Goal: Contribute content: Contribute content

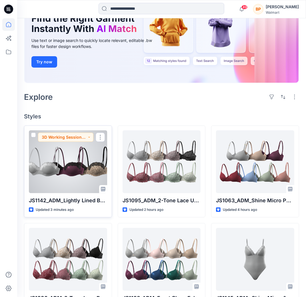
scroll to position [80, 0]
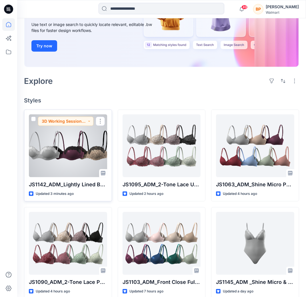
click at [91, 165] on div at bounding box center [68, 146] width 78 height 63
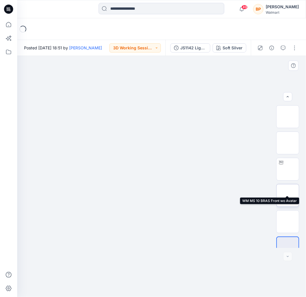
scroll to position [11, 0]
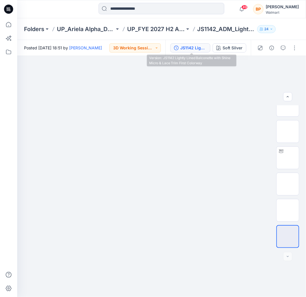
click at [202, 47] on div "JS1142 Lightly Lined Balconette with Shine Micro & Lace Trim First Colorway" at bounding box center [193, 48] width 26 height 6
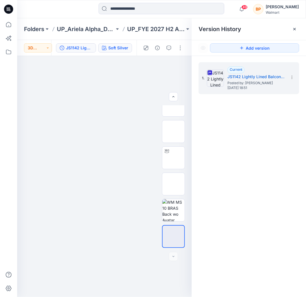
click at [121, 51] on div "Soft Silver" at bounding box center [118, 48] width 20 height 6
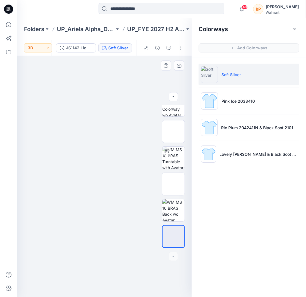
click at [142, 91] on img at bounding box center [105, 91] width 286 height 0
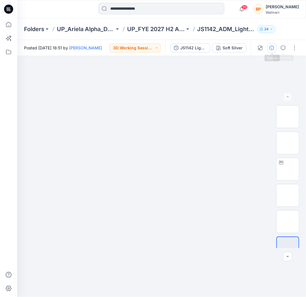
click at [273, 48] on icon "button" at bounding box center [271, 48] width 5 height 5
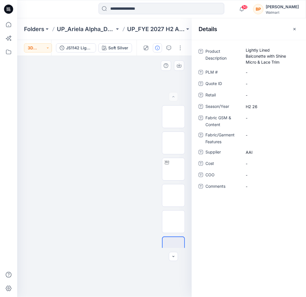
click at [107, 67] on div at bounding box center [104, 176] width 175 height 241
click at [183, 43] on div at bounding box center [163, 48] width 53 height 16
click at [182, 46] on button "button" at bounding box center [180, 47] width 9 height 9
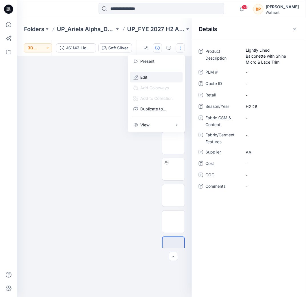
click at [170, 76] on button "Edit" at bounding box center [156, 77] width 53 height 11
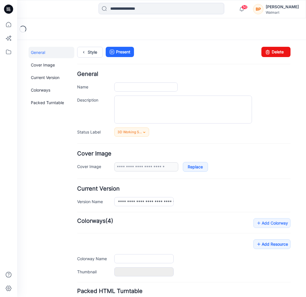
type input "**********"
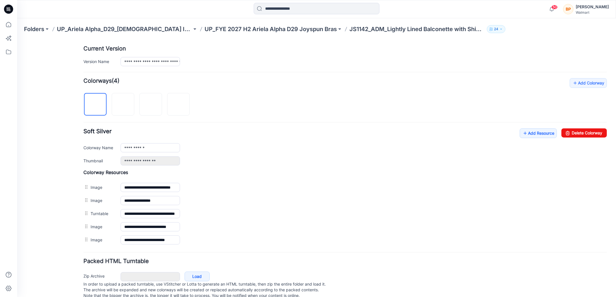
scroll to position [152, 0]
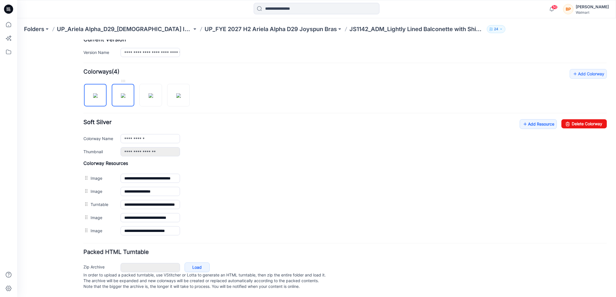
click at [124, 97] on img at bounding box center [123, 95] width 5 height 5
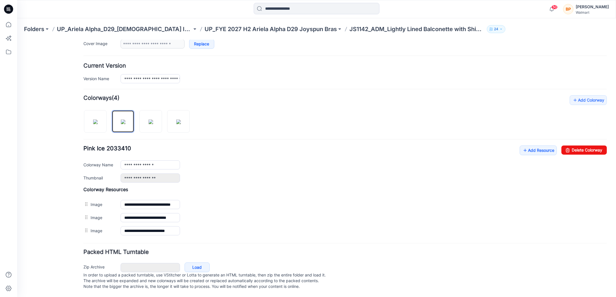
scroll to position [126, 0]
click at [94, 122] on img at bounding box center [95, 121] width 5 height 5
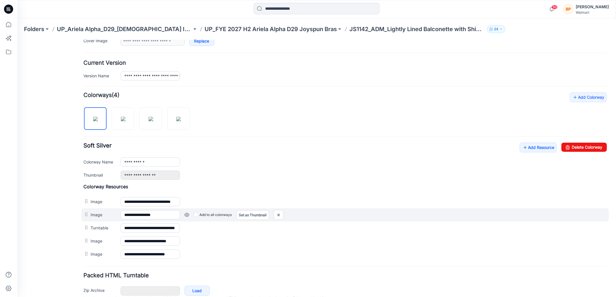
click at [196, 215] on label "Add to all colorways" at bounding box center [213, 214] width 38 height 9
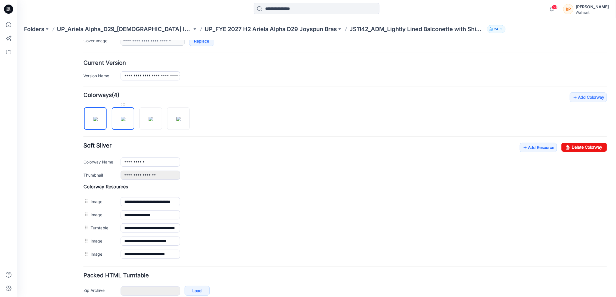
click at [123, 121] on img at bounding box center [123, 119] width 5 height 5
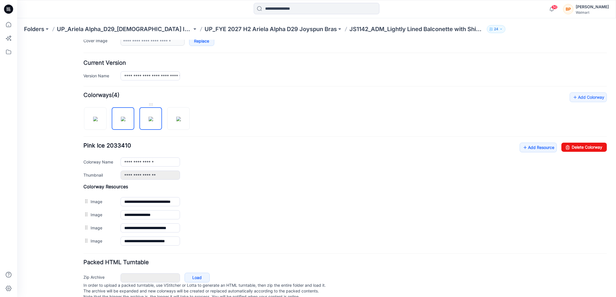
drag, startPoint x: 151, startPoint y: 116, endPoint x: 148, endPoint y: 125, distance: 9.5
click at [151, 117] on img at bounding box center [151, 119] width 5 height 5
click at [179, 117] on img at bounding box center [178, 119] width 5 height 5
type input "**********"
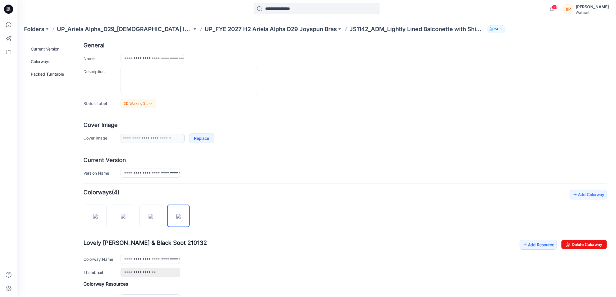
scroll to position [0, 0]
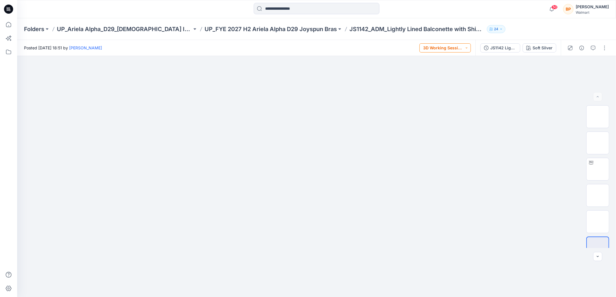
click at [448, 47] on button "3D Working Session - Need to Review" at bounding box center [444, 47] width 51 height 9
click at [447, 116] on p "Not Proceeding / Dropped" at bounding box center [449, 115] width 32 height 7
click at [454, 49] on button "Not Proceeding / Dropped" at bounding box center [444, 47] width 51 height 9
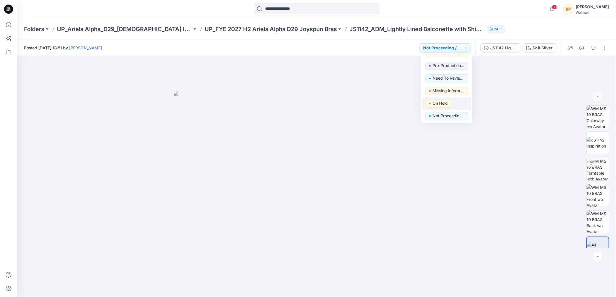
click at [441, 102] on p "On Hold" at bounding box center [440, 103] width 15 height 7
click at [471, 50] on button "On Hold" at bounding box center [456, 47] width 27 height 9
click at [451, 114] on p "Not Proceeding / Dropped" at bounding box center [449, 115] width 32 height 7
click at [336, 30] on p "UP_FYE 2027 H2 Ariela Alpha D29 Joyspun Bras" at bounding box center [271, 29] width 132 height 8
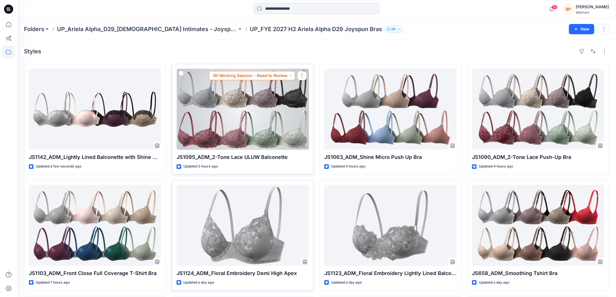
click at [275, 74] on button "3D Working Session - Need to Review" at bounding box center [252, 75] width 86 height 9
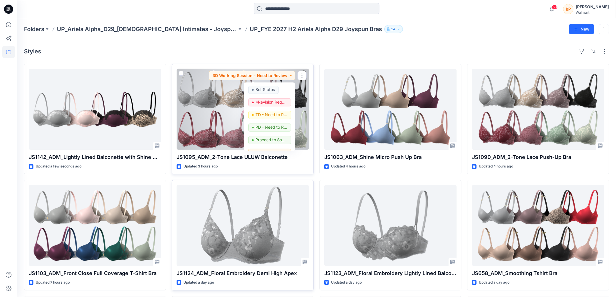
click at [209, 104] on div at bounding box center [243, 109] width 132 height 81
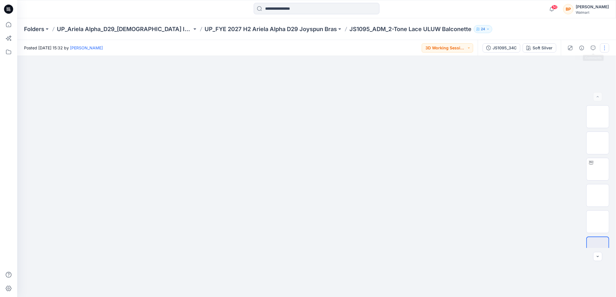
click at [605, 49] on button "button" at bounding box center [604, 47] width 9 height 9
click at [580, 78] on button "Edit" at bounding box center [580, 77] width 53 height 11
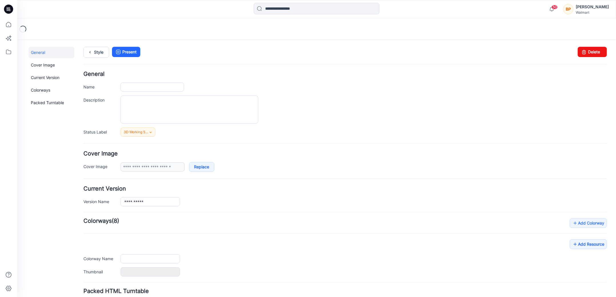
type input "**********"
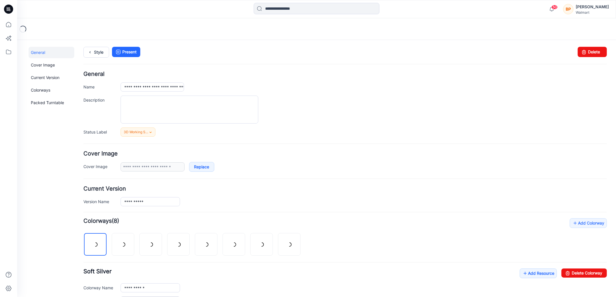
scroll to position [152, 0]
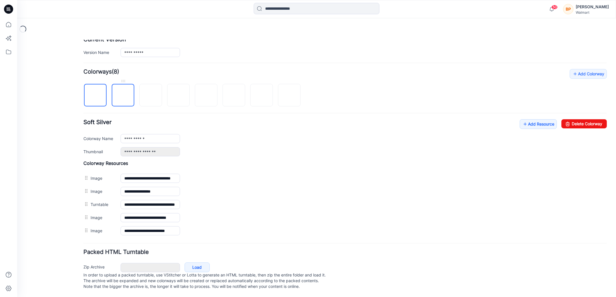
click at [123, 95] on img at bounding box center [123, 95] width 0 height 0
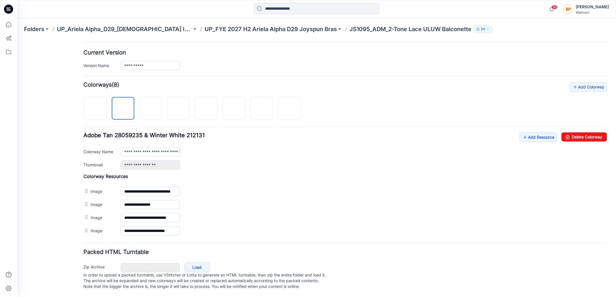
scroll to position [139, 0]
click at [161, 109] on link at bounding box center [150, 108] width 23 height 23
click at [179, 109] on img at bounding box center [179, 109] width 0 height 0
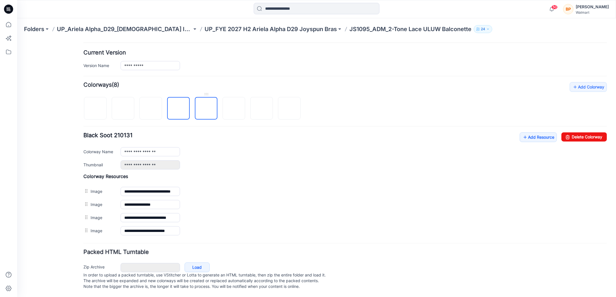
click at [206, 109] on img at bounding box center [206, 109] width 0 height 0
click at [234, 109] on img at bounding box center [234, 109] width 0 height 0
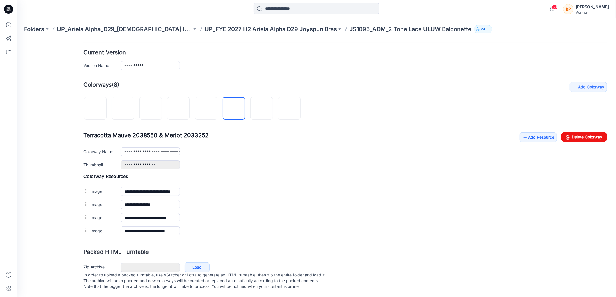
click at [274, 104] on div at bounding box center [194, 105] width 222 height 29
click at [262, 109] on img at bounding box center [262, 109] width 0 height 0
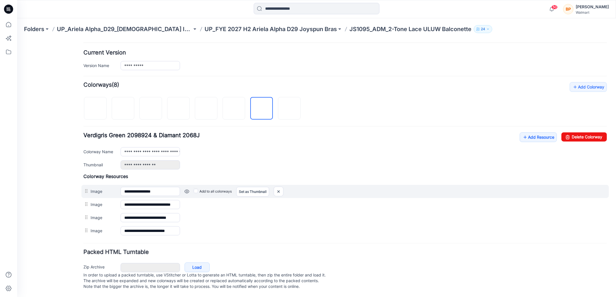
drag, startPoint x: 88, startPoint y: 182, endPoint x: 88, endPoint y: 191, distance: 9.4
click at [88, 191] on div "**********" at bounding box center [344, 191] width 527 height 13
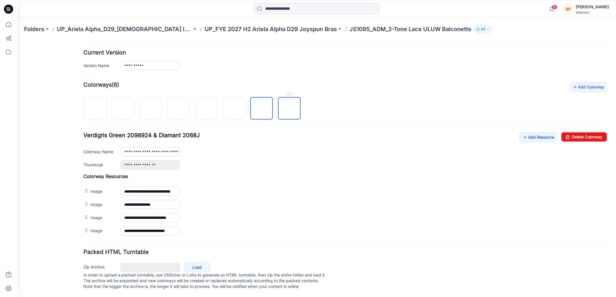
click at [289, 109] on img at bounding box center [289, 109] width 0 height 0
type input "**********"
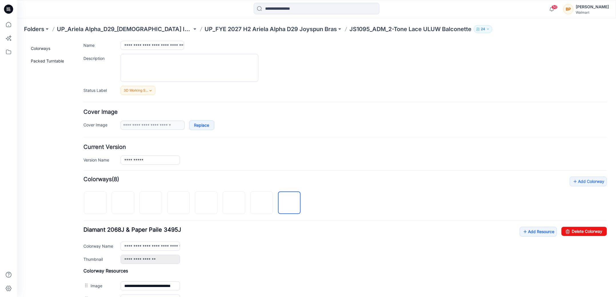
scroll to position [0, 0]
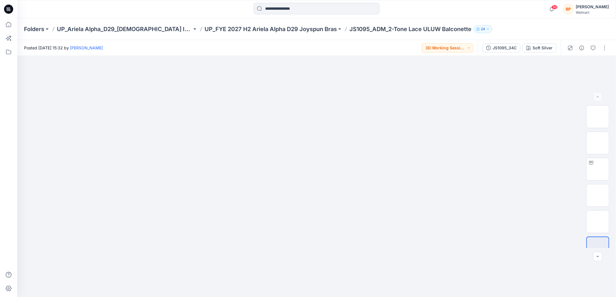
click at [460, 54] on div "Posted [DATE] 15:32 by [PERSON_NAME] 3D Working Session - Need to Review" at bounding box center [247, 48] width 461 height 16
click at [460, 49] on button "3D Working Session - Need to Review" at bounding box center [447, 47] width 51 height 9
click at [449, 79] on p "Need To Review - Design/PD/Tech" at bounding box center [451, 78] width 32 height 7
click at [298, 24] on div "Folders UP_Ariela Alpha_D29_[DEMOGRAPHIC_DATA] Intimates - Joyspun UP_FYE 2027 …" at bounding box center [316, 29] width 599 height 22
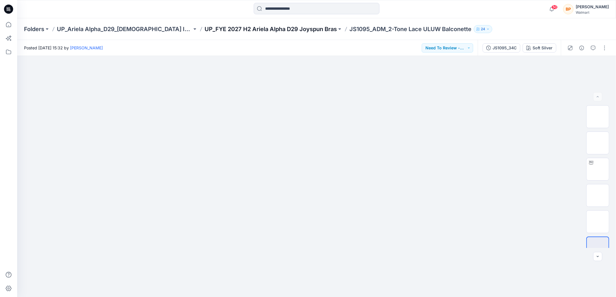
click at [298, 29] on p "UP_FYE 2027 H2 Ariela Alpha D29 Joyspun Bras" at bounding box center [271, 29] width 132 height 8
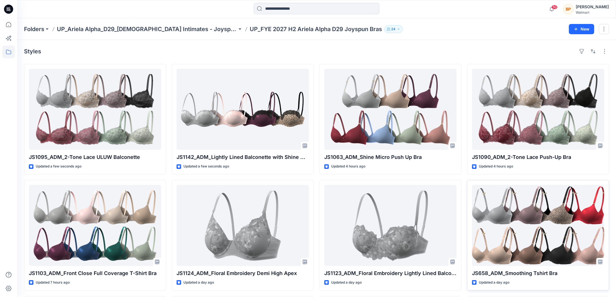
scroll to position [116, 0]
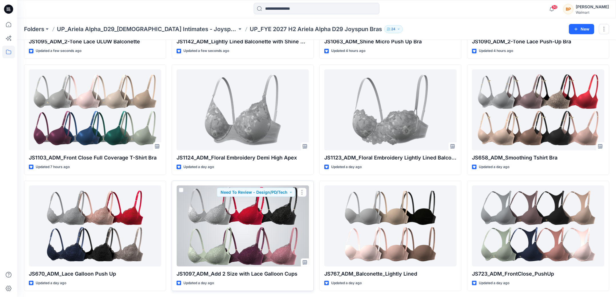
click at [280, 232] on div at bounding box center [243, 226] width 132 height 81
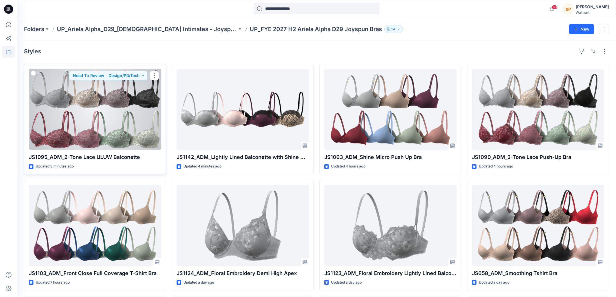
click at [113, 113] on div at bounding box center [95, 109] width 132 height 81
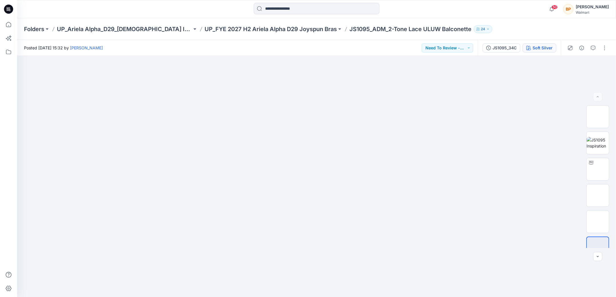
click at [542, 46] on div "Soft Silver" at bounding box center [543, 48] width 20 height 6
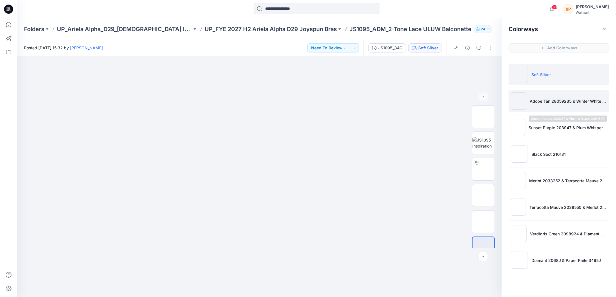
click at [538, 109] on li "Adobe Tan 28059235 & Winter White 212131" at bounding box center [559, 101] width 101 height 22
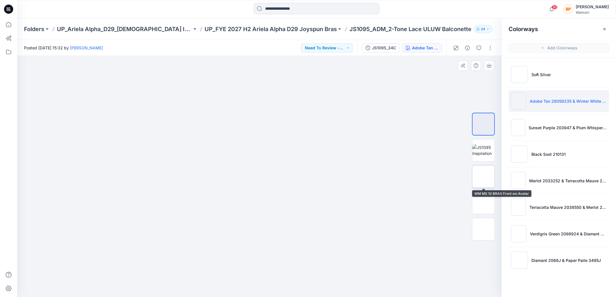
click at [483, 177] on img at bounding box center [483, 177] width 0 height 0
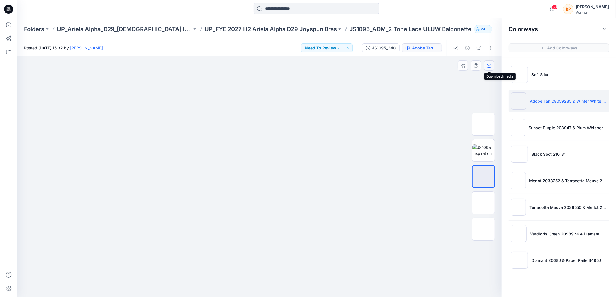
click at [490, 63] on icon "button" at bounding box center [489, 65] width 5 height 5
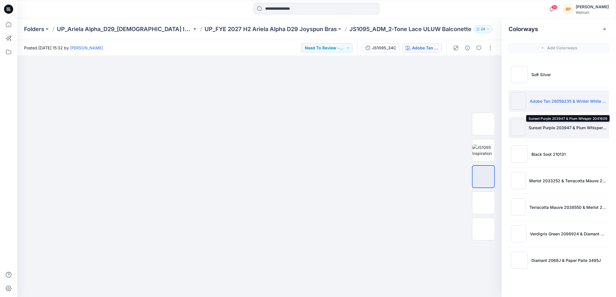
click at [538, 128] on p "Sunset Purple 203947 & Plum Whisper 2041609" at bounding box center [568, 128] width 78 height 6
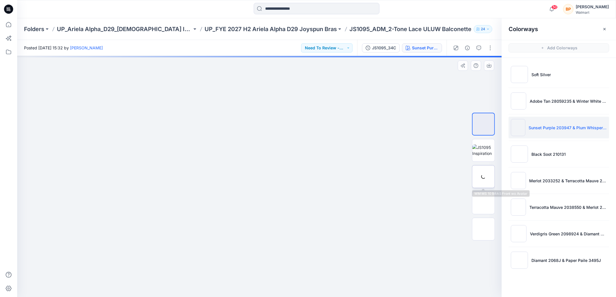
click at [0, 0] on img at bounding box center [0, 0] width 0 height 0
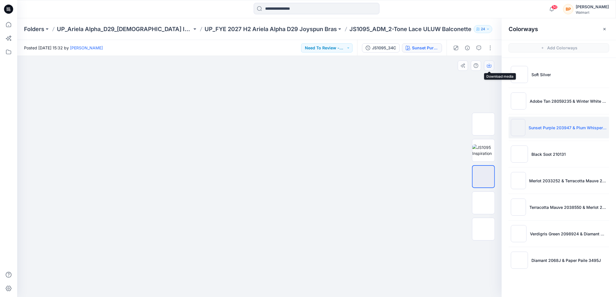
click at [487, 67] on icon "button" at bounding box center [489, 65] width 5 height 5
click at [529, 160] on li "Black Soot 210131" at bounding box center [559, 154] width 101 height 22
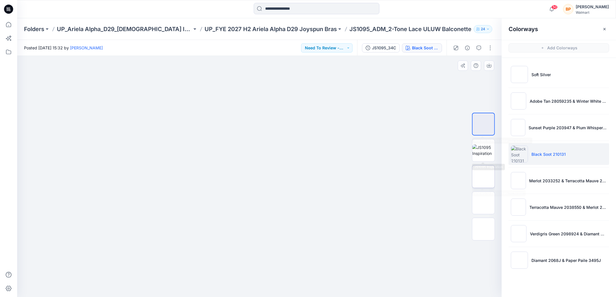
click at [483, 177] on img at bounding box center [483, 177] width 0 height 0
click at [489, 67] on icon "button" at bounding box center [489, 65] width 5 height 5
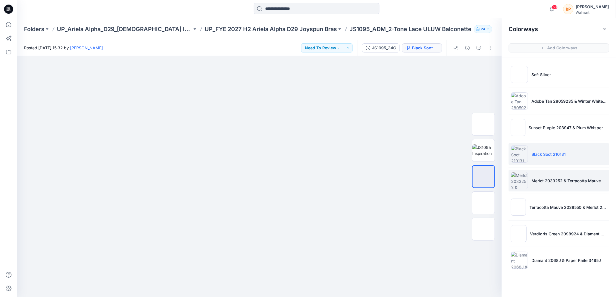
click at [530, 175] on li "Merlot 2033252 & Terracotta Mauve 2038549" at bounding box center [559, 181] width 101 height 22
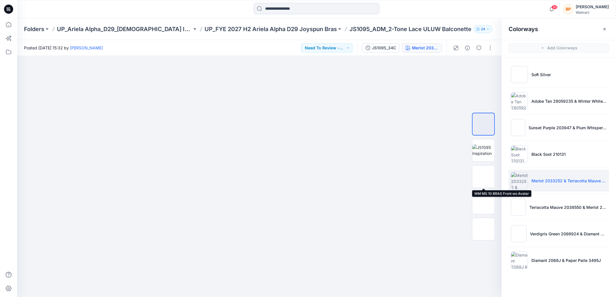
click at [483, 177] on img at bounding box center [483, 177] width 0 height 0
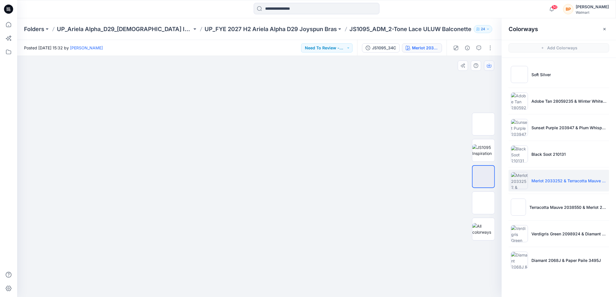
click at [490, 69] on button "button" at bounding box center [489, 66] width 10 height 10
click at [545, 209] on p "Terracotta Mauve 2038550 & Merlot 2033252" at bounding box center [567, 208] width 77 height 6
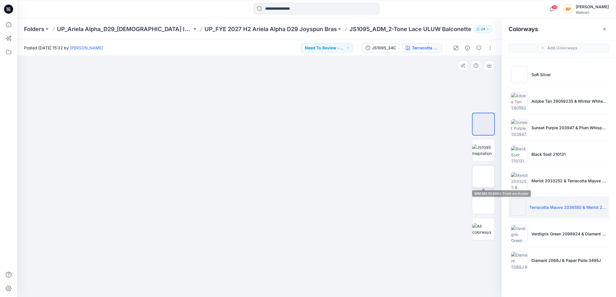
click at [483, 177] on img at bounding box center [483, 177] width 0 height 0
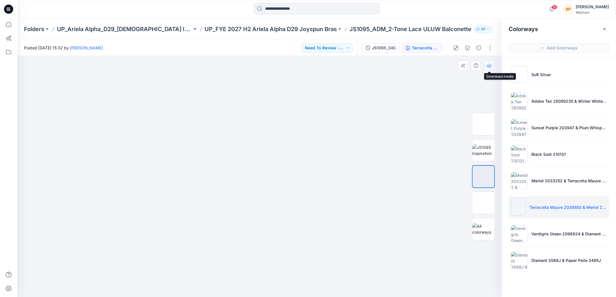
click at [491, 64] on icon "button" at bounding box center [489, 65] width 5 height 5
click at [549, 223] on li "Verdigris Green 2098924 & Diamant 2068J" at bounding box center [559, 234] width 101 height 22
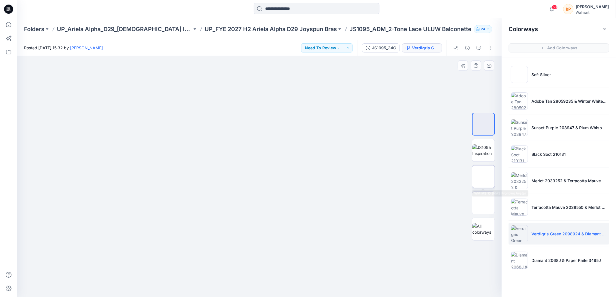
click at [483, 177] on img at bounding box center [483, 177] width 0 height 0
click at [488, 64] on icon "button" at bounding box center [489, 65] width 5 height 5
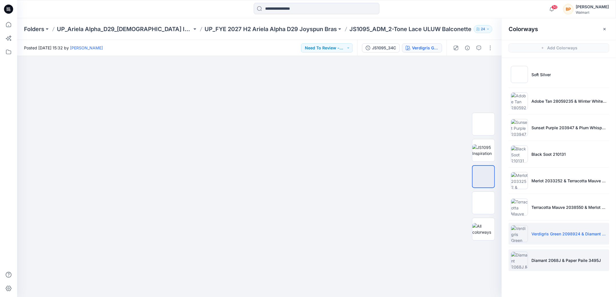
click at [534, 254] on li "Diamant 2068J & Paper Paile 3495J" at bounding box center [559, 261] width 101 height 22
click at [488, 66] on icon "button" at bounding box center [489, 65] width 5 height 5
click at [389, 149] on div at bounding box center [259, 176] width 485 height 241
click at [240, 27] on p "UP_FYE 2027 H2 Ariela Alpha D29 Joyspun Bras" at bounding box center [271, 29] width 132 height 8
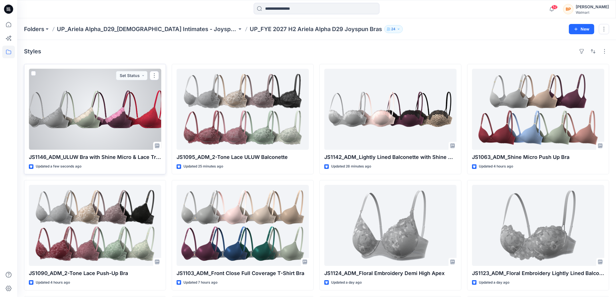
click at [134, 118] on div at bounding box center [95, 109] width 132 height 81
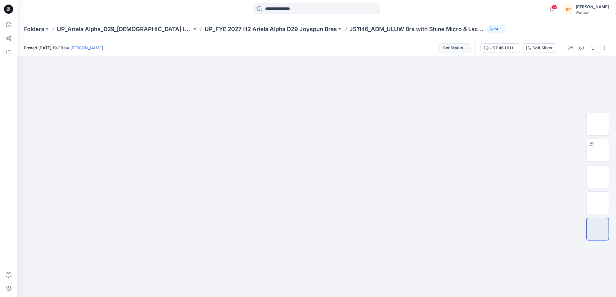
click at [605, 53] on div at bounding box center [587, 48] width 53 height 16
click at [604, 52] on button "button" at bounding box center [604, 47] width 9 height 9
click at [572, 74] on button "Edit" at bounding box center [580, 77] width 53 height 11
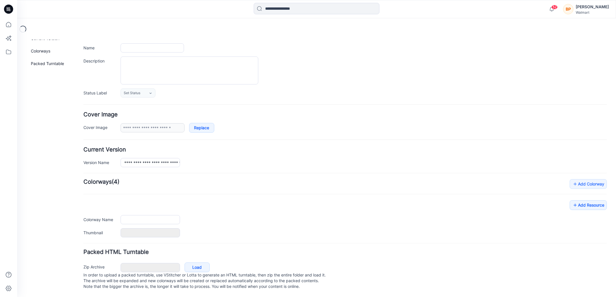
type input "**********"
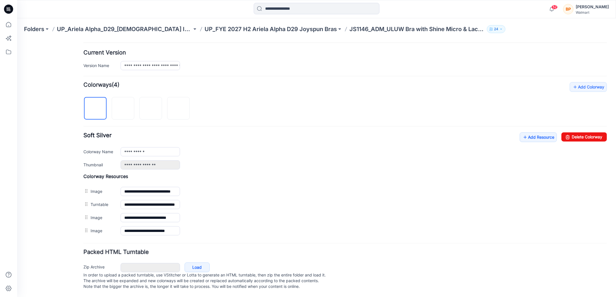
scroll to position [139, 0]
click at [531, 132] on link "Add Resource" at bounding box center [538, 137] width 37 height 10
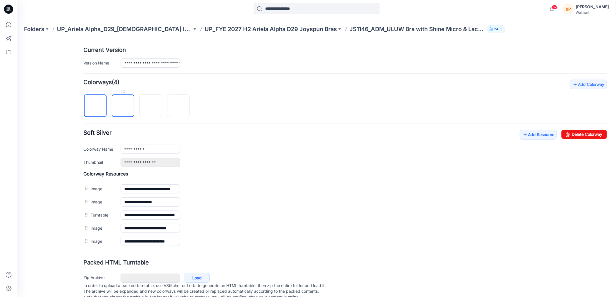
click at [123, 106] on img at bounding box center [123, 106] width 0 height 0
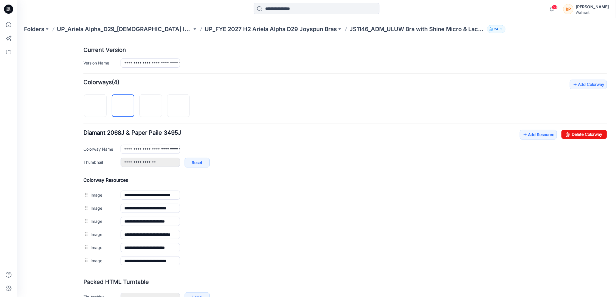
click at [107, 113] on div at bounding box center [138, 102] width 111 height 29
click at [95, 106] on img at bounding box center [95, 106] width 0 height 0
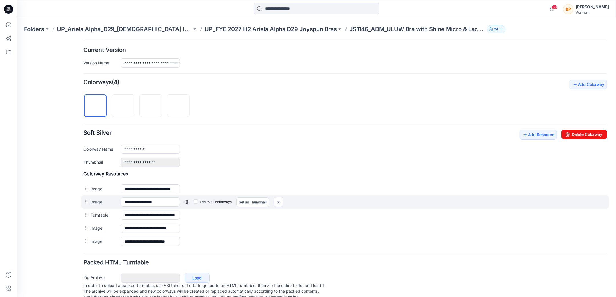
click at [195, 197] on label "Add to all colorways" at bounding box center [213, 201] width 38 height 9
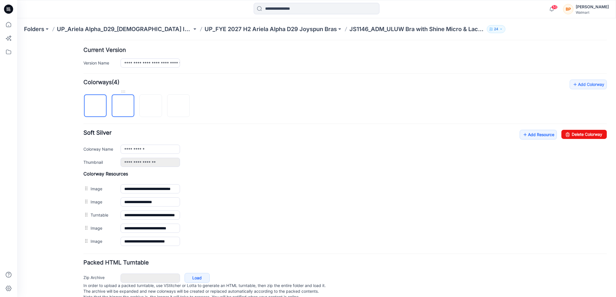
click at [123, 106] on img at bounding box center [123, 106] width 0 height 0
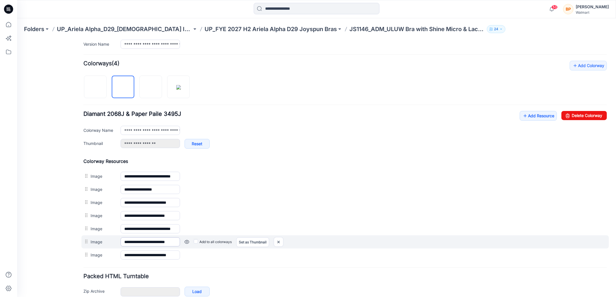
scroll to position [162, 0]
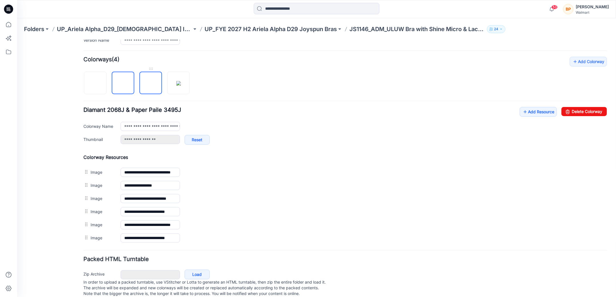
click at [151, 83] on img at bounding box center [151, 83] width 0 height 0
click at [176, 92] on link at bounding box center [178, 82] width 23 height 23
type input "**********"
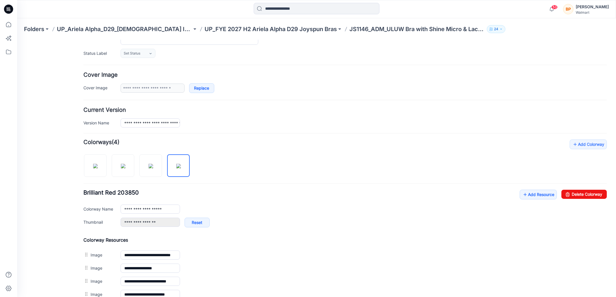
scroll to position [0, 0]
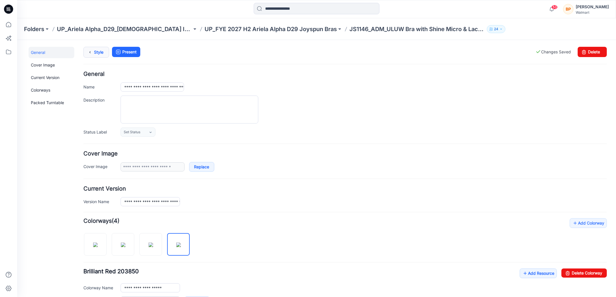
click at [99, 50] on link "Style" at bounding box center [96, 52] width 26 height 11
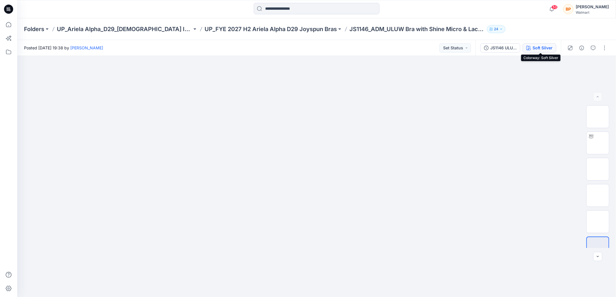
click at [537, 47] on div "Soft Silver" at bounding box center [543, 48] width 20 height 6
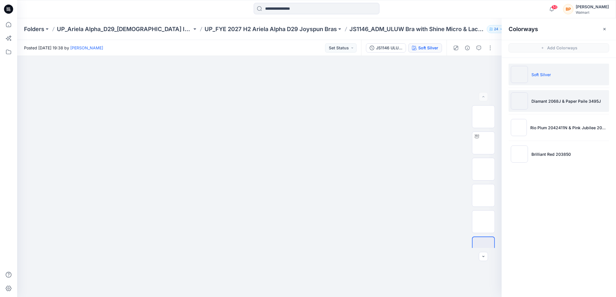
click at [537, 105] on li "Diamant 2068J & Paper Paile 3495J" at bounding box center [559, 101] width 101 height 22
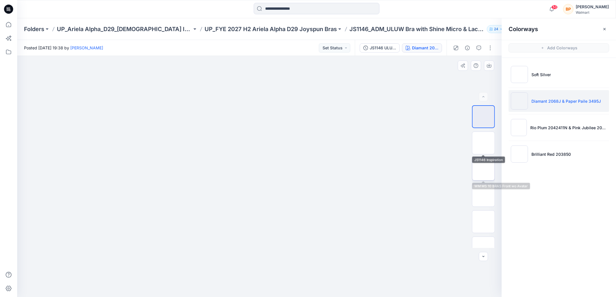
click at [483, 169] on img at bounding box center [483, 169] width 0 height 0
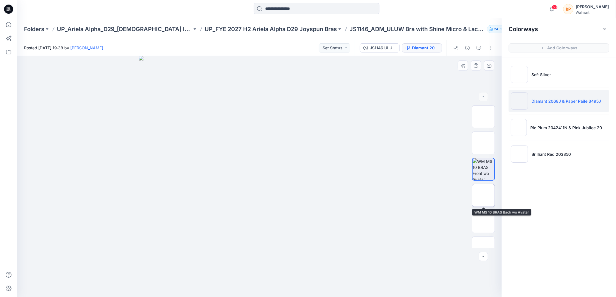
click at [483, 196] on img at bounding box center [483, 196] width 0 height 0
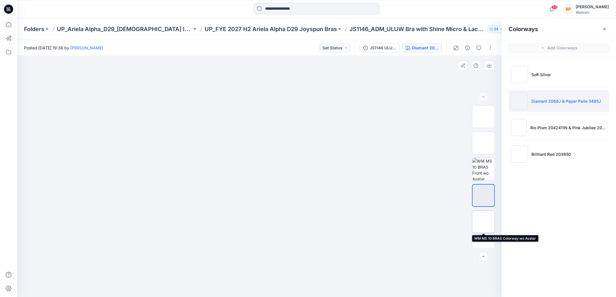
click at [483, 222] on img at bounding box center [483, 222] width 0 height 0
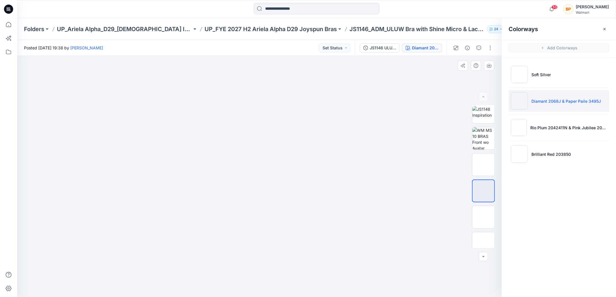
scroll to position [37, 0]
click at [483, 211] on img at bounding box center [483, 211] width 0 height 0
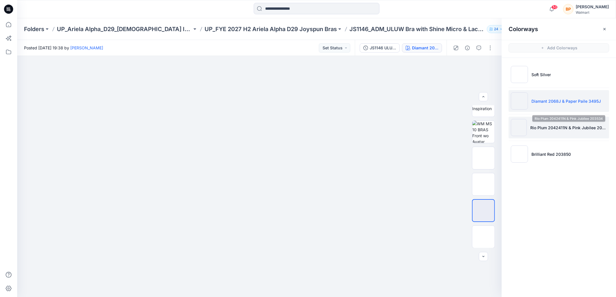
click at [538, 125] on p "Rio Plum 2042411N & Pink Jubilee 203534" at bounding box center [568, 128] width 77 height 6
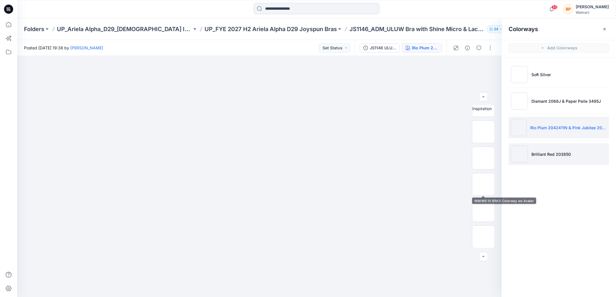
click at [530, 161] on li "Brilliant Red 203850" at bounding box center [559, 154] width 101 height 22
click at [538, 132] on li "Rio Plum 2042411N & Pink Jubilee 203534" at bounding box center [559, 128] width 101 height 22
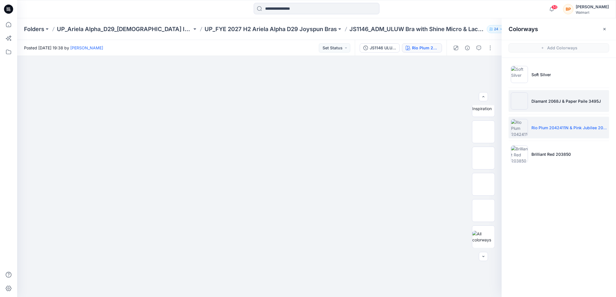
click at [537, 100] on p "Diamant 2068J & Paper Paile 3495J" at bounding box center [565, 101] width 69 height 6
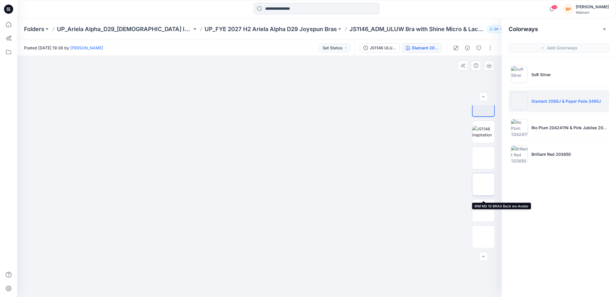
scroll to position [0, 0]
click at [491, 49] on button "button" at bounding box center [490, 47] width 9 height 9
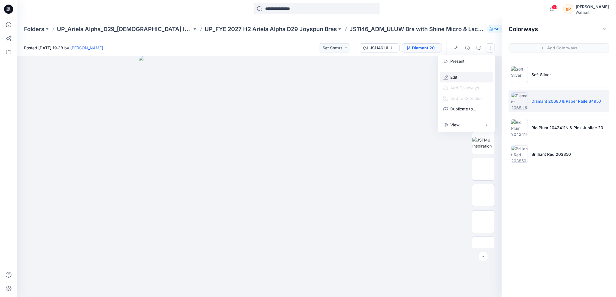
click at [468, 81] on button "Edit" at bounding box center [466, 77] width 53 height 11
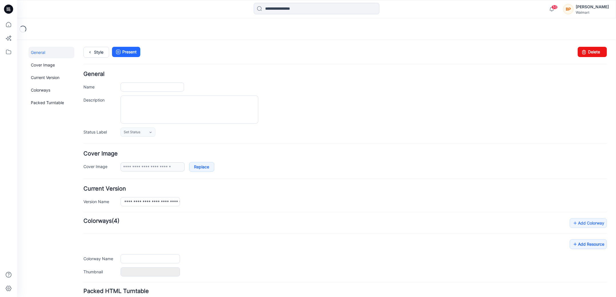
type input "**********"
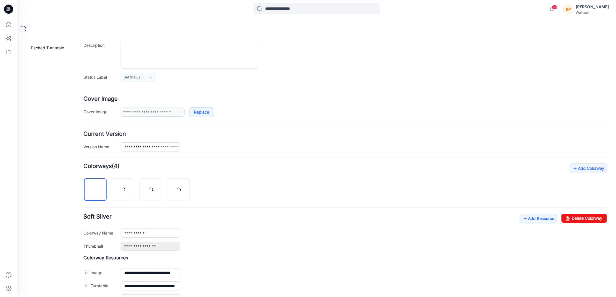
scroll to position [152, 0]
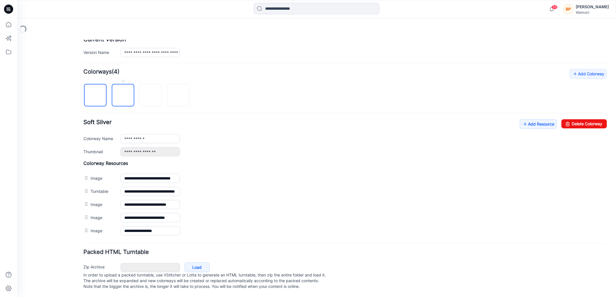
click at [123, 95] on img at bounding box center [123, 95] width 0 height 0
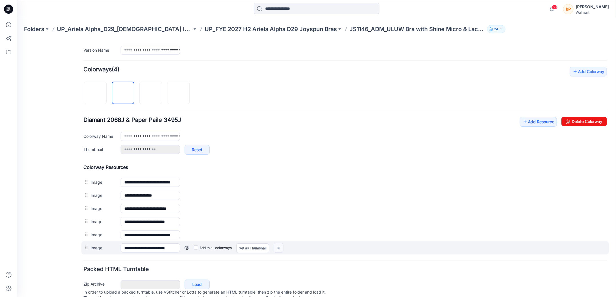
click at [276, 248] on img at bounding box center [278, 247] width 9 height 9
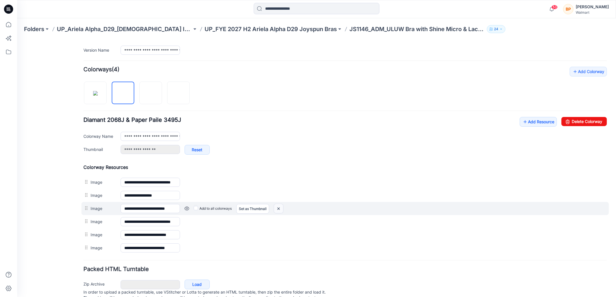
click at [281, 205] on img at bounding box center [278, 208] width 9 height 9
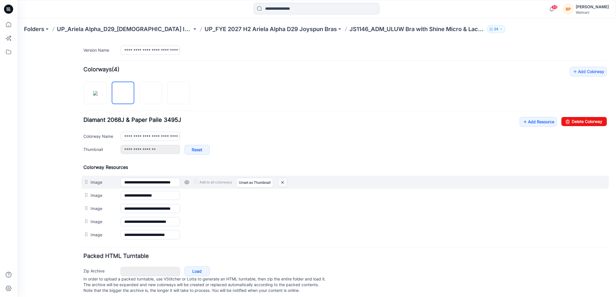
click at [283, 178] on img at bounding box center [282, 182] width 9 height 9
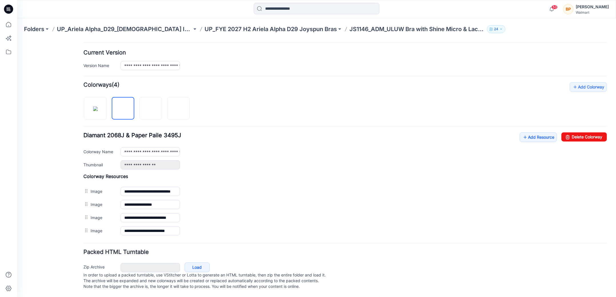
scroll to position [139, 0]
click at [151, 109] on img at bounding box center [151, 109] width 0 height 0
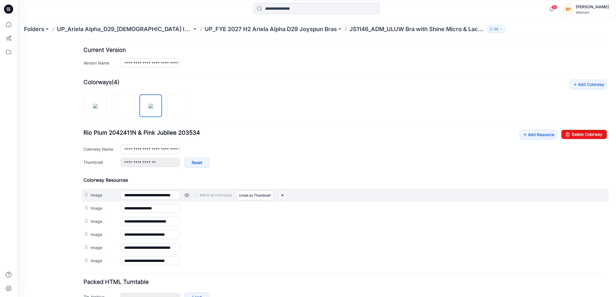
click at [285, 193] on img at bounding box center [282, 195] width 9 height 9
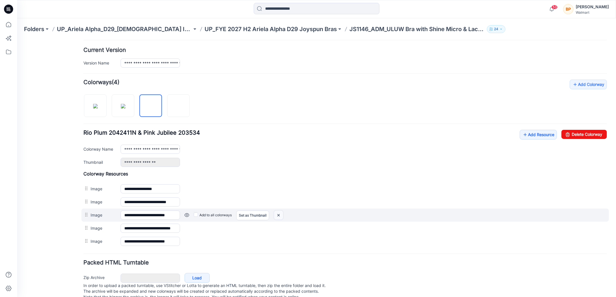
click at [277, 211] on img at bounding box center [278, 215] width 9 height 9
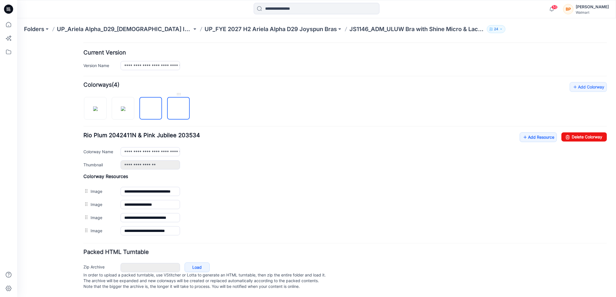
click at [179, 109] on img at bounding box center [179, 109] width 0 height 0
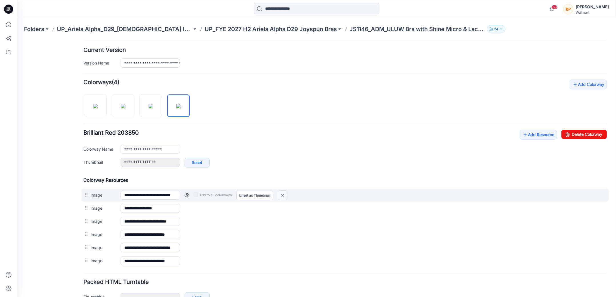
click at [280, 191] on img at bounding box center [282, 195] width 9 height 9
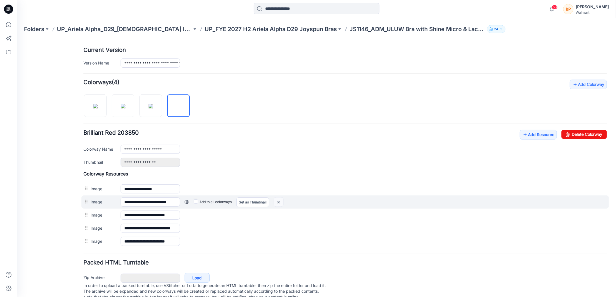
click at [280, 197] on img at bounding box center [278, 201] width 9 height 9
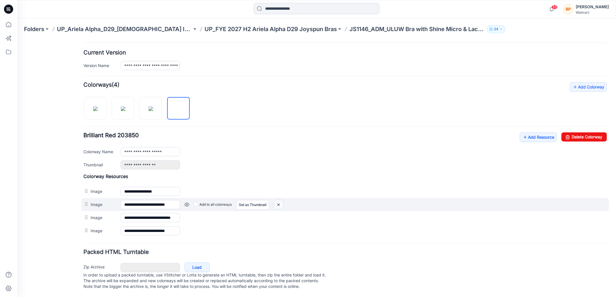
click at [281, 200] on img at bounding box center [278, 204] width 9 height 9
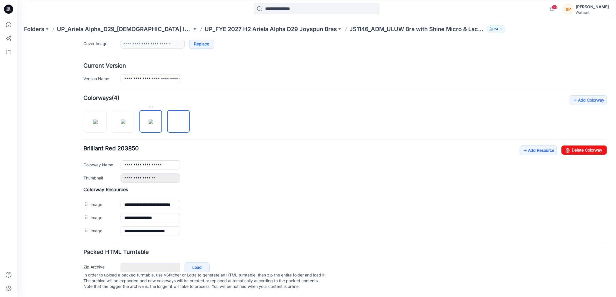
scroll to position [126, 0]
click at [149, 119] on img at bounding box center [151, 121] width 5 height 5
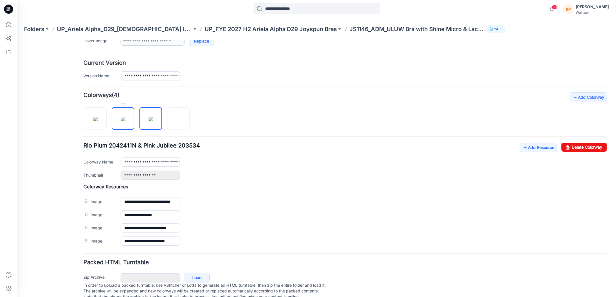
click at [125, 121] on img at bounding box center [123, 119] width 5 height 5
click at [95, 121] on img at bounding box center [95, 119] width 5 height 5
type input "**********"
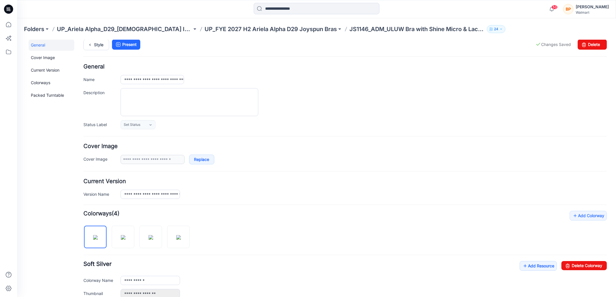
scroll to position [0, 0]
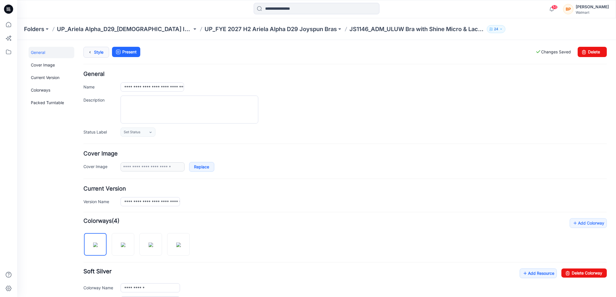
click at [99, 50] on link "Style" at bounding box center [96, 52] width 26 height 11
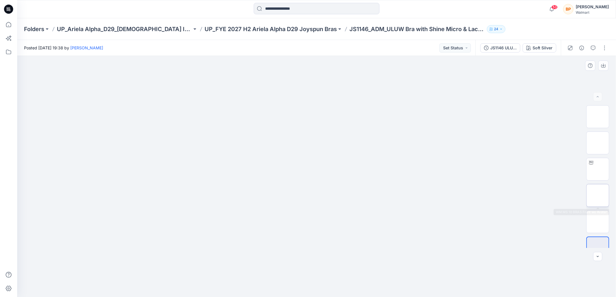
scroll to position [11, 0]
click at [535, 46] on div "Soft Silver" at bounding box center [543, 48] width 20 height 6
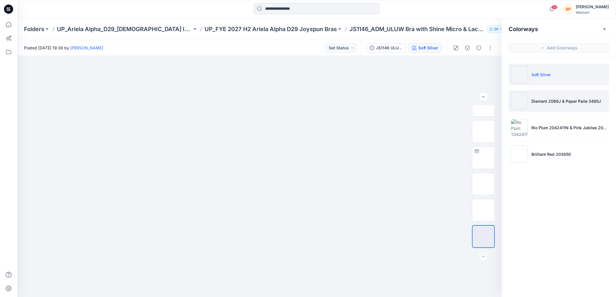
click at [542, 108] on li "Diamant 2068J & Paper Paile 3495J" at bounding box center [559, 101] width 101 height 22
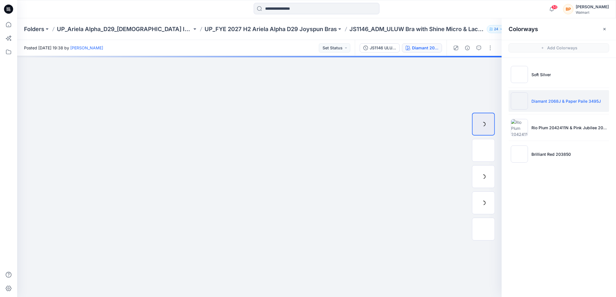
scroll to position [0, 0]
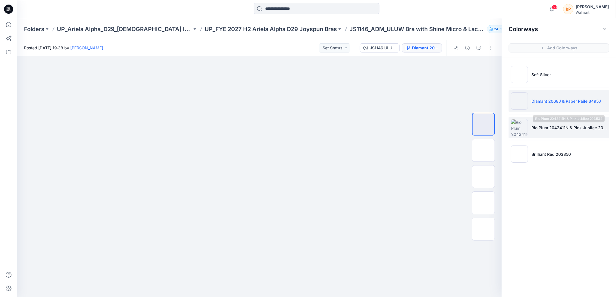
click at [537, 133] on li "Rio Plum 2042411N & Pink Jubilee 203534" at bounding box center [559, 128] width 101 height 22
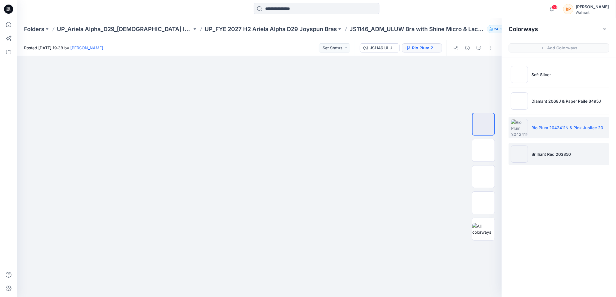
click at [533, 153] on p "Brilliant Red 203850" at bounding box center [550, 154] width 39 height 6
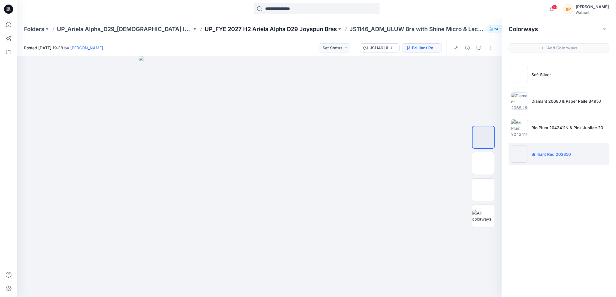
click at [307, 30] on p "UP_FYE 2027 H2 Ariela Alpha D29 Joyspun Bras" at bounding box center [271, 29] width 132 height 8
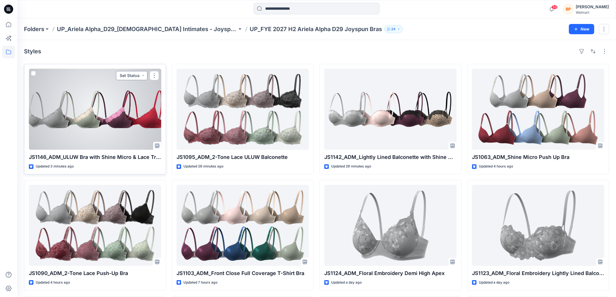
click at [131, 73] on button "Set Status" at bounding box center [131, 75] width 31 height 9
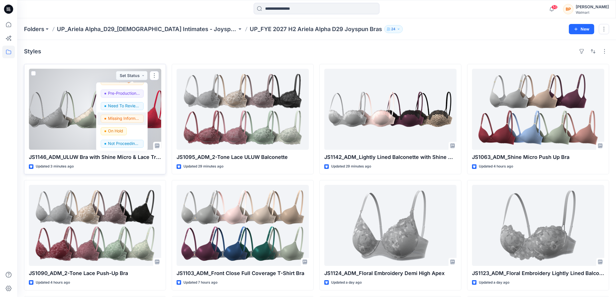
scroll to position [67, 0]
click at [125, 109] on p "Need To Review - Design/PD/Tech" at bounding box center [124, 110] width 32 height 7
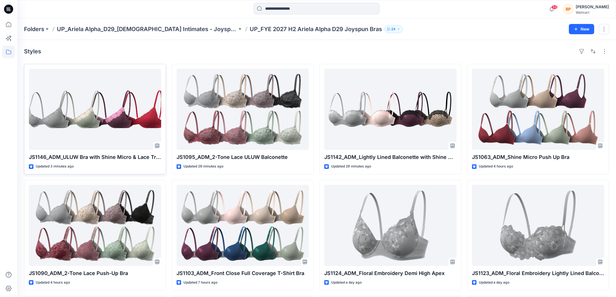
click at [319, 30] on p "UP_FYE 2027 H2 Ariela Alpha D29 Joyspun Bras" at bounding box center [316, 29] width 132 height 8
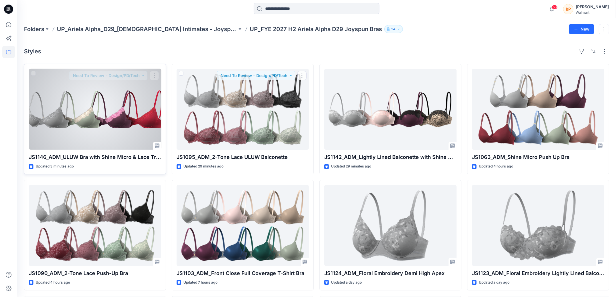
click at [145, 85] on div at bounding box center [95, 109] width 132 height 81
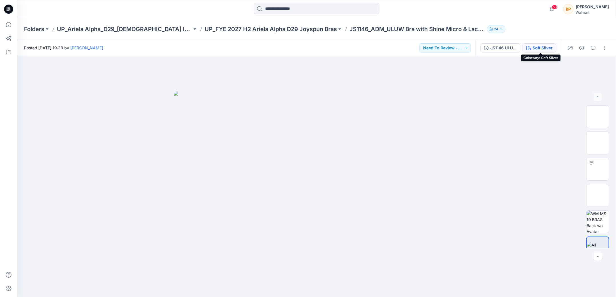
click at [534, 51] on div "Soft Silver" at bounding box center [543, 48] width 20 height 6
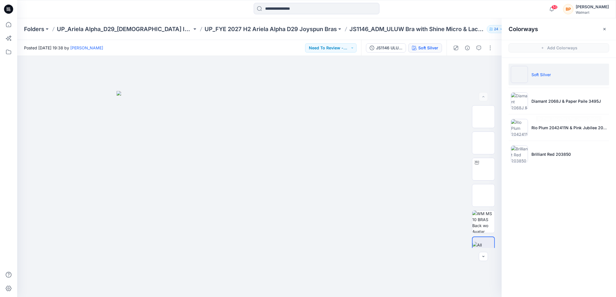
click at [541, 141] on hr at bounding box center [559, 141] width 101 height 0
click at [541, 144] on li "Brilliant Red 203850" at bounding box center [559, 154] width 101 height 22
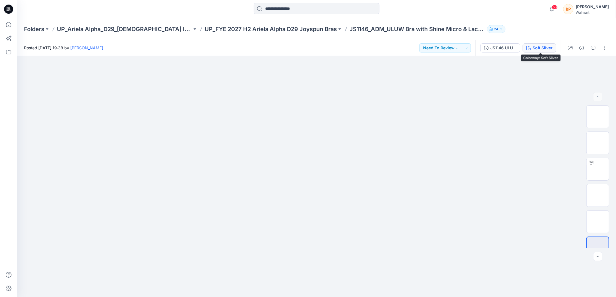
click at [537, 47] on div "Soft Silver" at bounding box center [543, 48] width 20 height 6
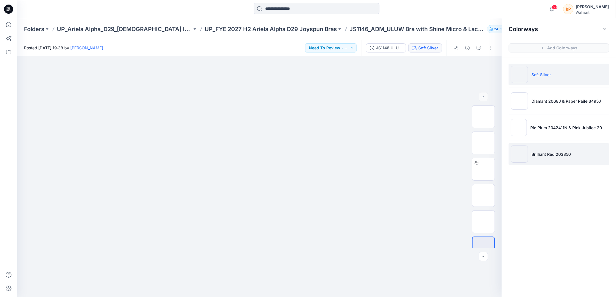
click at [536, 152] on p "Brilliant Red 203850" at bounding box center [550, 154] width 39 height 6
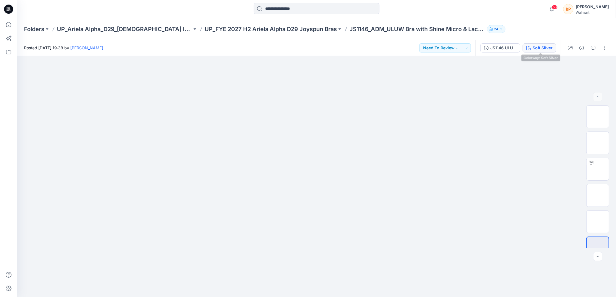
click at [544, 51] on div "Soft Silver" at bounding box center [543, 48] width 20 height 6
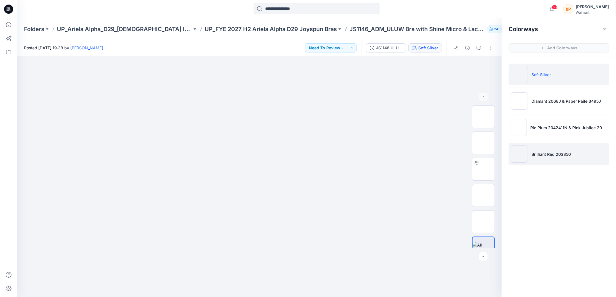
click at [541, 146] on li "Brilliant Red 203850" at bounding box center [559, 154] width 101 height 22
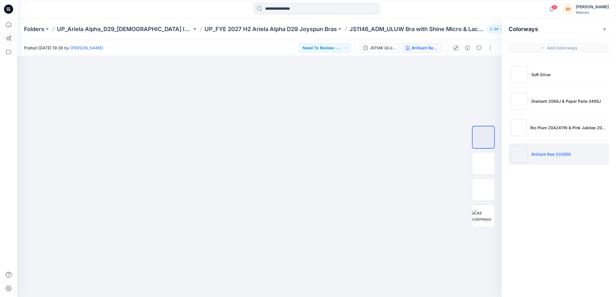
click at [171, 23] on div "Folders UP_Ariela Alpha_D29_[DEMOGRAPHIC_DATA] Intimates - Joyspun UP_FYE 2027 …" at bounding box center [316, 29] width 599 height 22
click at [171, 25] on div "Folders UP_Ariela Alpha_D29_[DEMOGRAPHIC_DATA] Intimates - Joyspun UP_FYE 2027 …" at bounding box center [316, 29] width 599 height 22
click at [171, 30] on p "UP_Ariela Alpha_D29_[DEMOGRAPHIC_DATA] Intimates - Joyspun" at bounding box center [124, 29] width 135 height 8
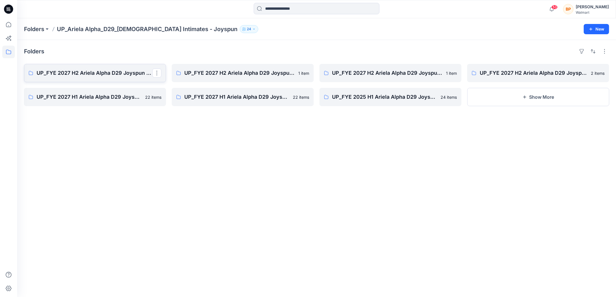
click at [134, 74] on p "UP_FYE 2027 H2 Ariela Alpha D29 Joyspun Bras" at bounding box center [95, 73] width 116 height 8
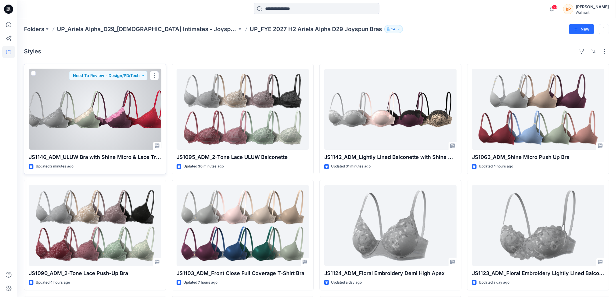
click at [147, 120] on div at bounding box center [95, 109] width 132 height 81
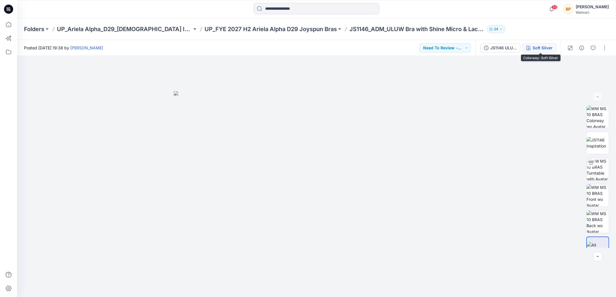
click at [546, 51] on button "Soft Silver" at bounding box center [540, 47] width 34 height 9
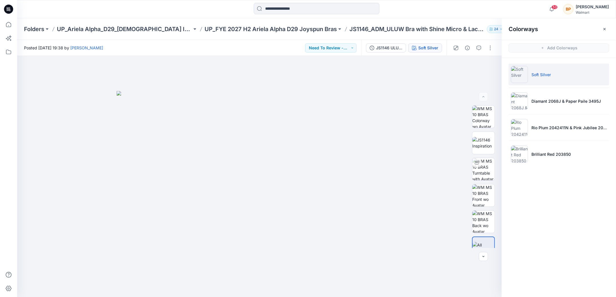
click at [543, 141] on ul "Soft Silver Diamant 2068J & Paper Paile 3495J Rio Plum 2042411N & Pink Jubilee …" at bounding box center [559, 114] width 114 height 113
click at [543, 146] on li "Brilliant Red 203850" at bounding box center [559, 154] width 101 height 22
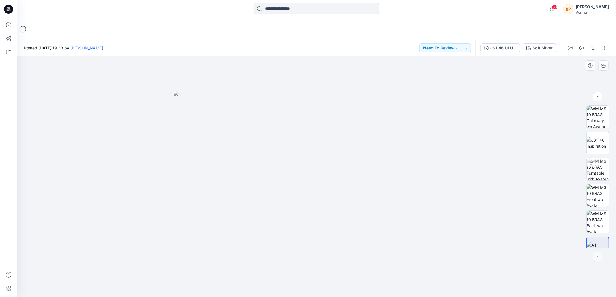
scroll to position [11, 0]
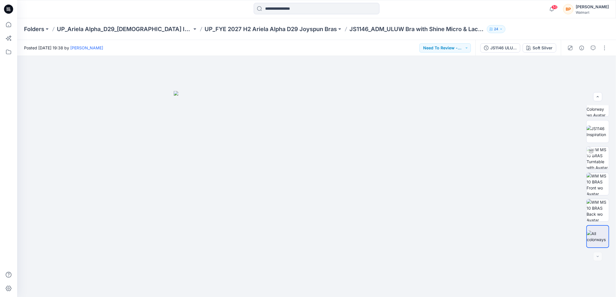
click at [537, 55] on div "JS1146 ULUW Bra with Shine Micro & Lace Trim First Colorway Soft Silver" at bounding box center [517, 48] width 85 height 16
click at [537, 44] on button "Soft Silver" at bounding box center [540, 47] width 34 height 9
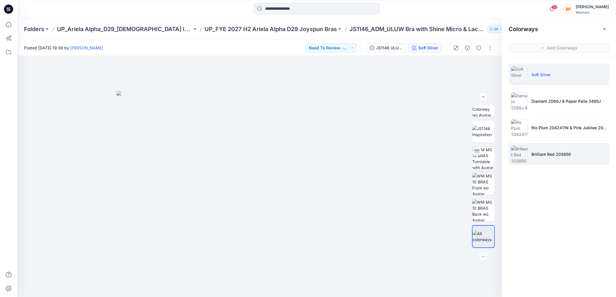
click at [537, 148] on li "Brilliant Red 203850" at bounding box center [559, 154] width 101 height 22
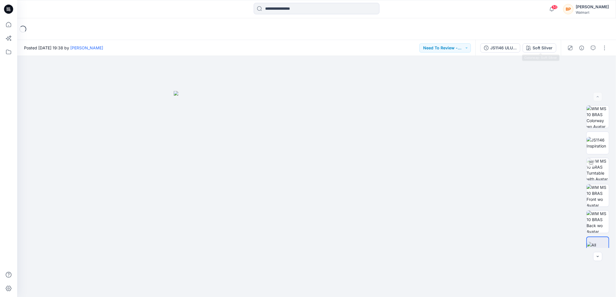
click at [548, 42] on div "JS1146 ULUW Bra with Shine Micro & Lace Trim First Colorway Soft Silver" at bounding box center [517, 48] width 85 height 16
click at [548, 47] on div "Soft Silver" at bounding box center [543, 48] width 20 height 6
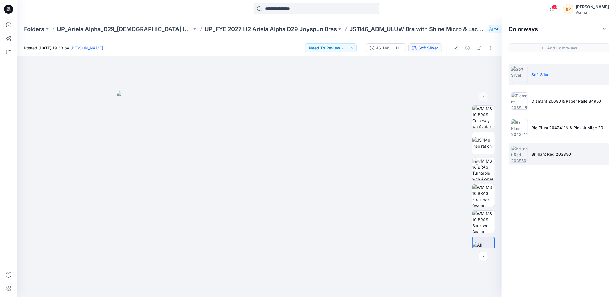
click at [564, 156] on p "Brilliant Red 203850" at bounding box center [550, 154] width 39 height 6
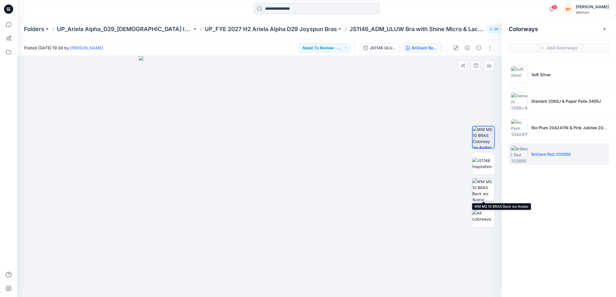
click at [491, 188] on img at bounding box center [483, 190] width 22 height 22
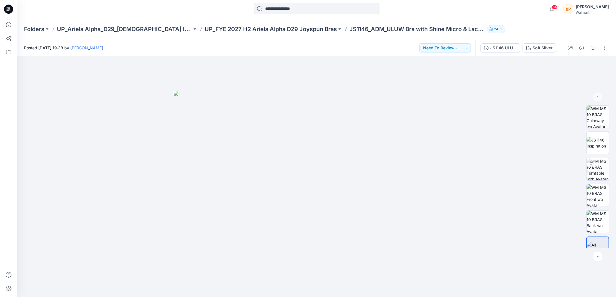
click at [534, 53] on div "JS1146 ULUW Bra with Shine Micro & Lace Trim First Colorway Soft Silver" at bounding box center [517, 48] width 85 height 16
click at [535, 49] on div "Soft Silver" at bounding box center [543, 48] width 20 height 6
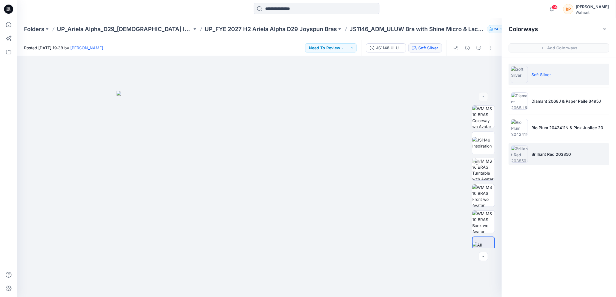
click at [530, 147] on li "Brilliant Red 203850" at bounding box center [559, 154] width 101 height 22
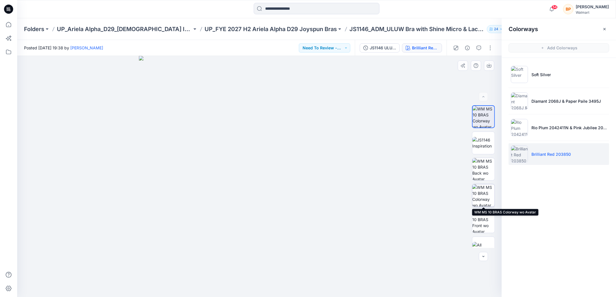
scroll to position [11, 0]
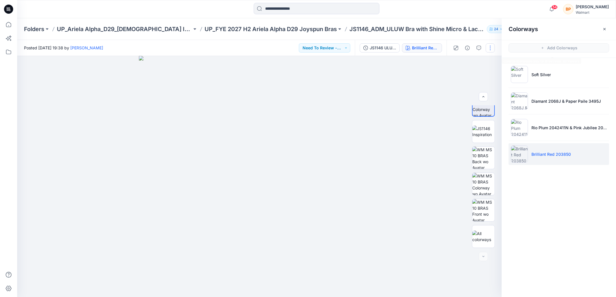
click at [489, 46] on button "button" at bounding box center [490, 47] width 9 height 9
click at [470, 79] on button "Edit" at bounding box center [466, 77] width 53 height 11
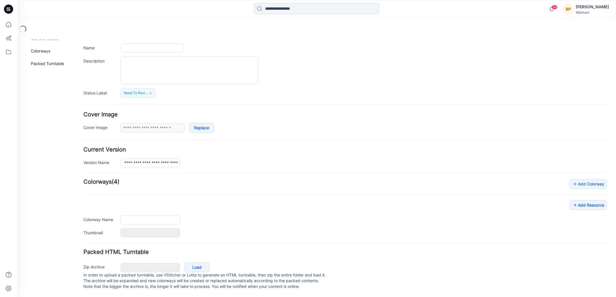
type input "**********"
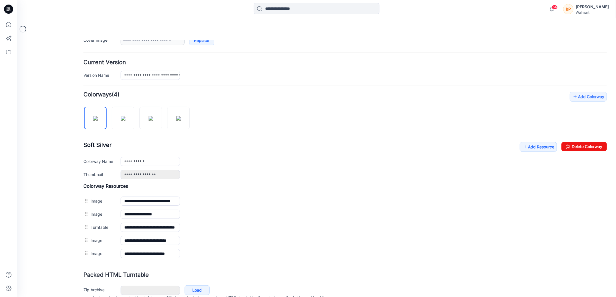
scroll to position [152, 0]
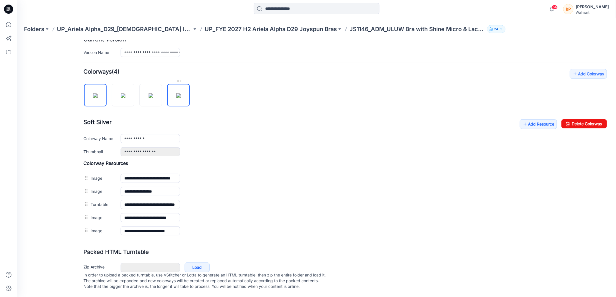
click at [181, 93] on img at bounding box center [178, 95] width 5 height 5
type input "**********"
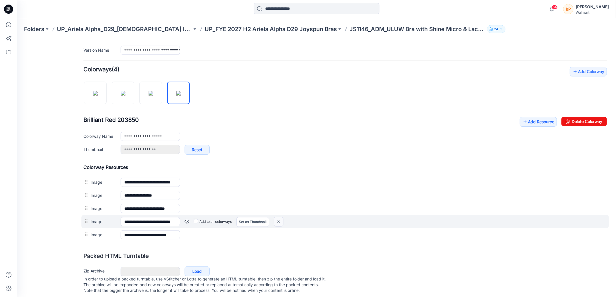
click at [277, 219] on img at bounding box center [278, 221] width 9 height 9
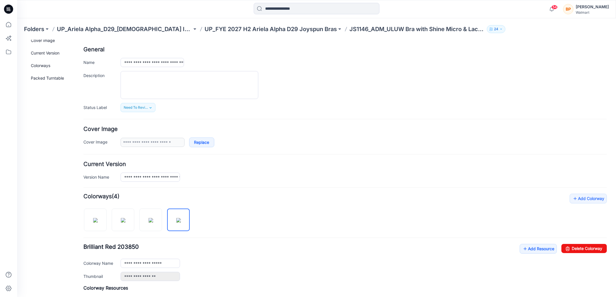
scroll to position [0, 0]
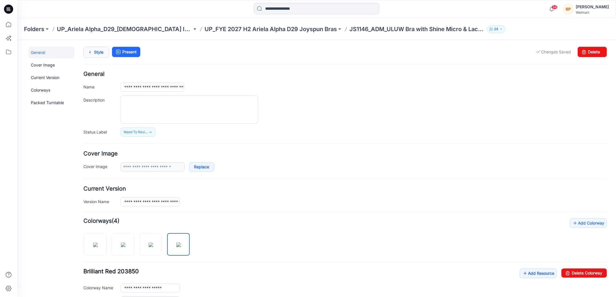
click at [99, 46] on div "**********" at bounding box center [313, 237] width 592 height 394
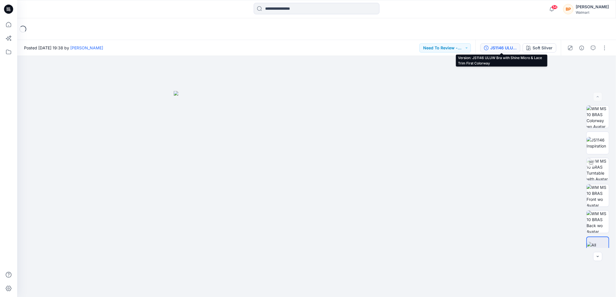
click at [519, 49] on button "JS1146 ULUW Bra with Shine Micro & Lace Trim First Colorway" at bounding box center [500, 47] width 40 height 9
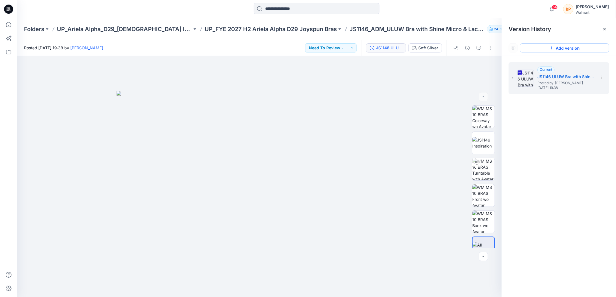
click at [526, 49] on button "Add version" at bounding box center [564, 47] width 89 height 9
click at [420, 43] on div "JS1146 ULUW Bra with Shine Micro & Lace Trim First Colorway Soft Silver" at bounding box center [403, 48] width 85 height 16
click at [420, 47] on div "Soft Silver" at bounding box center [428, 48] width 20 height 6
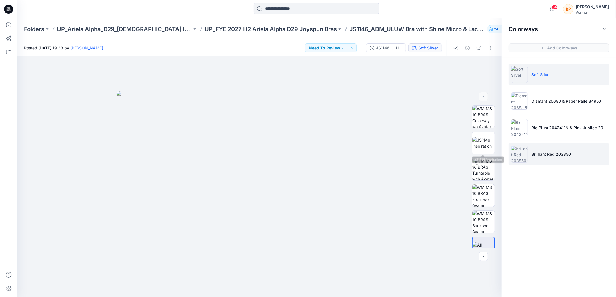
click at [527, 148] on img at bounding box center [519, 154] width 17 height 17
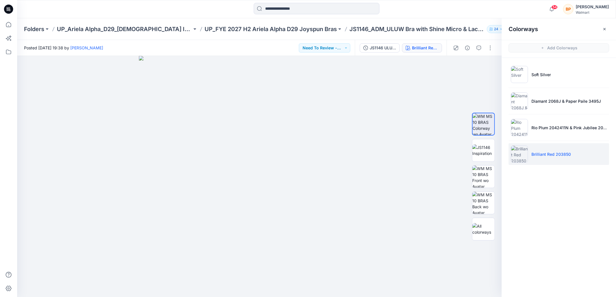
click at [306, 22] on div "Folders UP_Ariela Alpha_D29_Ladies Intimates - Joyspun UP_FYE 2027 H2 Ariela Al…" at bounding box center [316, 29] width 599 height 22
click at [305, 24] on div "Folders UP_Ariela Alpha_D29_Ladies Intimates - Joyspun UP_FYE 2027 H2 Ariela Al…" at bounding box center [316, 29] width 599 height 22
click at [304, 26] on p "UP_FYE 2027 H2 Ariela Alpha D29 Joyspun Bras" at bounding box center [271, 29] width 132 height 8
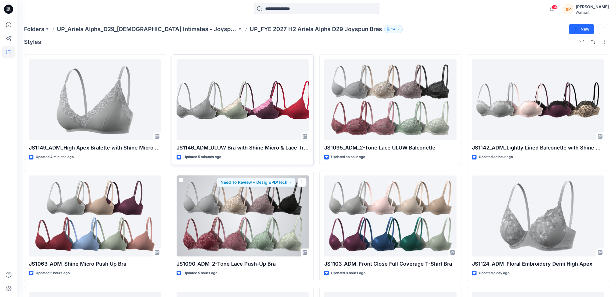
scroll to position [6, 0]
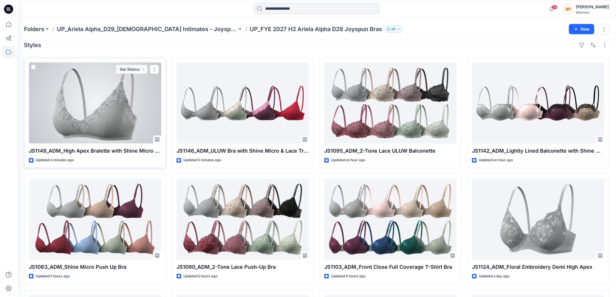
click at [124, 105] on div at bounding box center [95, 103] width 132 height 81
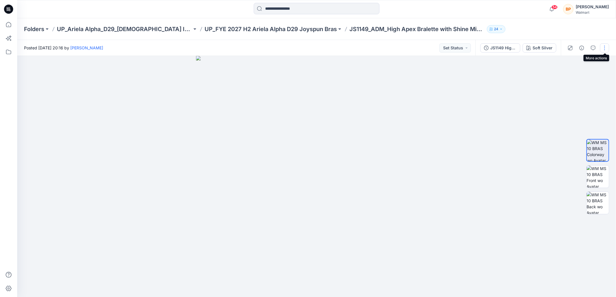
click at [606, 47] on button "button" at bounding box center [604, 47] width 9 height 9
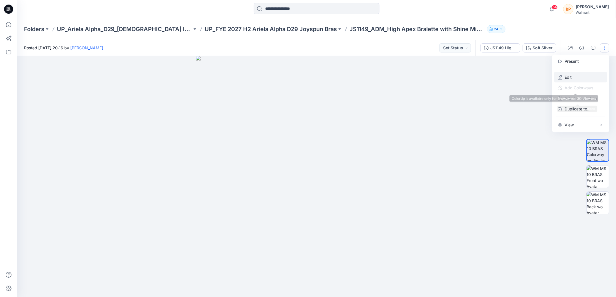
click at [578, 80] on button "Edit" at bounding box center [580, 77] width 53 height 11
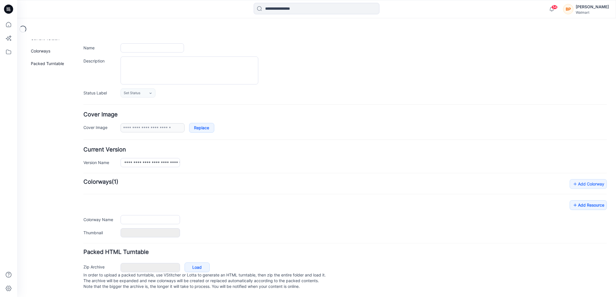
type input "**********"
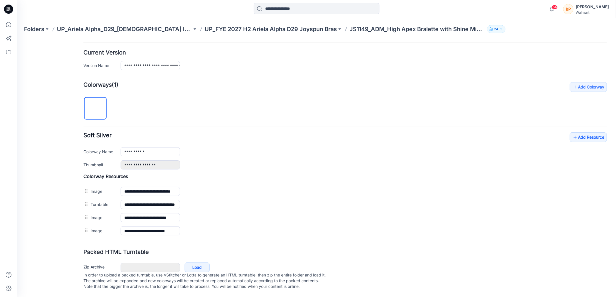
scroll to position [139, 0]
click at [581, 134] on link "Add Resource" at bounding box center [588, 137] width 37 height 10
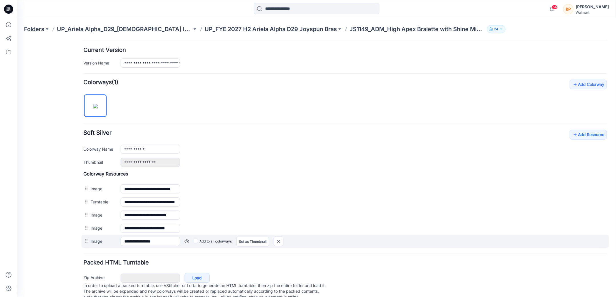
click at [91, 242] on div "**********" at bounding box center [344, 241] width 527 height 13
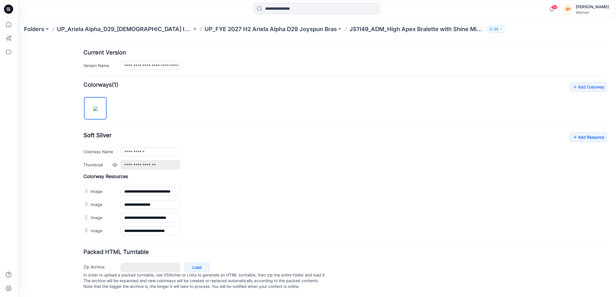
scroll to position [0, 0]
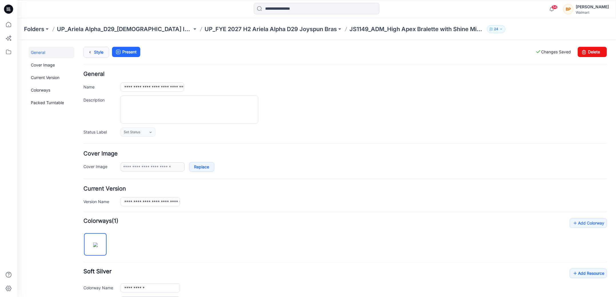
click at [86, 55] on icon at bounding box center [90, 52] width 8 height 10
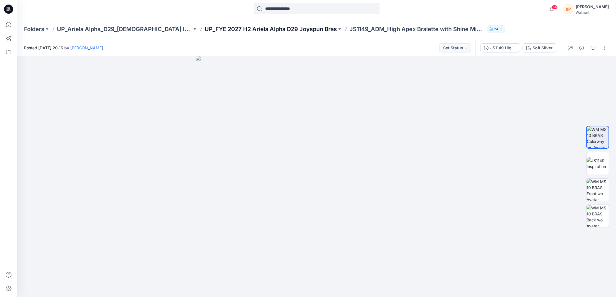
click at [303, 29] on p "UP_FYE 2027 H2 Ariela Alpha D29 Joyspun Bras" at bounding box center [271, 29] width 132 height 8
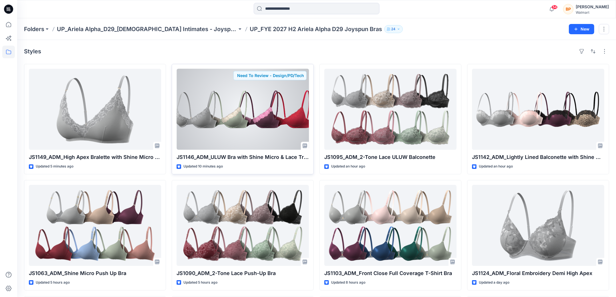
click at [249, 121] on div at bounding box center [243, 109] width 132 height 81
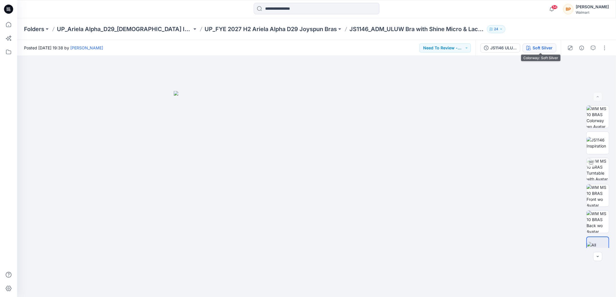
click at [541, 47] on div "Soft Silver" at bounding box center [543, 48] width 20 height 6
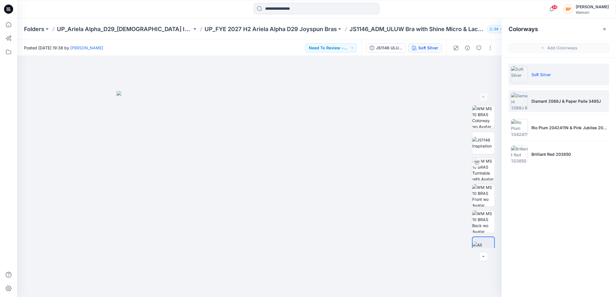
click at [540, 100] on p "Diamant 2068J & Paper Paile 3495J" at bounding box center [565, 101] width 69 height 6
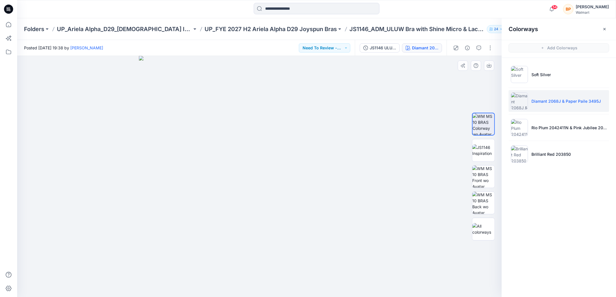
click at [445, 187] on div at bounding box center [259, 176] width 485 height 241
click at [301, 27] on p "UP_FYE 2027 H2 Ariela Alpha D29 Joyspun Bras" at bounding box center [271, 29] width 132 height 8
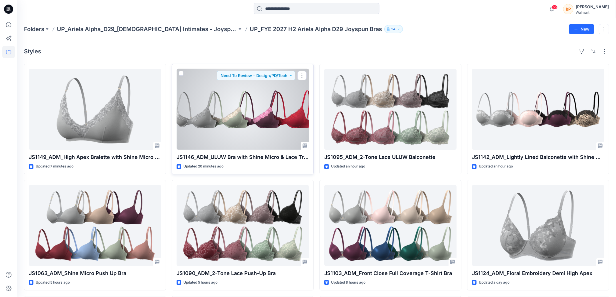
click at [285, 97] on div at bounding box center [243, 109] width 132 height 81
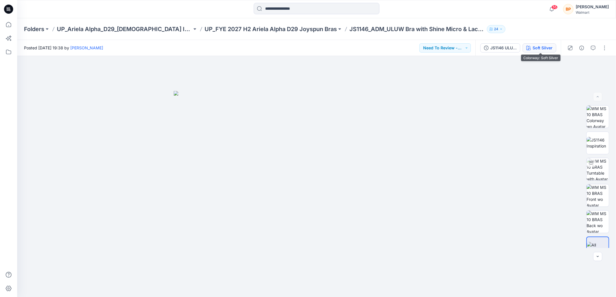
click at [542, 46] on div "Soft Silver" at bounding box center [543, 48] width 20 height 6
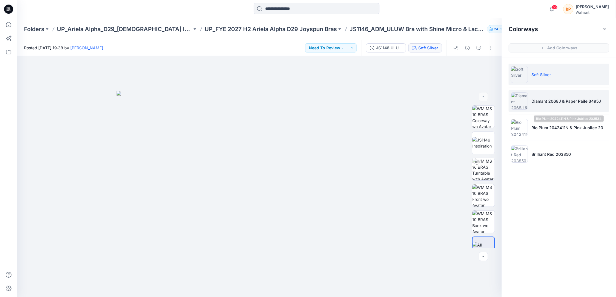
click at [552, 104] on li "Diamant 2068J & Paper Paile 3495J" at bounding box center [559, 101] width 101 height 22
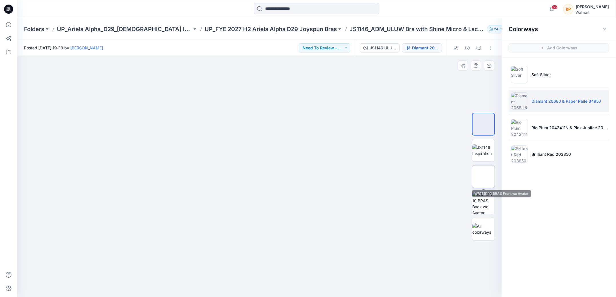
click at [481, 181] on img at bounding box center [483, 177] width 22 height 22
click at [490, 59] on div at bounding box center [259, 176] width 485 height 241
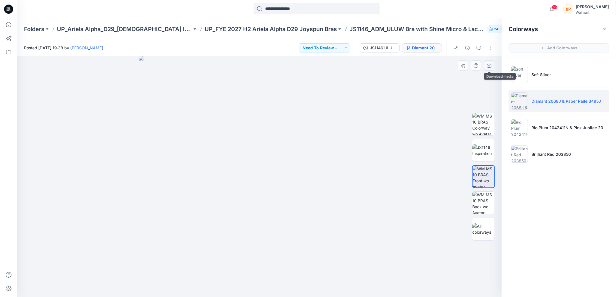
click at [488, 69] on button "button" at bounding box center [489, 66] width 10 height 10
click at [538, 119] on li "Rio Plum 2042411N & Pink Jubilee 203534" at bounding box center [559, 128] width 101 height 22
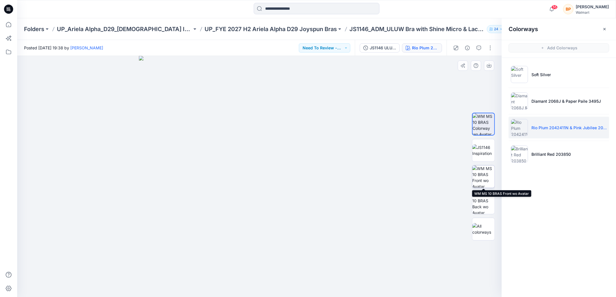
click at [482, 175] on img at bounding box center [483, 177] width 22 height 22
click at [489, 66] on icon "button" at bounding box center [489, 65] width 5 height 5
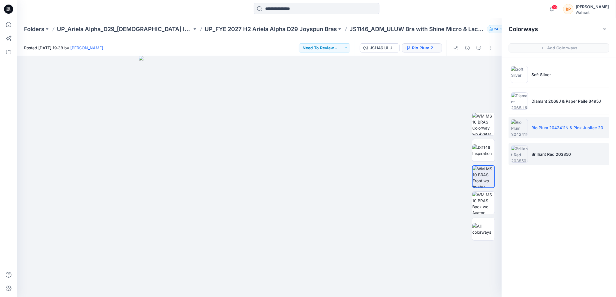
click at [537, 147] on li "Brilliant Red 203850" at bounding box center [559, 154] width 101 height 22
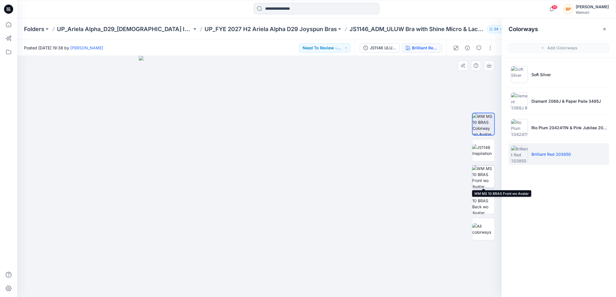
click at [486, 175] on img at bounding box center [483, 177] width 22 height 22
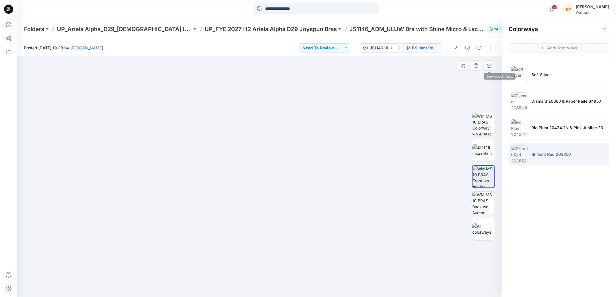
click at [491, 63] on button "button" at bounding box center [489, 66] width 10 height 10
click at [298, 29] on p "UP_FYE 2027 H2 Ariela Alpha D29 Joyspun Bras" at bounding box center [271, 29] width 132 height 8
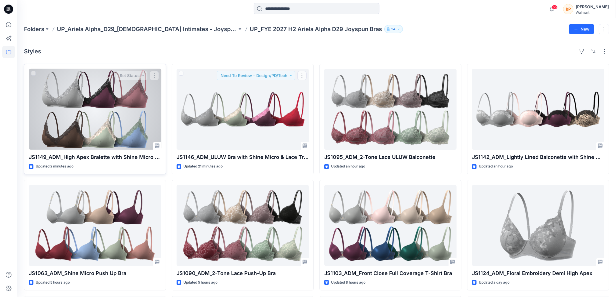
click at [125, 107] on div at bounding box center [95, 109] width 132 height 81
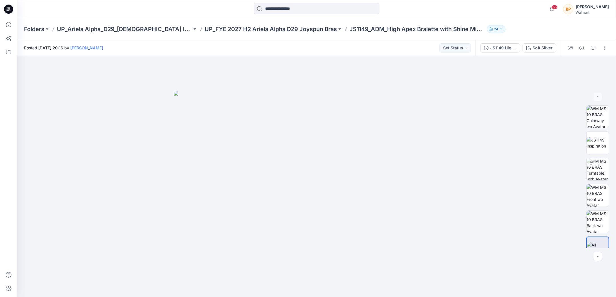
click at [599, 48] on div at bounding box center [587, 48] width 53 height 16
click at [601, 48] on button "button" at bounding box center [604, 47] width 9 height 9
click at [582, 75] on button "Edit" at bounding box center [580, 77] width 53 height 11
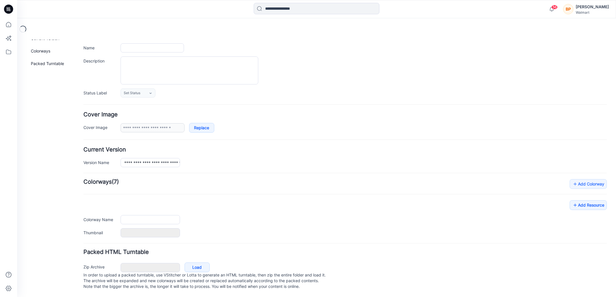
type input "**********"
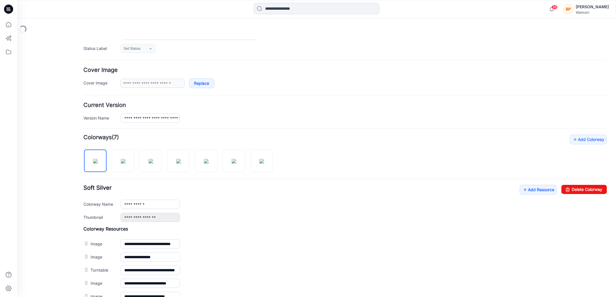
scroll to position [152, 0]
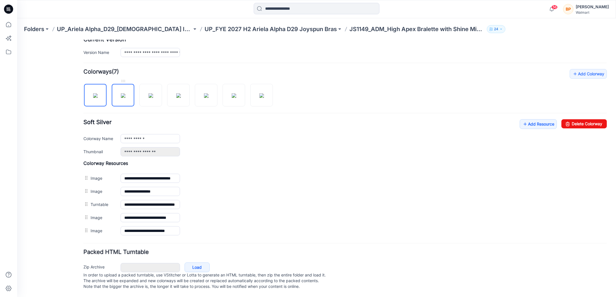
click at [123, 98] on img at bounding box center [123, 95] width 5 height 5
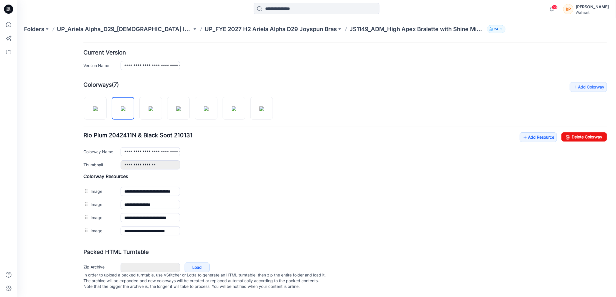
scroll to position [139, 0]
click at [162, 109] on link at bounding box center [150, 108] width 23 height 23
click at [201, 91] on div at bounding box center [206, 94] width 23 height 6
click at [181, 106] on img at bounding box center [178, 108] width 5 height 5
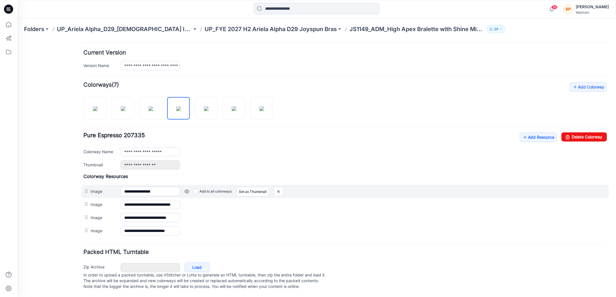
click at [82, 187] on div "**********" at bounding box center [344, 191] width 527 height 13
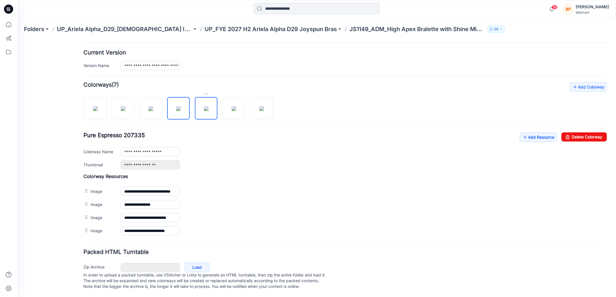
click at [209, 106] on img at bounding box center [206, 108] width 5 height 5
click at [233, 106] on img at bounding box center [234, 108] width 5 height 5
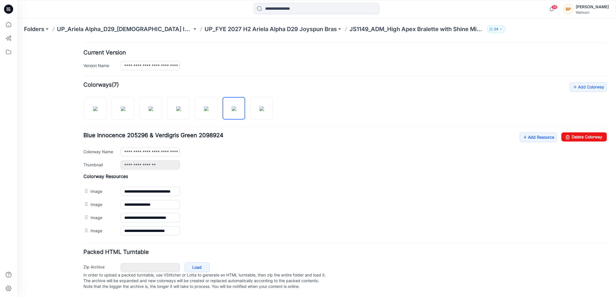
click at [277, 102] on div "Add Colorway Colorways (7) Blue Innocence 205296 & Verdigris Green 2098924 Add …" at bounding box center [344, 159] width 523 height 155
click at [264, 106] on img at bounding box center [261, 108] width 5 height 5
type input "**********"
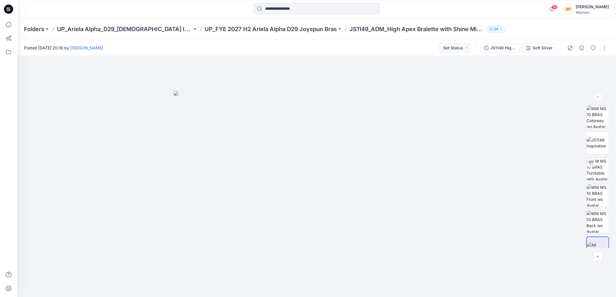
click at [533, 53] on div "JS1149 High Apex Bralette with Shine Micro & Lace Trim Soft Silver" at bounding box center [517, 48] width 85 height 16
click at [533, 50] on button "Soft Silver" at bounding box center [540, 47] width 34 height 9
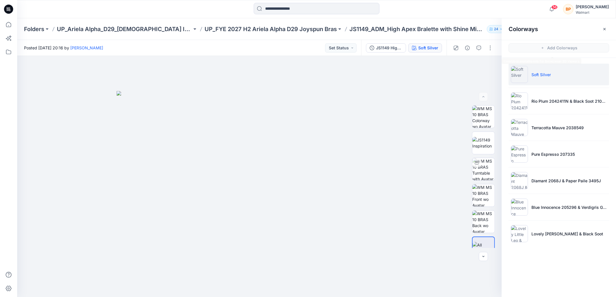
click at [536, 113] on ul "Soft Silver Rio Plum 2042411N & Black Soot 210131 Terracotta Mauve 2038549 Pure…" at bounding box center [559, 154] width 114 height 193
click at [536, 103] on p "Rio Plum 2042411N & Black Soot 210131" at bounding box center [568, 101] width 75 height 6
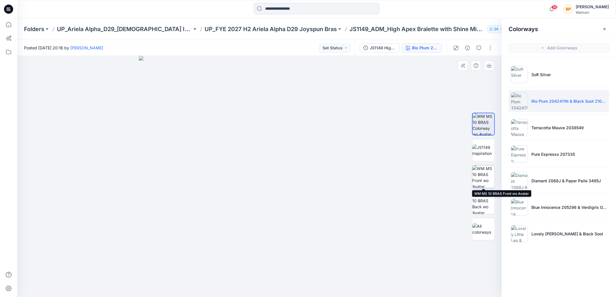
click at [485, 174] on img at bounding box center [483, 177] width 22 height 22
click at [490, 69] on button "button" at bounding box center [489, 66] width 10 height 10
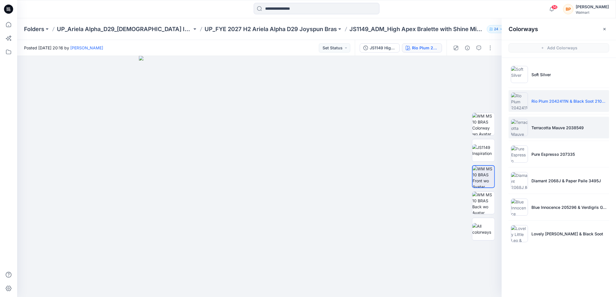
click at [535, 125] on p "Terracotta Mauve 2038549" at bounding box center [557, 128] width 52 height 6
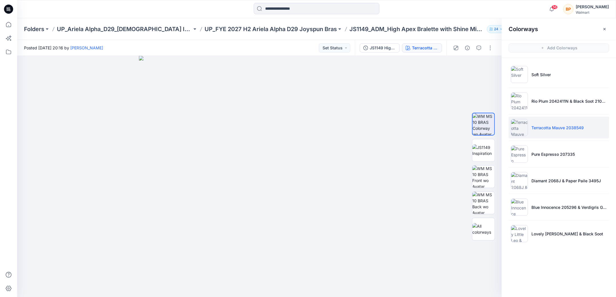
click at [535, 125] on p "Terracotta Mauve 2038549" at bounding box center [557, 128] width 52 height 6
click at [490, 171] on img at bounding box center [483, 177] width 22 height 22
click at [490, 67] on icon "button" at bounding box center [489, 65] width 5 height 5
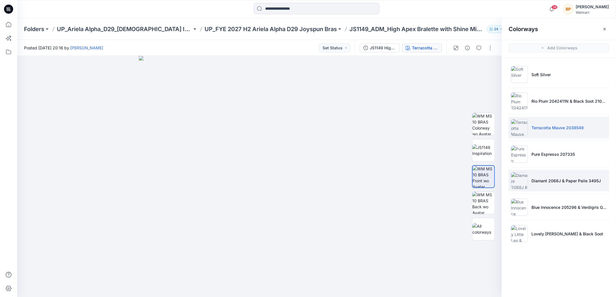
click at [536, 174] on li "Diamant 2068J & Paper Paile 3495J" at bounding box center [559, 181] width 101 height 22
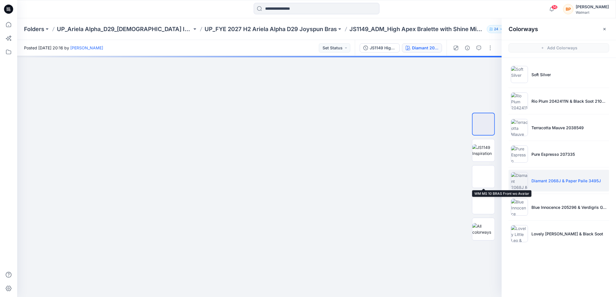
click at [483, 177] on img at bounding box center [483, 177] width 0 height 0
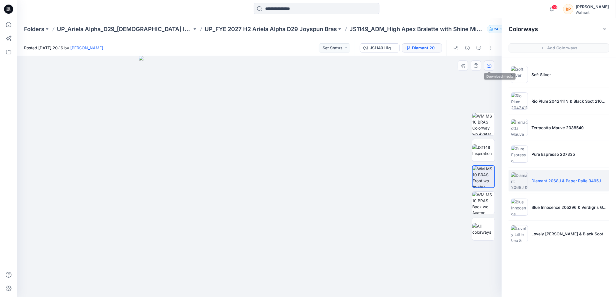
click at [493, 64] on button "button" at bounding box center [489, 66] width 10 height 10
click at [540, 211] on li "Blue Innocence 205296 & Verdigris Green 2098924" at bounding box center [559, 208] width 101 height 22
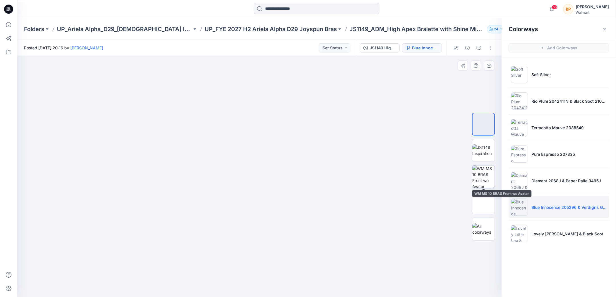
click at [481, 185] on img at bounding box center [483, 177] width 22 height 22
click at [491, 62] on button "button" at bounding box center [489, 66] width 10 height 10
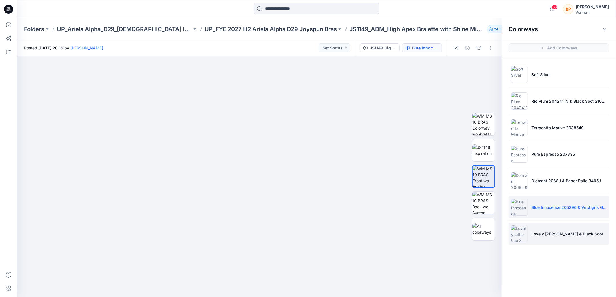
click at [553, 231] on p "Lovely Little Leo & Black Soot" at bounding box center [567, 234] width 72 height 6
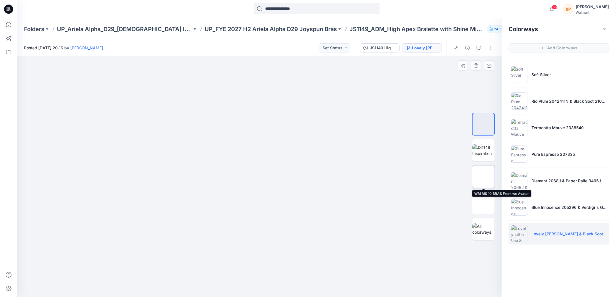
click at [484, 176] on img at bounding box center [483, 177] width 22 height 22
click at [492, 66] on button "button" at bounding box center [489, 66] width 10 height 10
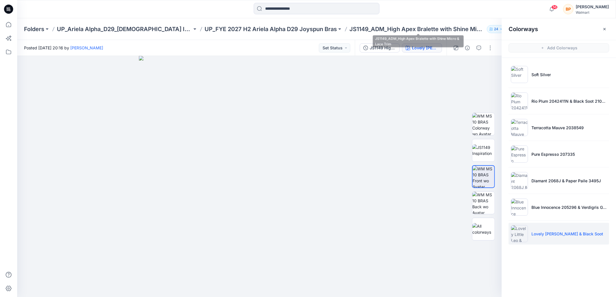
click at [336, 25] on div "Folders UP_Ariela Alpha_D29_Ladies Intimates - Joyspun UP_FYE 2027 H2 Ariela Al…" at bounding box center [316, 29] width 599 height 22
click at [334, 26] on p "UP_FYE 2027 H2 Ariela Alpha D29 Joyspun Bras" at bounding box center [271, 29] width 132 height 8
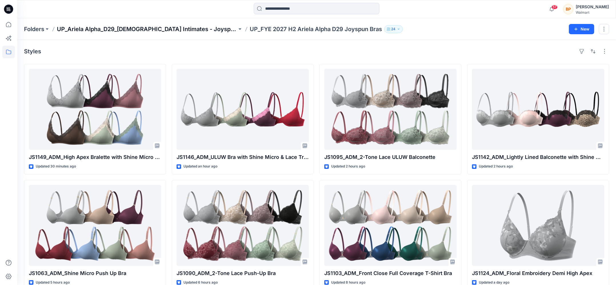
click at [152, 29] on p "UP_Ariela Alpha_D29_[DEMOGRAPHIC_DATA] Intimates - Joyspun" at bounding box center [147, 29] width 180 height 8
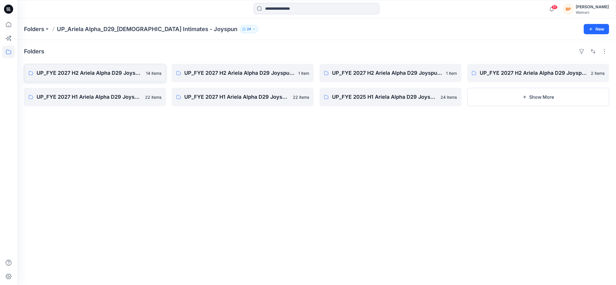
click at [110, 80] on link "UP_FYE 2027 H2 Ariela Alpha D29 Joyspun Bras 14 items" at bounding box center [95, 73] width 142 height 18
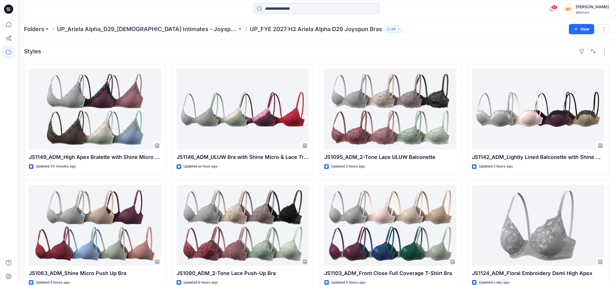
click at [107, 23] on div "Folders UP_Ariela Alpha_D29_Ladies Intimates - Joyspun UP_FYE 2027 H2 Ariela Al…" at bounding box center [316, 29] width 599 height 22
click at [99, 30] on p "UP_Ariela Alpha_D29_[DEMOGRAPHIC_DATA] Intimates - Joyspun" at bounding box center [147, 29] width 180 height 8
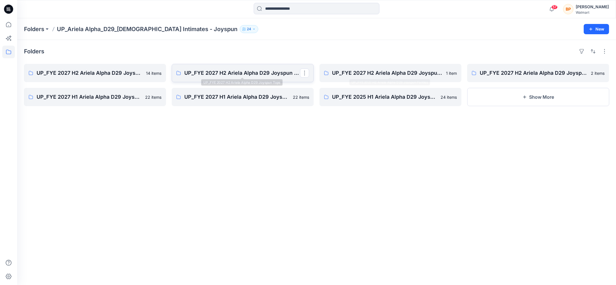
click at [261, 75] on p "UP_FYE 2027 H2 Ariela Alpha D29 Joyspun Tops" at bounding box center [242, 73] width 116 height 8
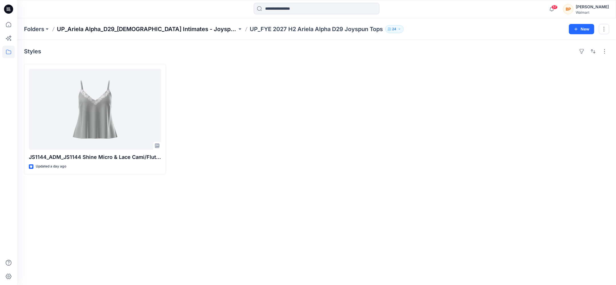
click at [160, 33] on div "Folders UP_Ariela Alpha_D29_Ladies Intimates - Joyspun UP_FYE 2027 H2 Ariela Al…" at bounding box center [316, 29] width 599 height 22
click at [179, 31] on p "UP_Ariela Alpha_D29_[DEMOGRAPHIC_DATA] Intimates - Joyspun" at bounding box center [147, 29] width 180 height 8
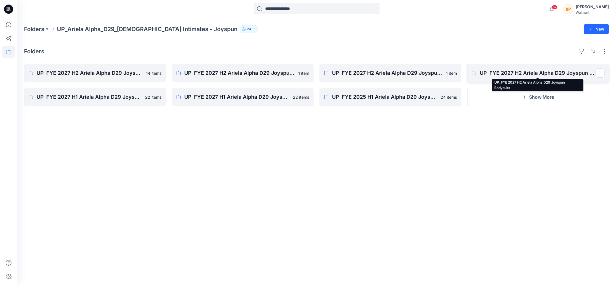
click at [510, 74] on p "UP_FYE 2027 H2 Ariela Alpha D29 Joyspun Bodysuits" at bounding box center [538, 73] width 116 height 8
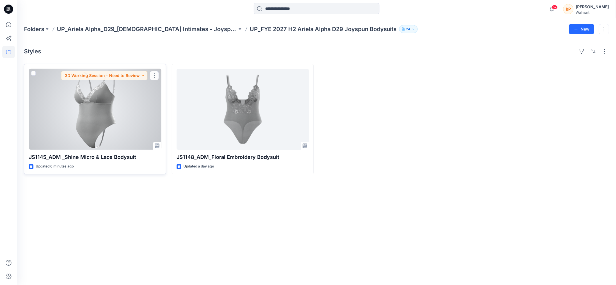
click at [103, 105] on div at bounding box center [95, 109] width 132 height 81
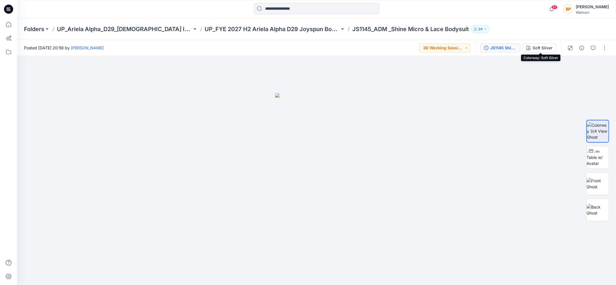
click at [511, 51] on button "JS1145 Shine Micro & Lace Bodysuit 2nd Colorway" at bounding box center [500, 47] width 40 height 9
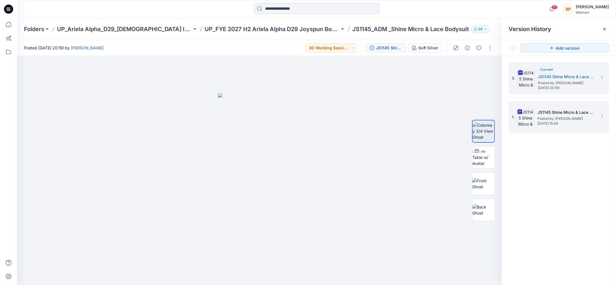
click at [546, 110] on h5 "JS1145 Shine Micro & Lace Bodysuit First Colorway" at bounding box center [565, 112] width 57 height 7
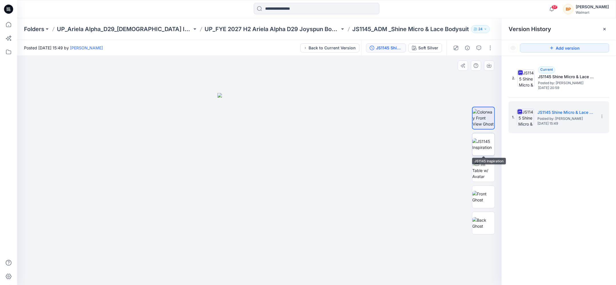
click at [485, 151] on img at bounding box center [483, 145] width 22 height 12
click at [487, 62] on button "button" at bounding box center [489, 66] width 10 height 10
click at [350, 158] on div at bounding box center [259, 170] width 485 height 229
click at [431, 52] on div "JS1145 Shine Micro & Lace Bodysuit First Colorway Soft Silver" at bounding box center [403, 48] width 85 height 16
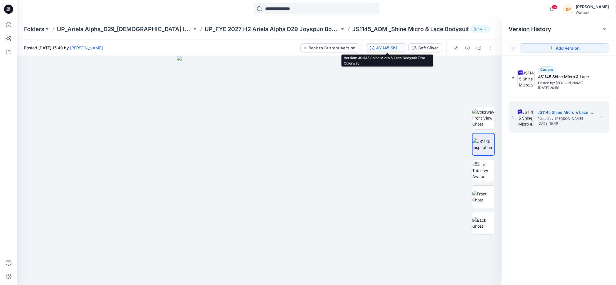
click at [373, 50] on icon "button" at bounding box center [372, 48] width 5 height 5
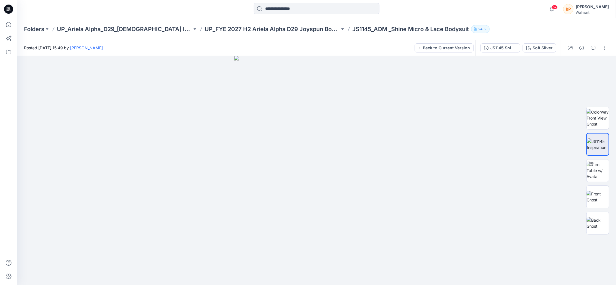
click at [497, 53] on div "JS1145 Shine Micro & Lace Bodysuit First Colorway Soft Silver" at bounding box center [517, 48] width 85 height 16
click at [501, 46] on div "JS1145 Shine Micro & Lace Bodysuit First Colorway" at bounding box center [503, 48] width 26 height 6
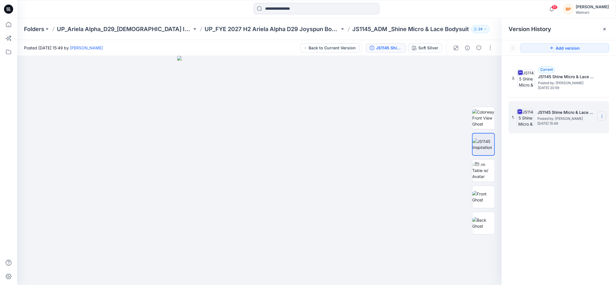
click at [602, 112] on section at bounding box center [601, 116] width 9 height 9
click at [566, 179] on span "Delete Version" at bounding box center [562, 175] width 27 height 7
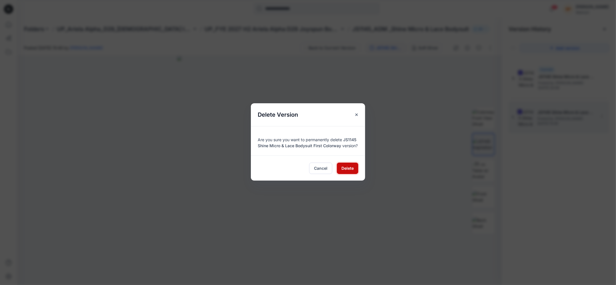
click at [355, 163] on button "Delete" at bounding box center [347, 168] width 21 height 11
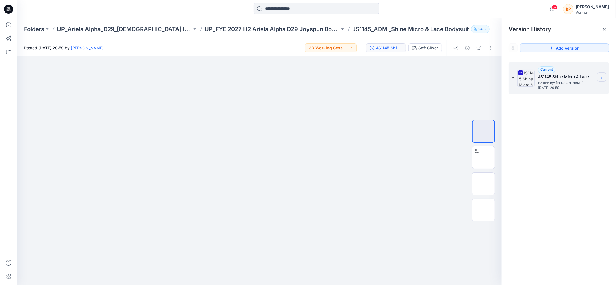
click at [603, 79] on icon at bounding box center [602, 77] width 5 height 5
click at [572, 113] on span "Rename Version" at bounding box center [564, 111] width 30 height 7
type input "**********"
click at [589, 105] on div "**********" at bounding box center [559, 175] width 114 height 238
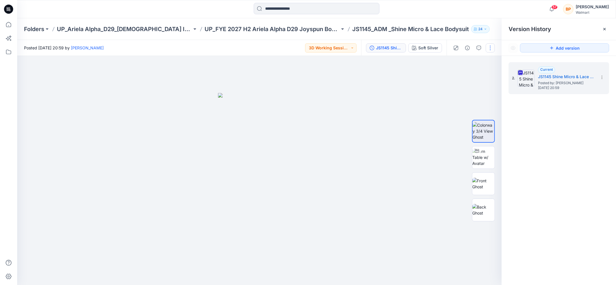
click at [489, 50] on button "button" at bounding box center [490, 47] width 9 height 9
click at [470, 77] on button "Edit" at bounding box center [466, 77] width 53 height 11
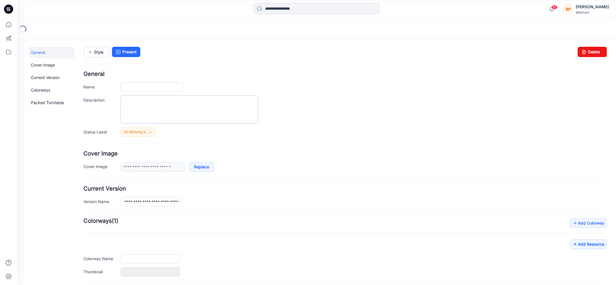
type input "**********"
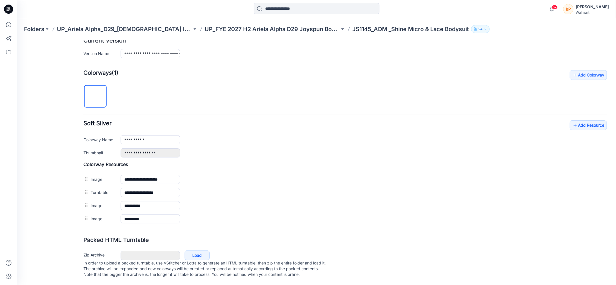
scroll to position [151, 0]
click at [590, 120] on link "Add Resource" at bounding box center [588, 125] width 37 height 10
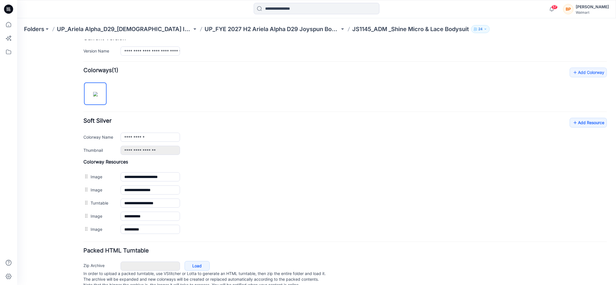
scroll to position [0, 0]
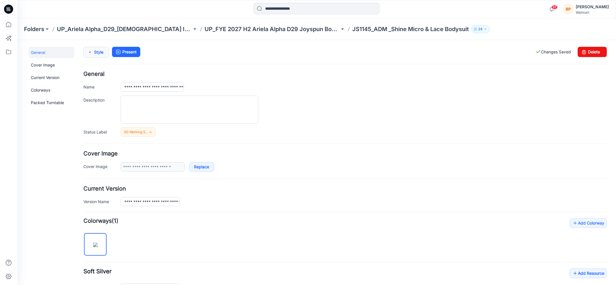
click at [102, 49] on link "Style" at bounding box center [96, 52] width 26 height 11
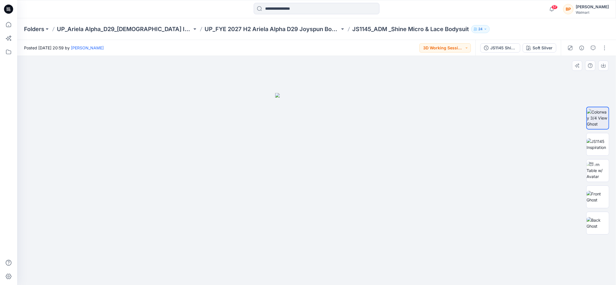
click at [524, 170] on div at bounding box center [316, 170] width 599 height 229
click at [304, 25] on p "UP_FYE 2027 H2 Ariela Alpha D29 Joyspun Bodysuits" at bounding box center [272, 29] width 135 height 8
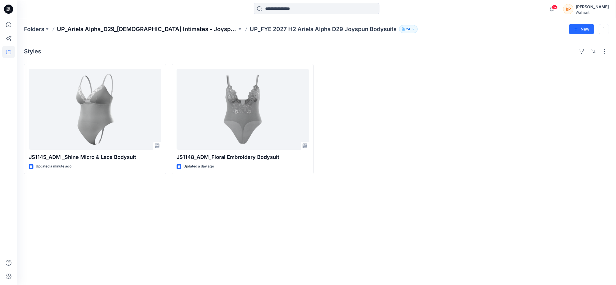
click at [139, 27] on p "UP_Ariela Alpha_D29_[DEMOGRAPHIC_DATA] Intimates - Joyspun" at bounding box center [147, 29] width 180 height 8
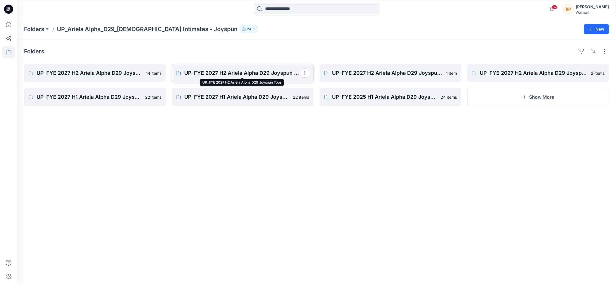
click at [225, 73] on p "UP_FYE 2027 H2 Ariela Alpha D29 Joyspun Tops" at bounding box center [242, 73] width 116 height 8
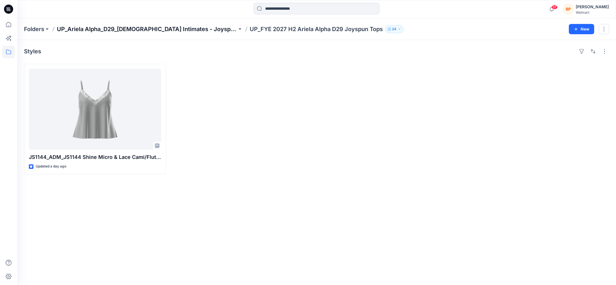
click at [118, 31] on p "UP_Ariela Alpha_D29_[DEMOGRAPHIC_DATA] Intimates - Joyspun" at bounding box center [147, 29] width 180 height 8
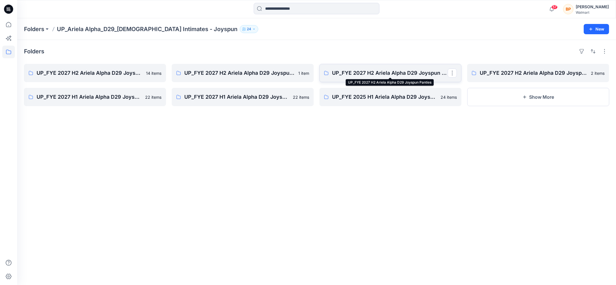
click at [354, 75] on p "UP_FYE 2027 H2 Ariela Alpha D29 Joyspun Panties" at bounding box center [390, 73] width 116 height 8
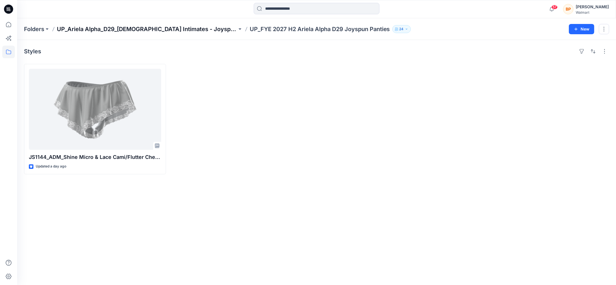
click at [183, 29] on p "UP_Ariela Alpha_D29_[DEMOGRAPHIC_DATA] Intimates - Joyspun" at bounding box center [147, 29] width 180 height 8
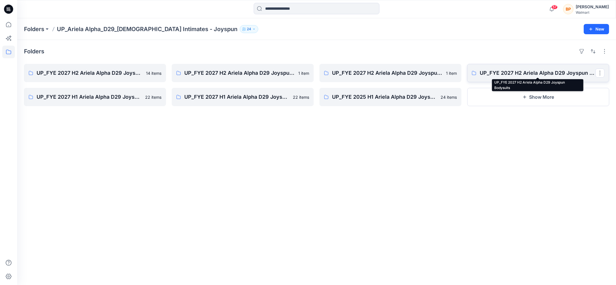
click at [512, 73] on p "UP_FYE 2027 H2 Ariela Alpha D29 Joyspun Bodysuits" at bounding box center [538, 73] width 116 height 8
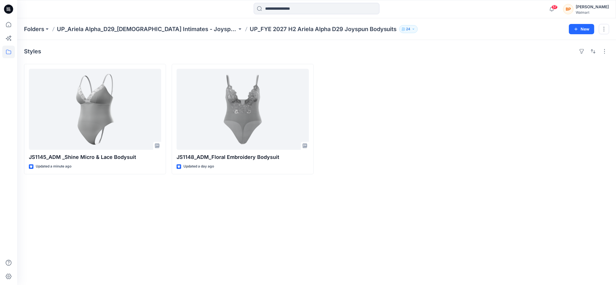
click at [166, 44] on div "Styles JS1145_ADM _Shine Micro & Lace Bodysuit Updated a minute ago JS1148_ADM_…" at bounding box center [316, 162] width 599 height 245
click at [166, 33] on p "UP_Ariela Alpha_D29_[DEMOGRAPHIC_DATA] Intimates - Joyspun" at bounding box center [147, 29] width 180 height 8
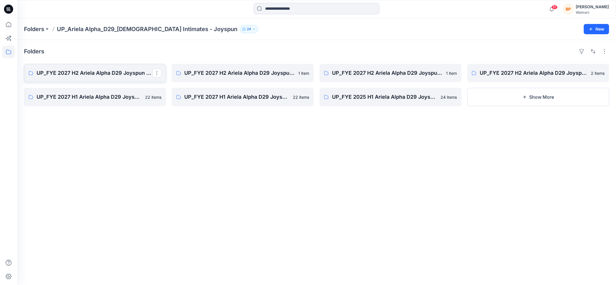
click at [101, 74] on p "UP_FYE 2027 H2 Ariela Alpha D29 Joyspun Bras" at bounding box center [95, 73] width 116 height 8
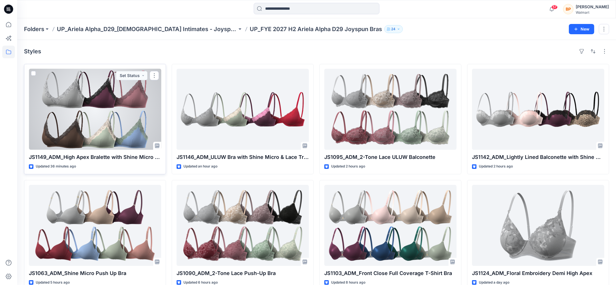
click at [127, 127] on div at bounding box center [95, 109] width 132 height 81
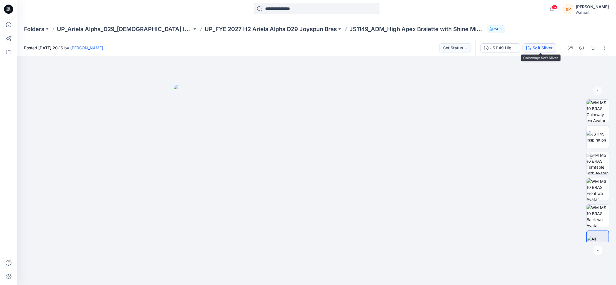
click at [548, 44] on button "Soft Silver" at bounding box center [540, 47] width 34 height 9
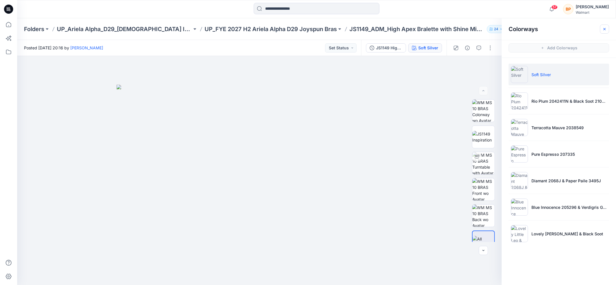
click at [606, 29] on icon "button" at bounding box center [604, 29] width 5 height 5
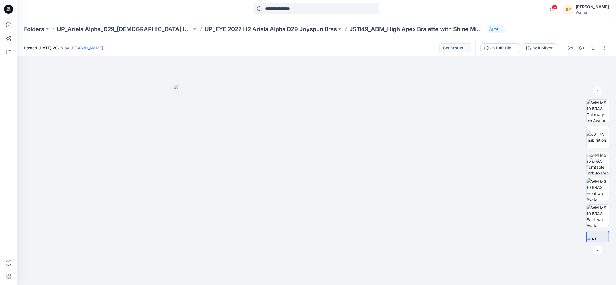
click at [603, 54] on div at bounding box center [587, 48] width 53 height 16
click at [603, 47] on button "button" at bounding box center [604, 47] width 9 height 9
click at [570, 75] on p "Edit" at bounding box center [568, 77] width 7 height 6
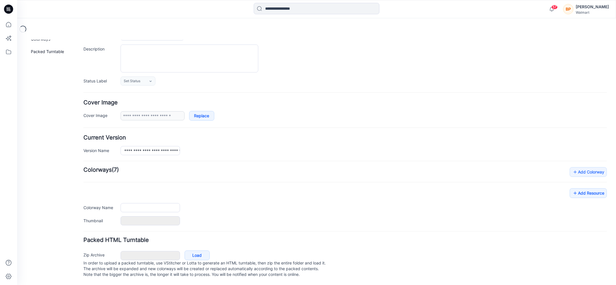
type input "**********"
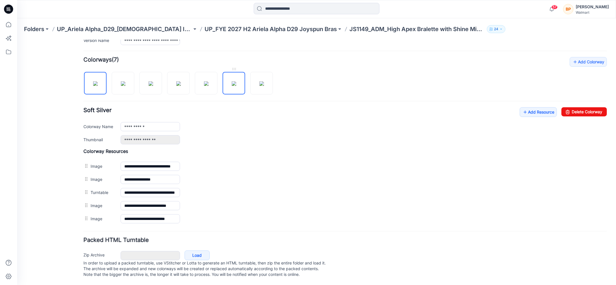
click at [233, 81] on img at bounding box center [234, 83] width 5 height 5
type input "**********"
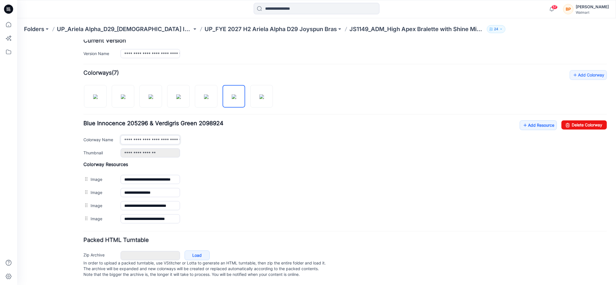
scroll to position [0, 42]
drag, startPoint x: 124, startPoint y: 135, endPoint x: 266, endPoint y: 134, distance: 142.6
click at [266, 135] on div "**********" at bounding box center [364, 139] width 486 height 9
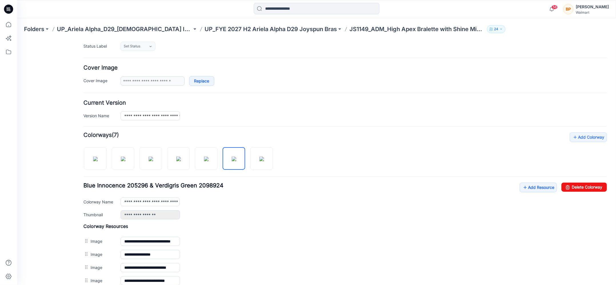
click at [321, 33] on div "Folders UP_Ariela Alpha_D29_[DEMOGRAPHIC_DATA] Intimates - Joyspun UP_FYE 2027 …" at bounding box center [316, 29] width 599 height 22
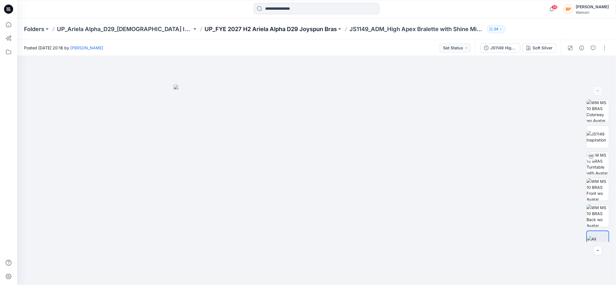
click at [295, 27] on p "UP_FYE 2027 H2 Ariela Alpha D29 Joyspun Bras" at bounding box center [271, 29] width 132 height 8
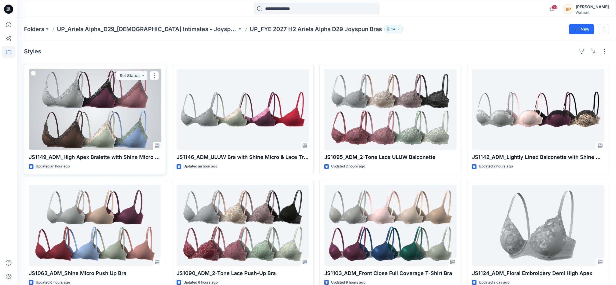
click at [130, 104] on div at bounding box center [95, 109] width 132 height 81
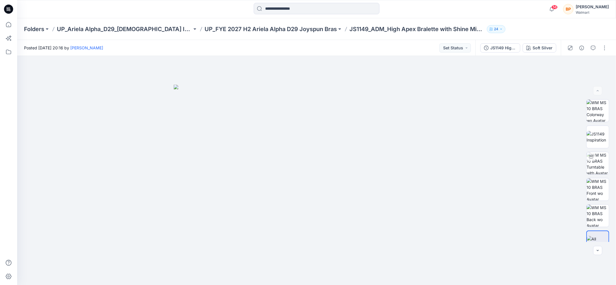
click at [541, 53] on div "JS1149 High Apex Bralette with Shine Micro & Lace Trim Soft Silver" at bounding box center [517, 48] width 85 height 16
click at [541, 50] on div "Soft Silver" at bounding box center [543, 48] width 20 height 6
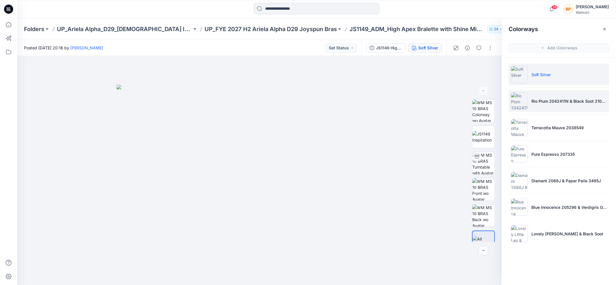
click at [538, 93] on li "Rio Plum 2042411N & Black Soot 210131" at bounding box center [559, 101] width 101 height 22
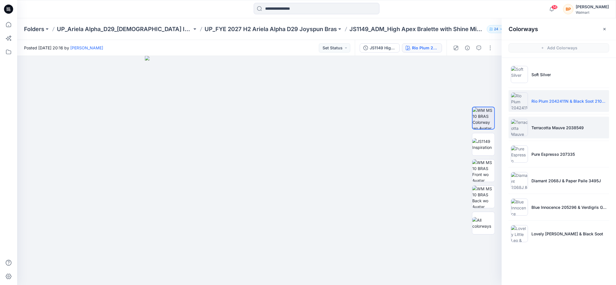
click at [538, 132] on li "Terracotta Mauve 2038549" at bounding box center [559, 128] width 101 height 22
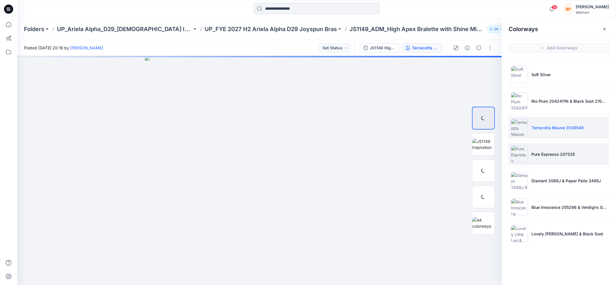
click at [538, 159] on li "Pure Espresso 207335" at bounding box center [559, 154] width 101 height 22
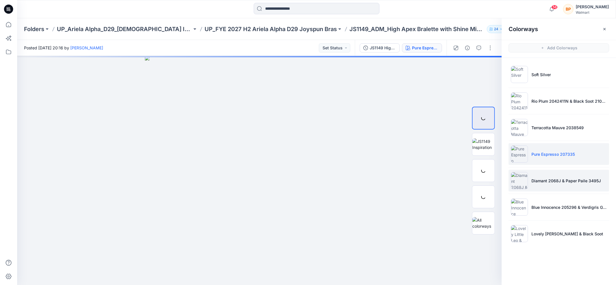
click at [536, 185] on li "Diamant 2068J & Paper Paile 3495J" at bounding box center [559, 181] width 101 height 22
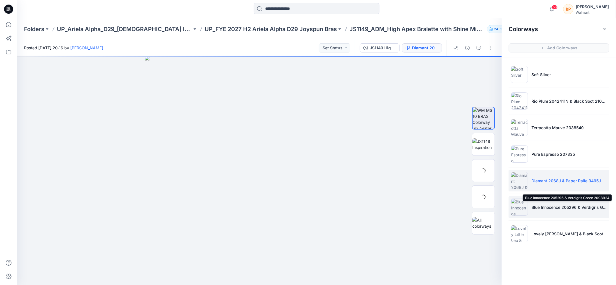
click at [536, 209] on p "Blue Innocence 205296 & Verdigris Green 2098924" at bounding box center [568, 208] width 75 height 6
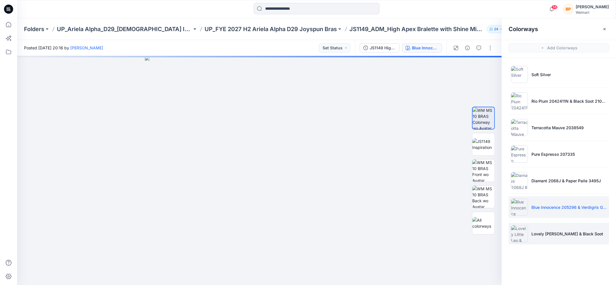
click at [536, 224] on li "Lovely Little Leo & Black Soot" at bounding box center [559, 234] width 101 height 22
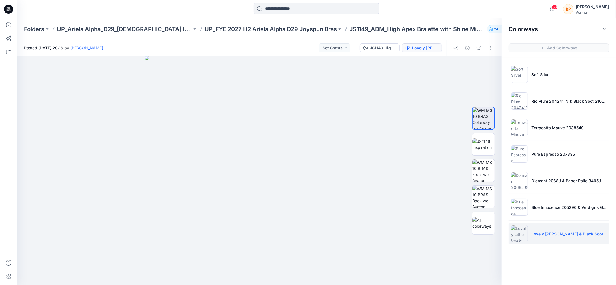
click at [309, 33] on div "Folders UP_Ariela Alpha_D29_Ladies Intimates - Joyspun UP_FYE 2027 H2 Ariela Al…" at bounding box center [316, 29] width 599 height 22
click at [305, 29] on p "UP_FYE 2027 H2 Ariela Alpha D29 Joyspun Bras" at bounding box center [271, 29] width 132 height 8
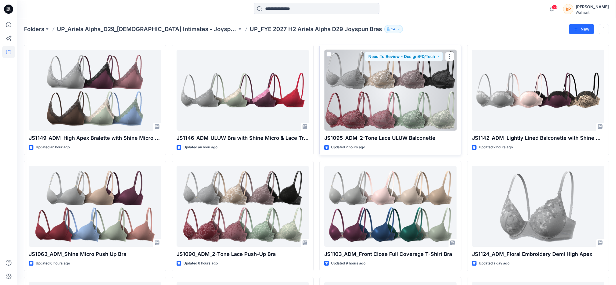
scroll to position [27, 0]
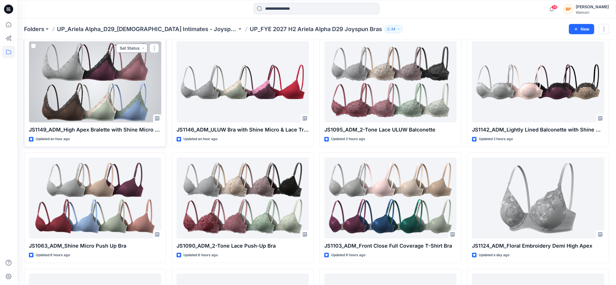
click at [125, 47] on button "Set Status" at bounding box center [131, 48] width 31 height 9
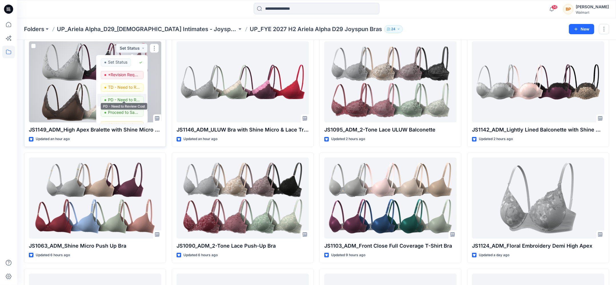
scroll to position [72, 0]
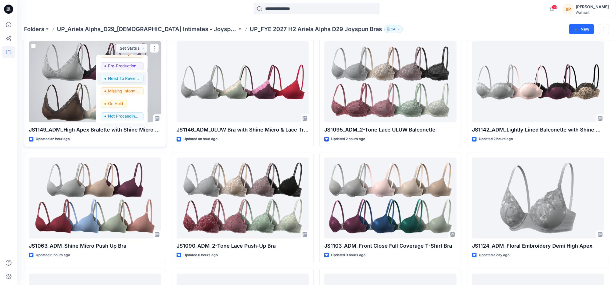
click at [125, 81] on p "Need To Review - Design/PD/Tech" at bounding box center [124, 78] width 32 height 7
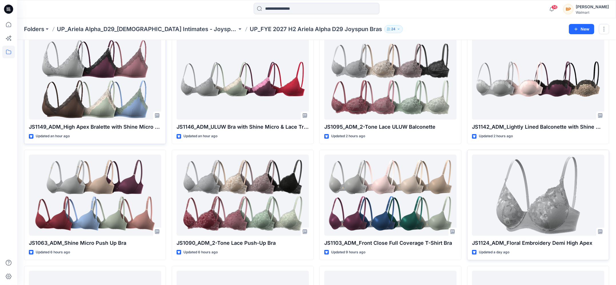
scroll to position [0, 0]
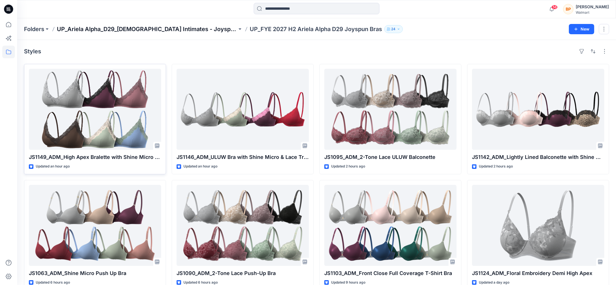
click at [160, 31] on p "UP_Ariela Alpha_D29_[DEMOGRAPHIC_DATA] Intimates - Joyspun" at bounding box center [147, 29] width 180 height 8
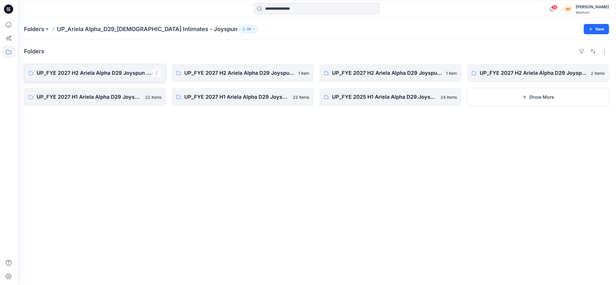
click at [131, 73] on p "UP_FYE 2027 H2 Ariela Alpha D29 Joyspun Bras" at bounding box center [95, 73] width 116 height 8
click at [527, 82] on link "UP_FYE 2027 H2 Ariela Alpha D29 Joyspun Bodysuits" at bounding box center [538, 73] width 142 height 18
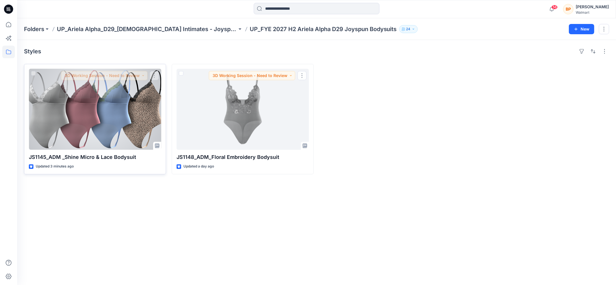
click at [130, 113] on div at bounding box center [95, 109] width 132 height 81
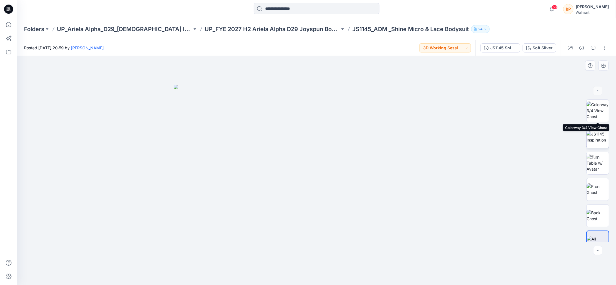
scroll to position [11, 0]
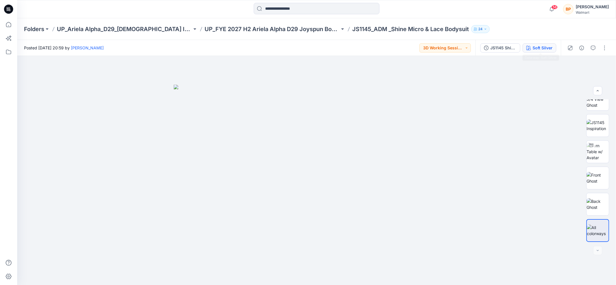
click at [537, 50] on div "Soft Silver" at bounding box center [543, 48] width 20 height 6
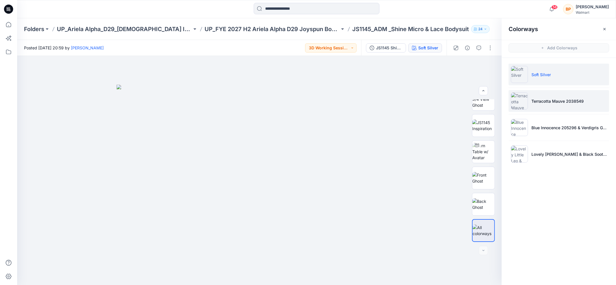
click at [543, 98] on p "Terracotta Mauve 2038549" at bounding box center [557, 101] width 52 height 6
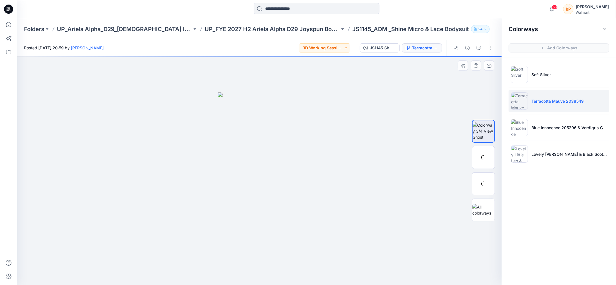
scroll to position [0, 0]
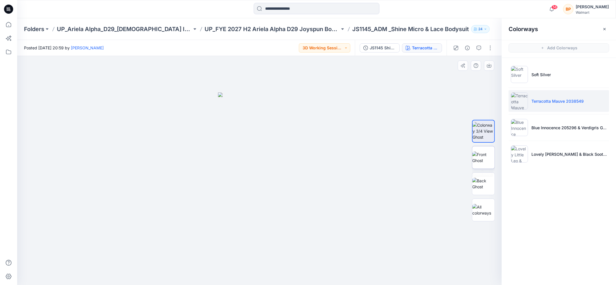
click at [487, 153] on img at bounding box center [483, 158] width 22 height 12
click at [487, 68] on button "button" at bounding box center [489, 66] width 10 height 10
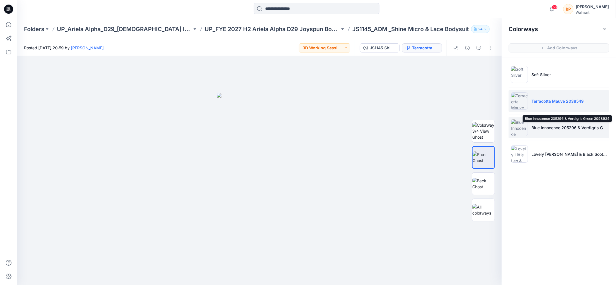
click at [531, 128] on p "Blue Innocence 205296 & Verdigris Green 2098924" at bounding box center [568, 128] width 75 height 6
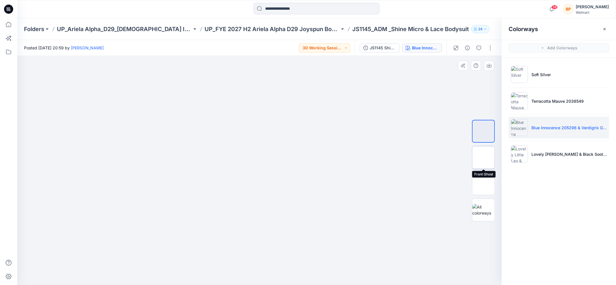
click at [488, 154] on img at bounding box center [483, 158] width 22 height 12
click at [490, 63] on icon "button" at bounding box center [489, 65] width 5 height 5
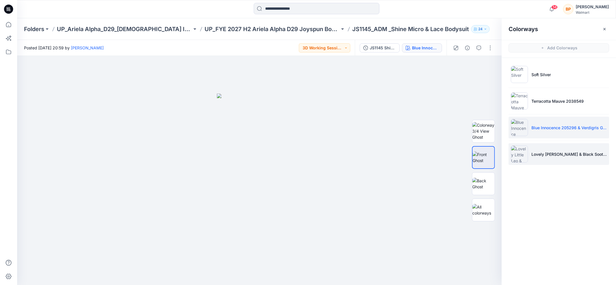
click at [544, 151] on p "Lovely Little Leo & Black Soot 210131" at bounding box center [568, 154] width 75 height 6
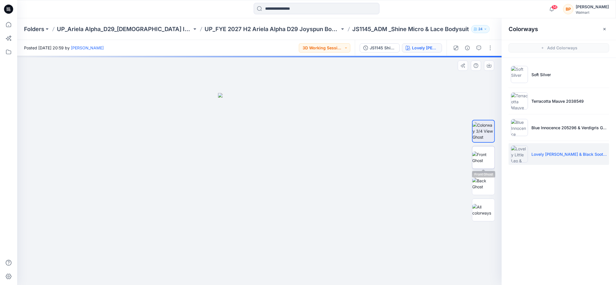
click at [485, 156] on img at bounding box center [483, 158] width 22 height 12
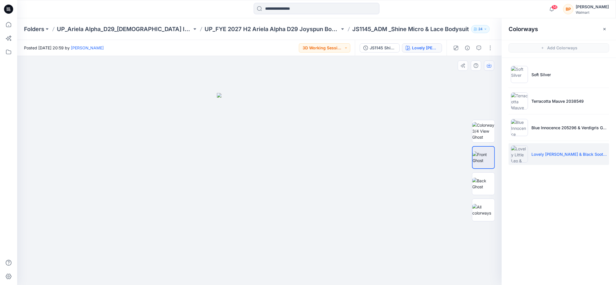
click at [489, 64] on icon "button" at bounding box center [489, 65] width 5 height 5
click at [495, 48] on div at bounding box center [473, 48] width 53 height 16
click at [491, 47] on button "button" at bounding box center [490, 47] width 9 height 9
click at [469, 74] on button "Edit" at bounding box center [466, 77] width 53 height 11
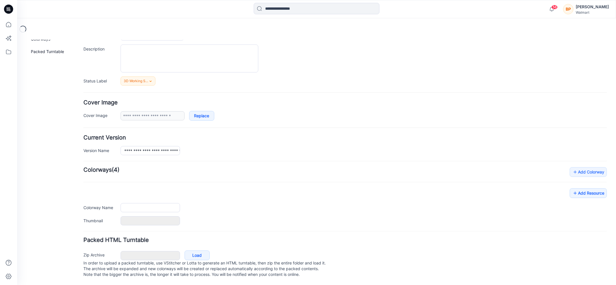
type input "**********"
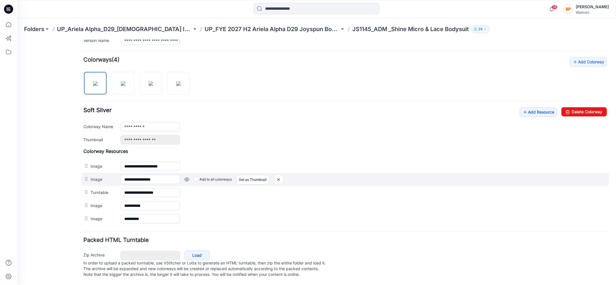
scroll to position [132, 0]
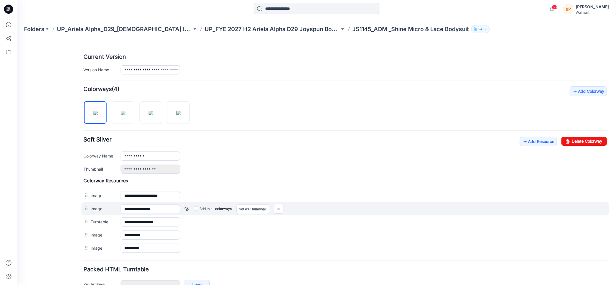
click at [199, 207] on label "Add to all colorways" at bounding box center [213, 208] width 38 height 9
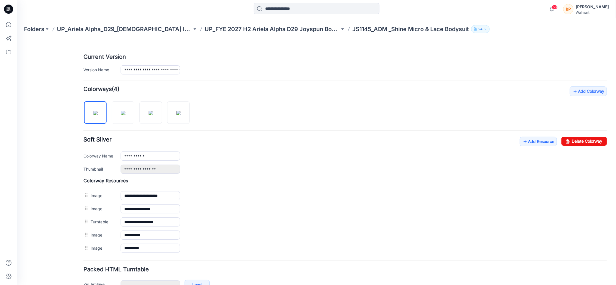
click at [125, 122] on div at bounding box center [138, 109] width 111 height 29
click at [124, 115] on img at bounding box center [123, 113] width 5 height 5
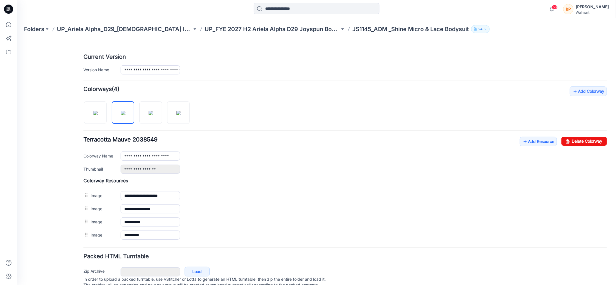
click at [152, 131] on div "**********" at bounding box center [344, 163] width 523 height 155
click at [152, 114] on img at bounding box center [151, 113] width 5 height 5
click at [181, 123] on div "**********" at bounding box center [344, 163] width 523 height 155
click at [179, 115] on img at bounding box center [178, 113] width 5 height 5
type input "**********"
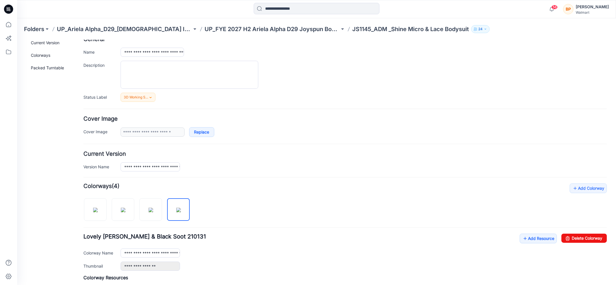
scroll to position [0, 0]
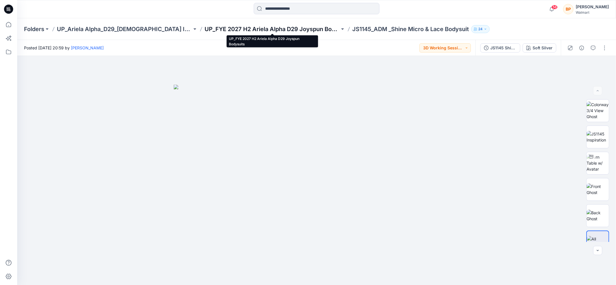
click at [264, 32] on p "UP_FYE 2027 H2 Ariela Alpha D29 Joyspun Bodysuits" at bounding box center [272, 29] width 135 height 8
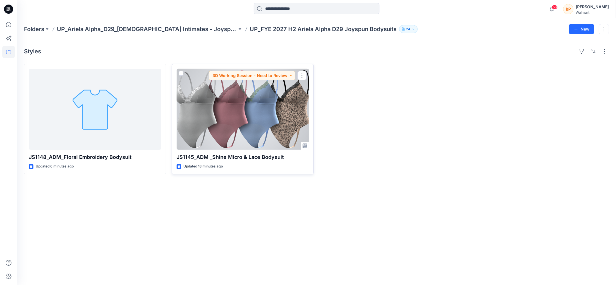
click at [251, 100] on div at bounding box center [243, 109] width 132 height 81
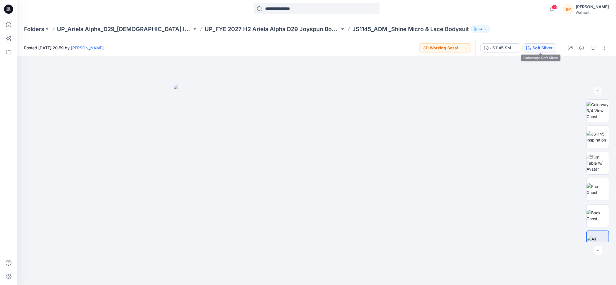
click at [553, 47] on button "Soft Silver" at bounding box center [540, 47] width 34 height 9
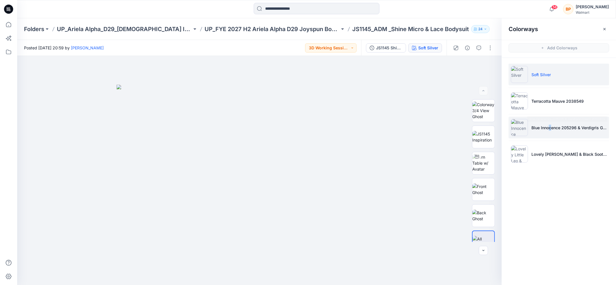
click at [547, 125] on p "Blue Innocence 205296 & Verdigris Green 2098924" at bounding box center [568, 128] width 75 height 6
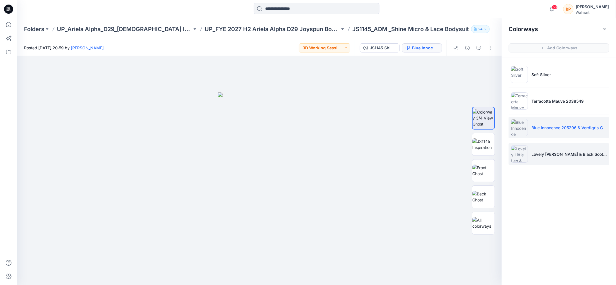
click at [539, 150] on li "Lovely Little Leo & Black Soot 210131" at bounding box center [559, 154] width 101 height 22
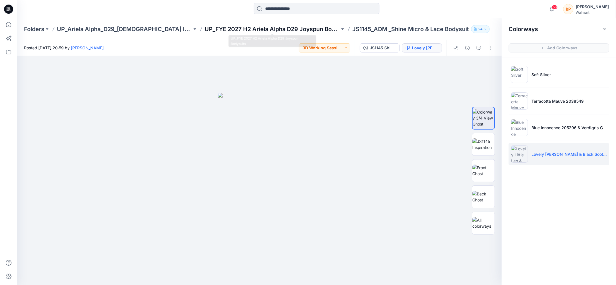
click at [326, 30] on p "UP_FYE 2027 H2 Ariela Alpha D29 Joyspun Bodysuits" at bounding box center [272, 29] width 135 height 8
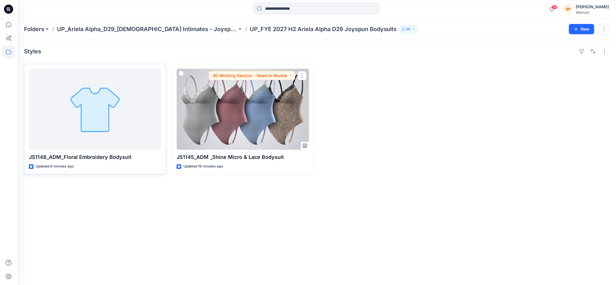
click at [114, 108] on div at bounding box center [95, 109] width 132 height 81
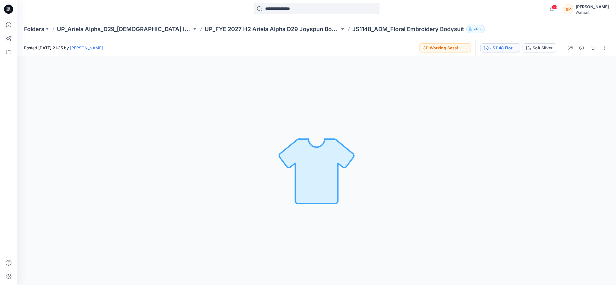
click at [498, 49] on div "JS1148 Floral Embroidery Bodysuit 2nd Colorway" at bounding box center [503, 48] width 26 height 6
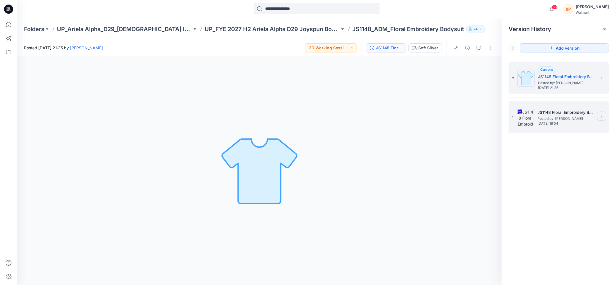
click at [601, 116] on icon at bounding box center [602, 116] width 5 height 5
click at [566, 176] on span "Delete Version" at bounding box center [562, 175] width 27 height 7
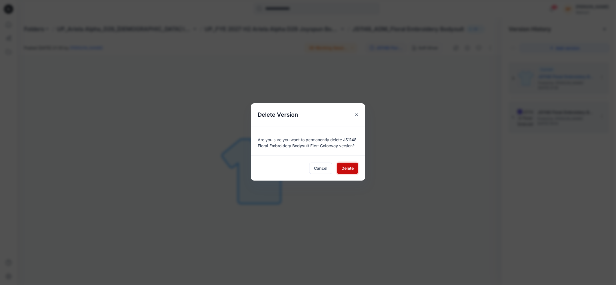
click at [349, 170] on span "Delete" at bounding box center [347, 168] width 12 height 6
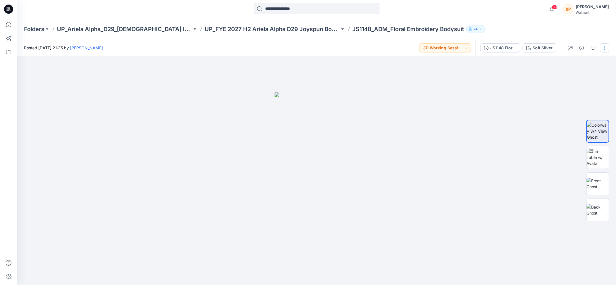
click at [605, 50] on button "button" at bounding box center [604, 47] width 9 height 9
click at [571, 74] on p "Edit" at bounding box center [568, 77] width 7 height 6
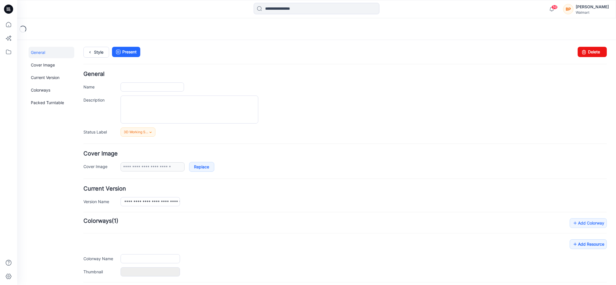
type input "**********"
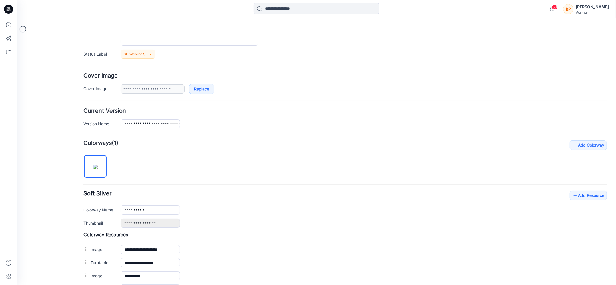
scroll to position [151, 0]
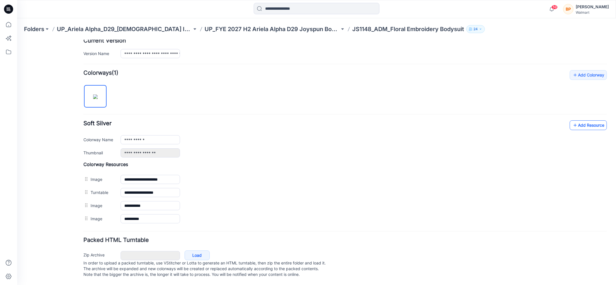
click at [587, 121] on link "Add Resource" at bounding box center [588, 125] width 37 height 10
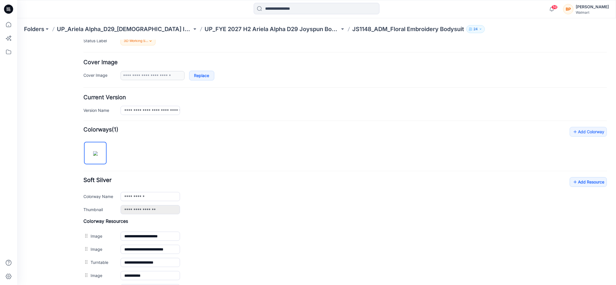
scroll to position [0, 0]
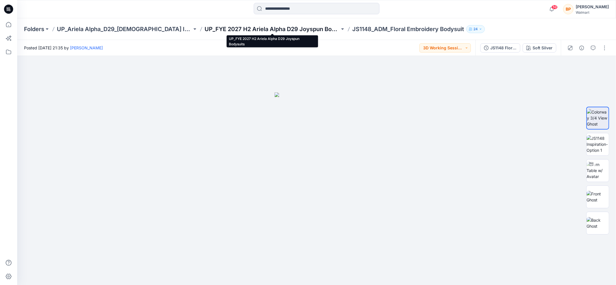
click at [314, 30] on p "UP_FYE 2027 H2 Ariela Alpha D29 Joyspun Bodysuits" at bounding box center [272, 29] width 135 height 8
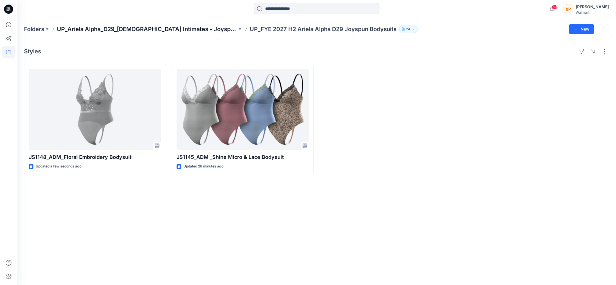
click at [186, 26] on p "UP_Ariela Alpha_D29_[DEMOGRAPHIC_DATA] Intimates - Joyspun" at bounding box center [147, 29] width 180 height 8
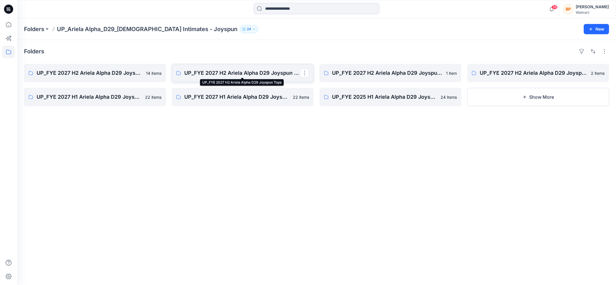
click at [278, 71] on p "UP_FYE 2027 H2 Ariela Alpha D29 Joyspun Tops" at bounding box center [242, 73] width 116 height 8
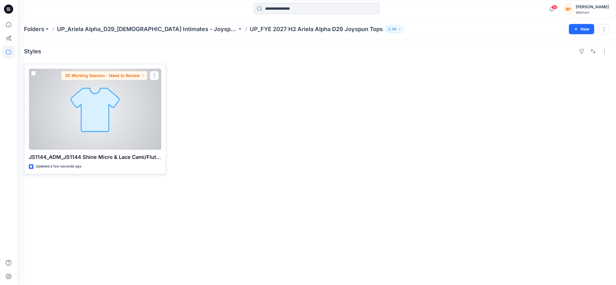
click at [145, 119] on div at bounding box center [95, 109] width 132 height 81
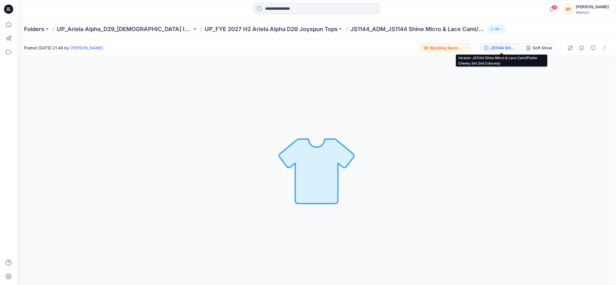
click at [514, 50] on div "JS1144 Shine Micro & Lace Cami/Flutter Cheeky Set 2nd Colorway" at bounding box center [503, 48] width 26 height 6
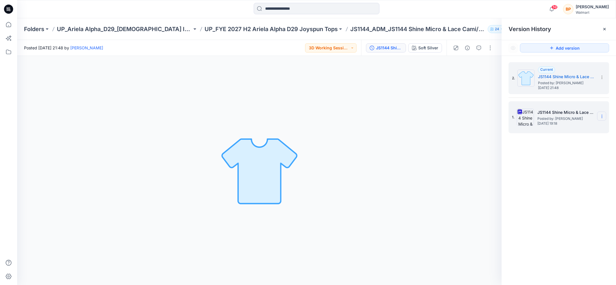
click at [603, 113] on section at bounding box center [601, 116] width 9 height 9
click at [569, 175] on span "Delete Version" at bounding box center [562, 175] width 27 height 7
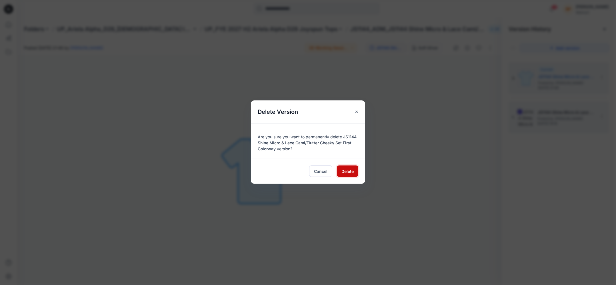
click at [342, 170] on span "Delete" at bounding box center [347, 172] width 12 height 6
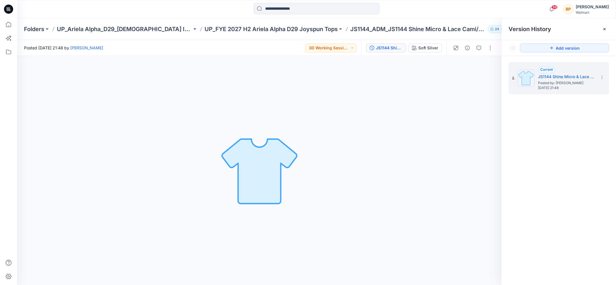
click at [479, 76] on div "Soft Silver Loading... Material Properties Loading..." at bounding box center [259, 170] width 485 height 229
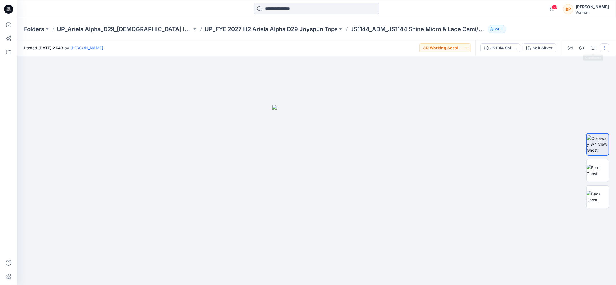
click at [601, 48] on button "button" at bounding box center [604, 47] width 9 height 9
click at [584, 76] on button "Edit" at bounding box center [580, 77] width 53 height 11
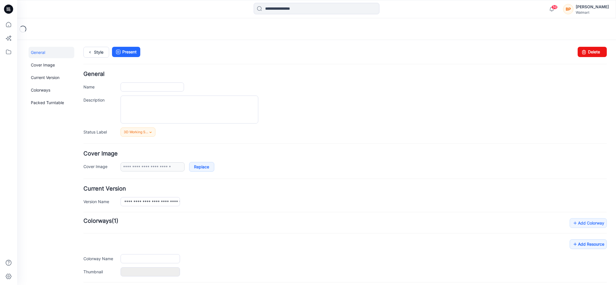
type input "**********"
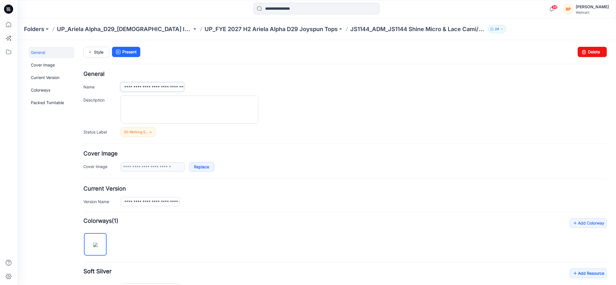
click at [155, 87] on input "**********" at bounding box center [152, 86] width 63 height 9
type input "**********"
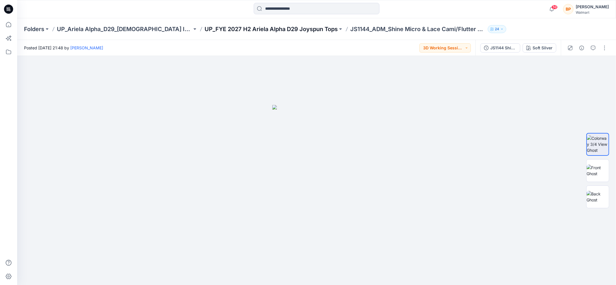
click at [319, 27] on p "UP_FYE 2027 H2 Ariela Alpha D29 Joyspun Tops" at bounding box center [271, 29] width 133 height 8
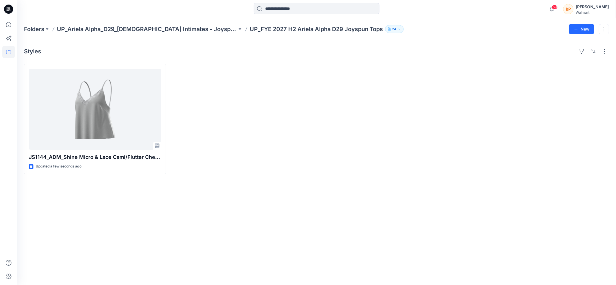
click at [161, 21] on div "Folders UP_Ariela Alpha_D29_[DEMOGRAPHIC_DATA] Intimates - Joyspun UP_FYE 2027 …" at bounding box center [316, 29] width 599 height 22
click at [161, 29] on p "UP_Ariela Alpha_D29_[DEMOGRAPHIC_DATA] Intimates - Joyspun" at bounding box center [147, 29] width 180 height 8
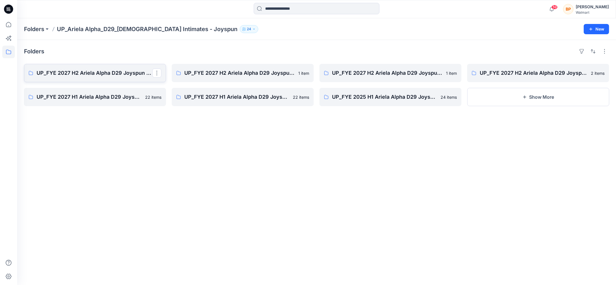
click at [140, 72] on p "UP_FYE 2027 H2 Ariela Alpha D29 Joyspun Bras" at bounding box center [95, 73] width 116 height 8
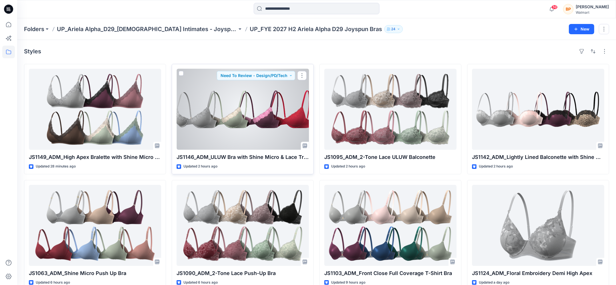
click at [238, 121] on div at bounding box center [243, 109] width 132 height 81
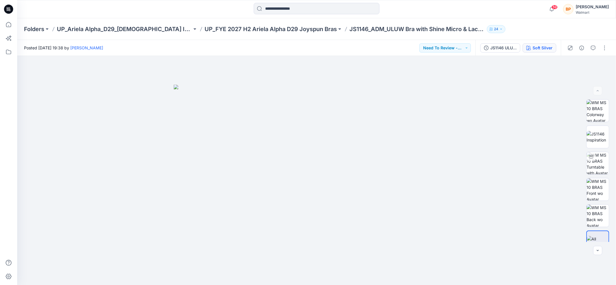
click at [544, 45] on div "Soft Silver" at bounding box center [543, 48] width 20 height 6
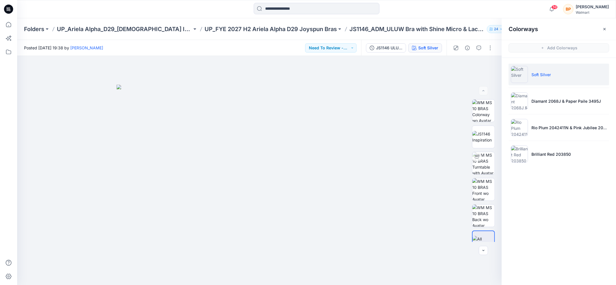
click at [556, 115] on ul "Soft Silver Diamant 2068J & Paper Paile 3495J Rio Plum 2042411N & Pink Jubilee …" at bounding box center [559, 114] width 114 height 113
click at [453, 61] on div at bounding box center [259, 170] width 485 height 229
click at [493, 50] on button "button" at bounding box center [490, 47] width 9 height 9
click at [466, 80] on button "Edit" at bounding box center [466, 77] width 53 height 11
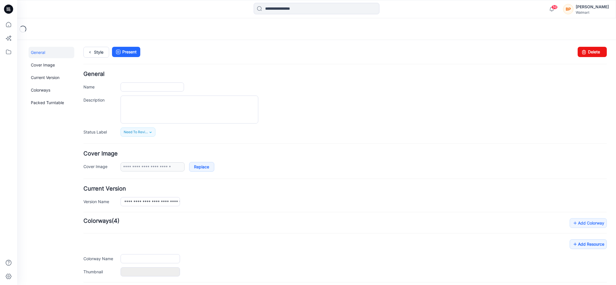
type input "**********"
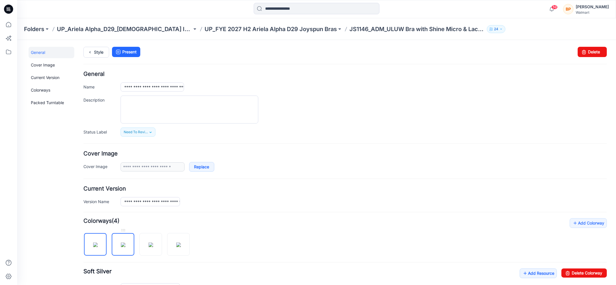
click at [121, 243] on img at bounding box center [123, 245] width 5 height 5
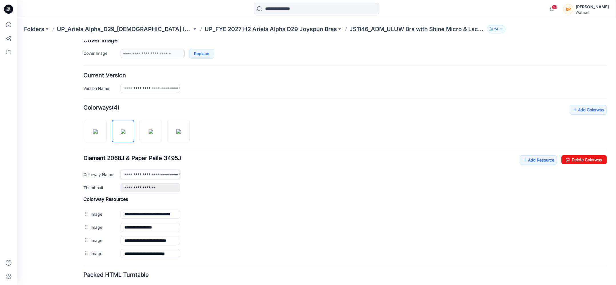
scroll to position [0, 13]
drag, startPoint x: 123, startPoint y: 171, endPoint x: 251, endPoint y: 173, distance: 127.7
click at [251, 173] on div "**********" at bounding box center [364, 174] width 486 height 9
click at [149, 134] on img at bounding box center [151, 131] width 5 height 5
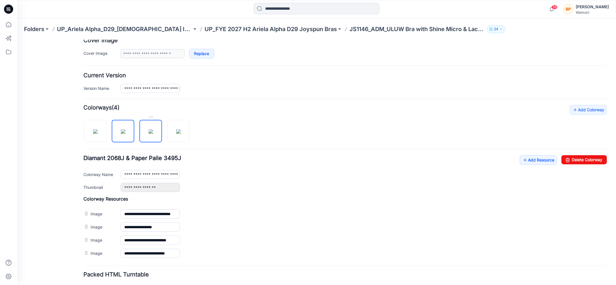
type input "**********"
drag, startPoint x: 123, startPoint y: 171, endPoint x: 293, endPoint y: 177, distance: 169.3
click at [293, 177] on div "**********" at bounding box center [344, 173] width 523 height 37
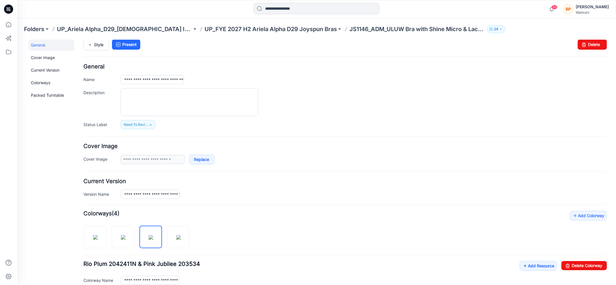
scroll to position [1, 0]
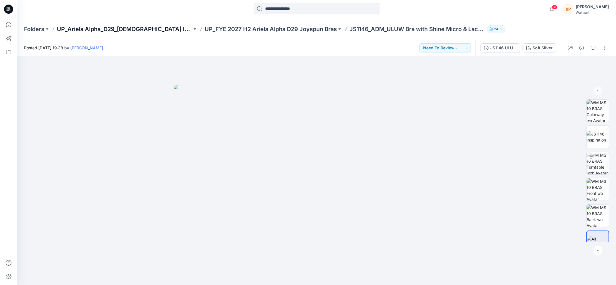
click at [167, 27] on p "UP_Ariela Alpha_D29_[DEMOGRAPHIC_DATA] Intimates - Joyspun" at bounding box center [124, 29] width 135 height 8
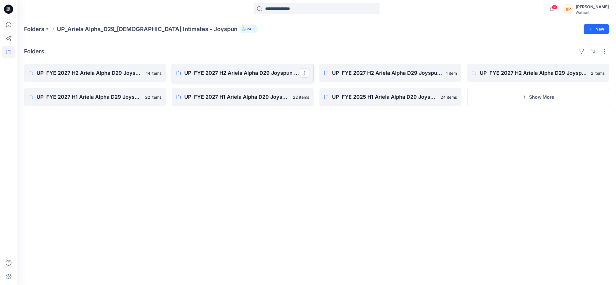
click at [281, 70] on p "UP_FYE 2027 H2 Ariela Alpha D29 Joyspun Tops" at bounding box center [242, 73] width 116 height 8
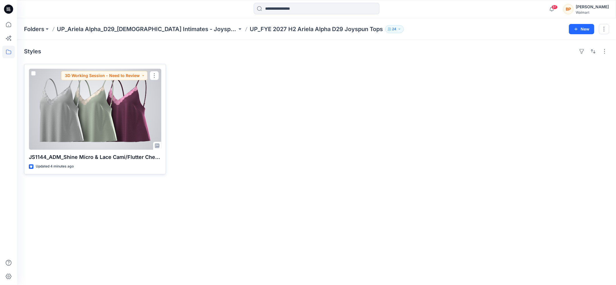
click at [94, 116] on div at bounding box center [95, 109] width 132 height 81
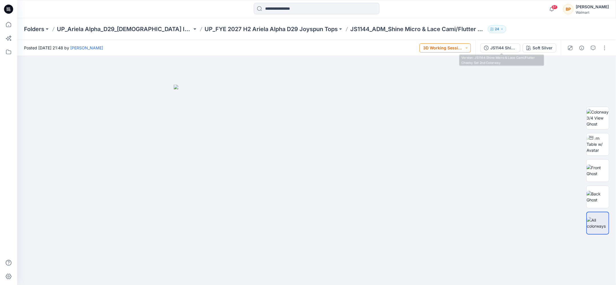
click at [467, 46] on button "3D Working Session - Need to Review" at bounding box center [444, 47] width 51 height 9
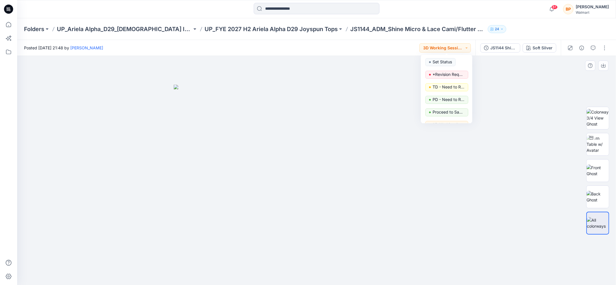
click at [594, 89] on div at bounding box center [316, 170] width 599 height 229
click at [607, 52] on div at bounding box center [587, 48] width 53 height 16
click at [605, 48] on button "button" at bounding box center [604, 47] width 9 height 9
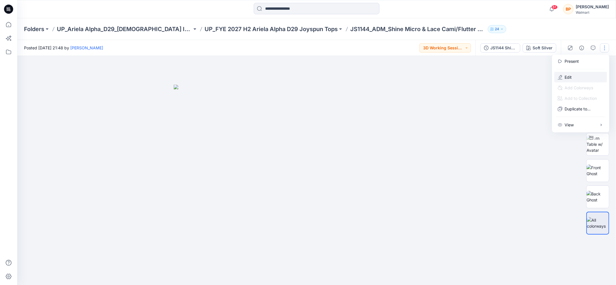
click at [583, 77] on button "Edit" at bounding box center [580, 77] width 53 height 11
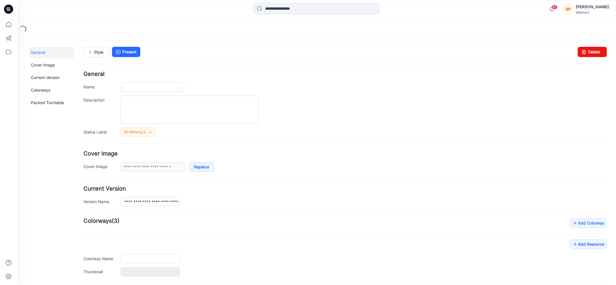
type input "**********"
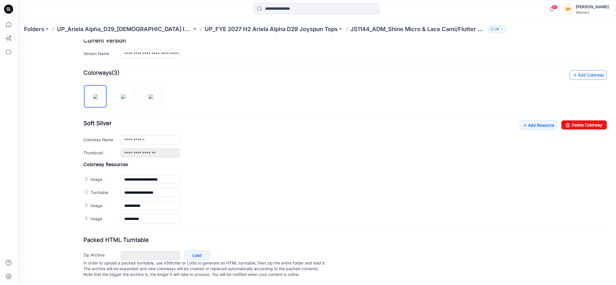
click at [589, 75] on link "Add Colorway" at bounding box center [588, 75] width 37 height 10
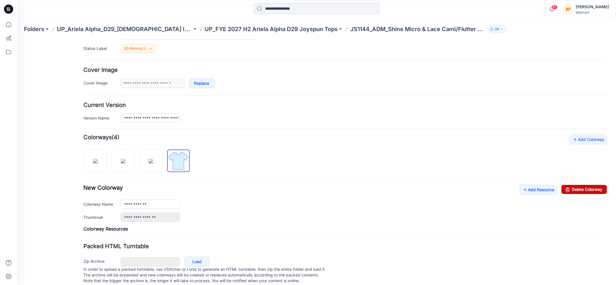
click at [569, 187] on icon at bounding box center [568, 189] width 8 height 9
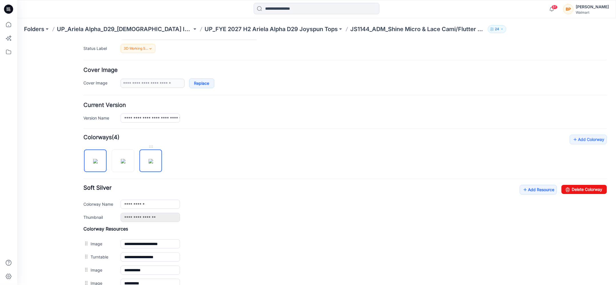
click at [149, 159] on img at bounding box center [151, 161] width 5 height 5
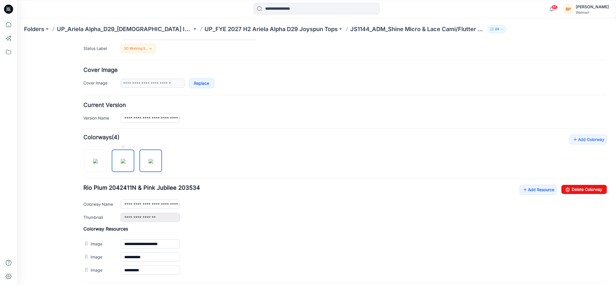
click at [125, 159] on img at bounding box center [123, 161] width 5 height 5
click at [93, 163] on img at bounding box center [95, 161] width 5 height 5
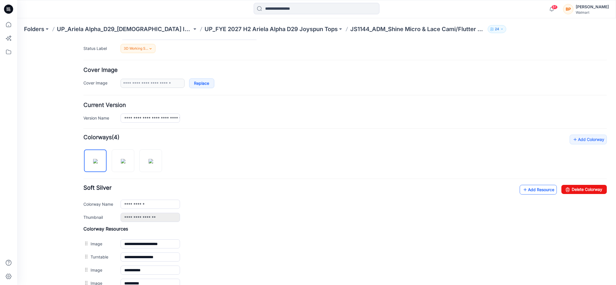
click at [542, 186] on link "Add Resource" at bounding box center [538, 190] width 37 height 10
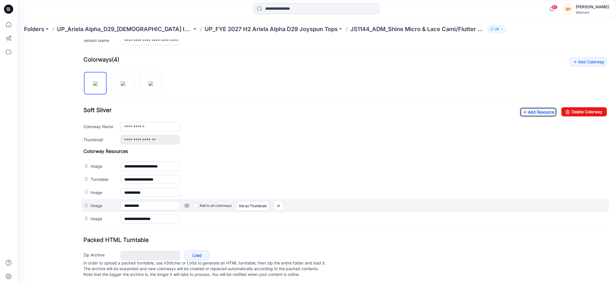
scroll to position [164, 0]
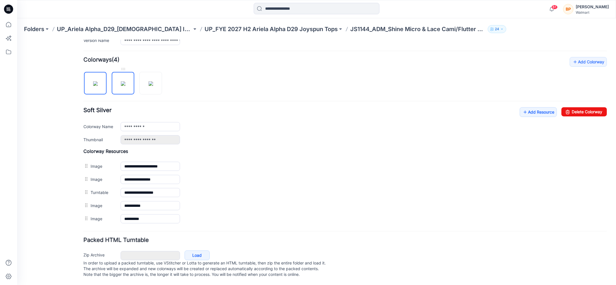
click at [123, 81] on img at bounding box center [123, 83] width 5 height 5
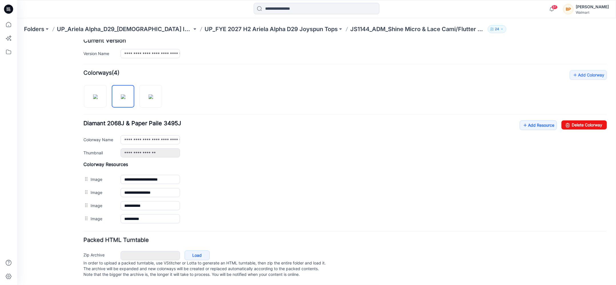
scroll to position [151, 0]
drag, startPoint x: 141, startPoint y: 118, endPoint x: 150, endPoint y: 104, distance: 16.8
click at [141, 120] on span "Diamant 2068J & Paper Paile 3495J" at bounding box center [132, 123] width 98 height 7
click at [153, 94] on img at bounding box center [151, 96] width 5 height 5
click at [94, 98] on img at bounding box center [95, 96] width 5 height 5
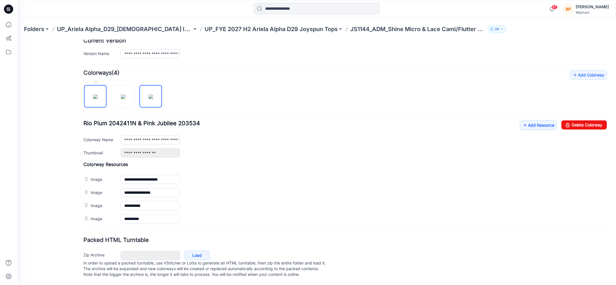
type input "**********"
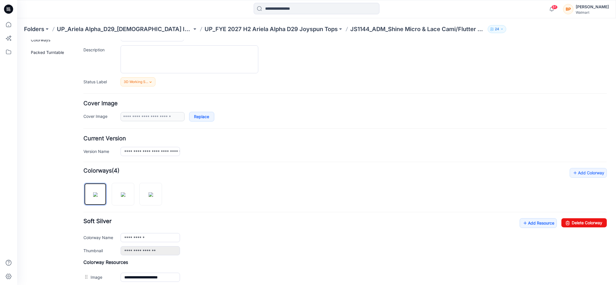
scroll to position [0, 0]
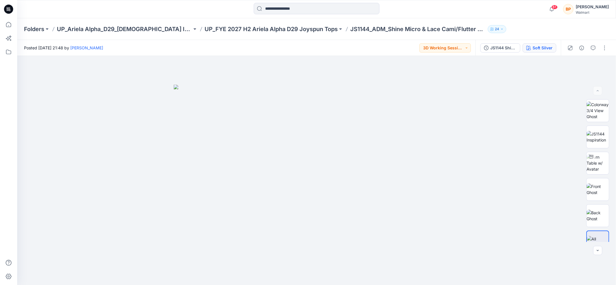
click at [540, 48] on div "Soft Silver" at bounding box center [543, 48] width 20 height 6
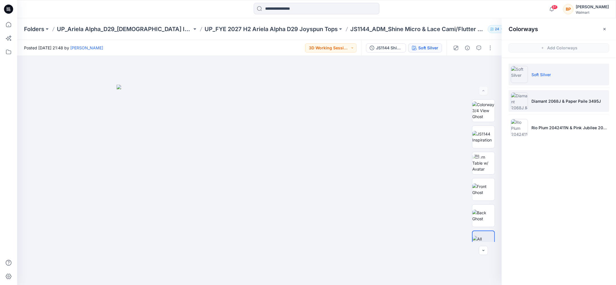
click at [547, 104] on li "Diamant 2068J & Paper Paile 3495J" at bounding box center [559, 101] width 101 height 22
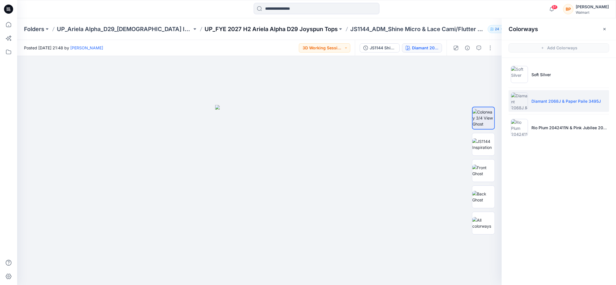
click at [327, 31] on p "UP_FYE 2027 H2 Ariela Alpha D29 Joyspun Tops" at bounding box center [271, 29] width 133 height 8
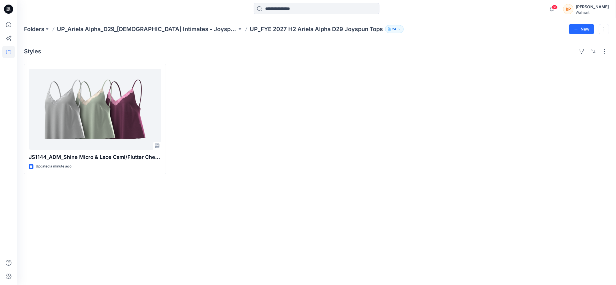
click at [179, 33] on div "Folders UP_Ariela Alpha_D29_[DEMOGRAPHIC_DATA] Intimates - Joyspun UP_FYE 2027 …" at bounding box center [316, 29] width 599 height 22
click at [179, 32] on p "UP_Ariela Alpha_D29_[DEMOGRAPHIC_DATA] Intimates - Joyspun" at bounding box center [147, 29] width 180 height 8
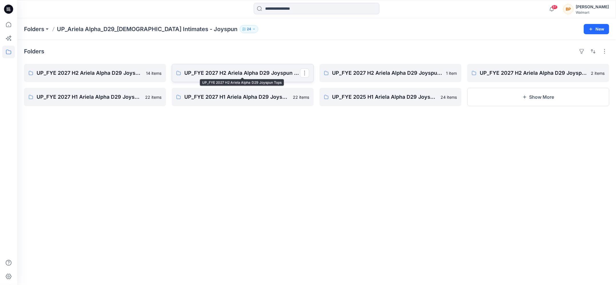
click at [271, 73] on p "UP_FYE 2027 H2 Ariela Alpha D29 Joyspun Tops" at bounding box center [242, 73] width 116 height 8
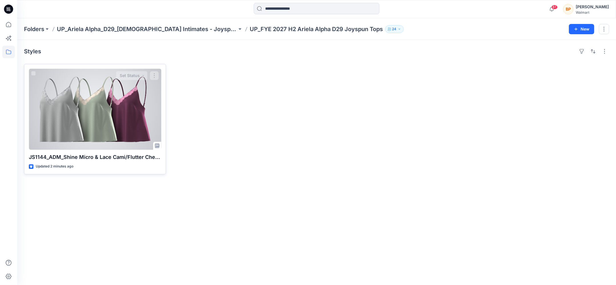
click at [146, 115] on div at bounding box center [95, 109] width 132 height 81
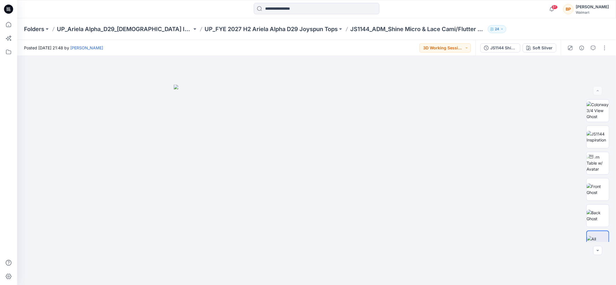
click at [534, 54] on div "JS1144 Shine Micro & Lace Cami/Flutter Cheeky Set 2nd Colorway Soft Silver" at bounding box center [517, 48] width 85 height 16
click at [534, 48] on div "Soft Silver" at bounding box center [543, 48] width 20 height 6
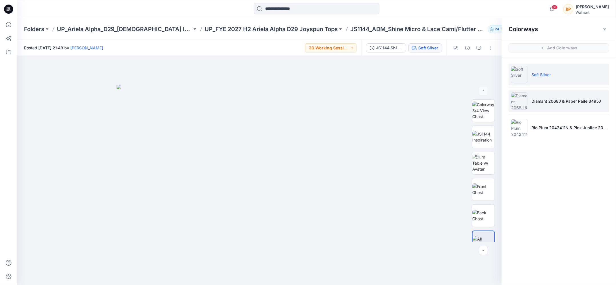
click at [534, 104] on li "Diamant 2068J & Paper Paile 3495J" at bounding box center [559, 101] width 101 height 22
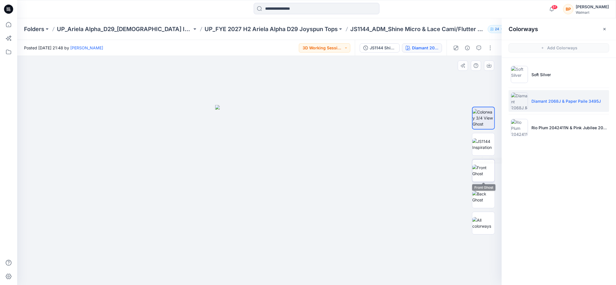
click at [481, 177] on img at bounding box center [483, 171] width 22 height 12
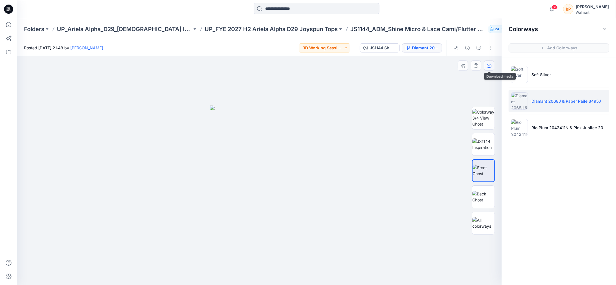
click at [493, 63] on button "button" at bounding box center [489, 66] width 10 height 10
click at [549, 141] on ul "Soft Silver Diamant 2068J & Paper Paile 3495J Rio Plum 2042411N & Pink Jubilee …" at bounding box center [559, 101] width 114 height 86
click at [549, 139] on ul "Soft Silver Diamant 2068J & Paper Paile 3495J Rio Plum 2042411N & Pink Jubilee …" at bounding box center [559, 101] width 114 height 86
click at [547, 129] on p "Rio Plum 2042411N & Pink Jubilee 203534" at bounding box center [568, 128] width 75 height 6
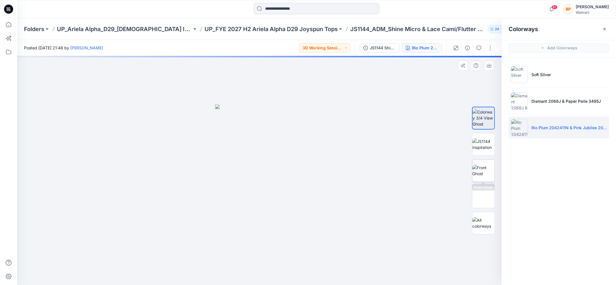
click at [482, 171] on img at bounding box center [483, 171] width 22 height 12
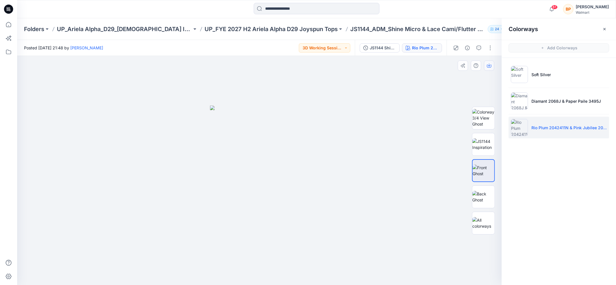
click at [493, 63] on button "button" at bounding box center [489, 66] width 10 height 10
click at [491, 49] on button "button" at bounding box center [490, 47] width 9 height 9
click at [470, 77] on button "Edit" at bounding box center [466, 77] width 53 height 11
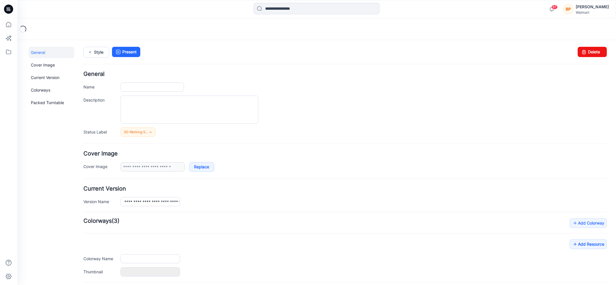
type input "**********"
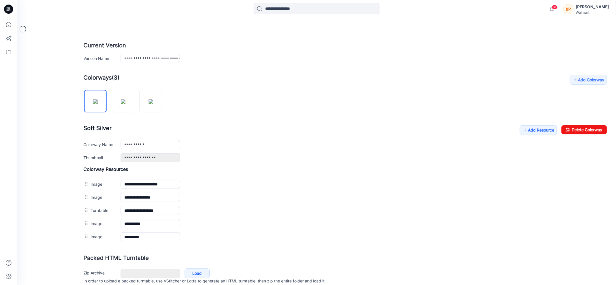
scroll to position [164, 0]
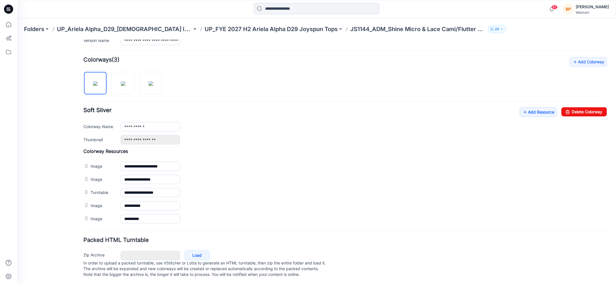
click at [122, 93] on div "**********" at bounding box center [344, 141] width 523 height 169
click at [122, 85] on img at bounding box center [123, 83] width 5 height 5
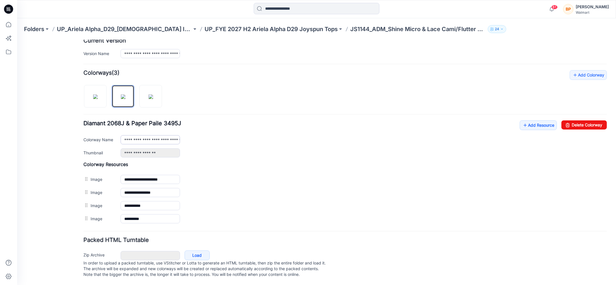
scroll to position [151, 0]
drag, startPoint x: 124, startPoint y: 132, endPoint x: 239, endPoint y: 139, distance: 115.1
click at [239, 139] on div "**********" at bounding box center [364, 139] width 486 height 9
click at [149, 98] on img at bounding box center [151, 96] width 5 height 5
type input "**********"
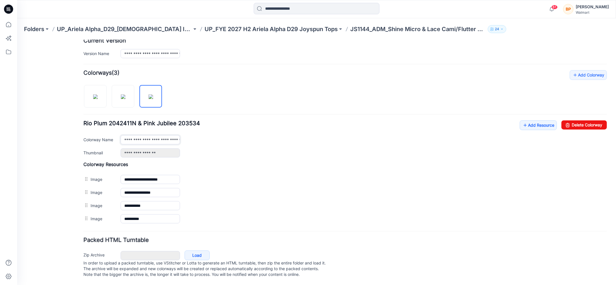
click at [126, 135] on input "**********" at bounding box center [150, 139] width 59 height 9
drag, startPoint x: 125, startPoint y: 135, endPoint x: 258, endPoint y: 140, distance: 133.2
click at [258, 140] on div "**********" at bounding box center [344, 139] width 523 height 37
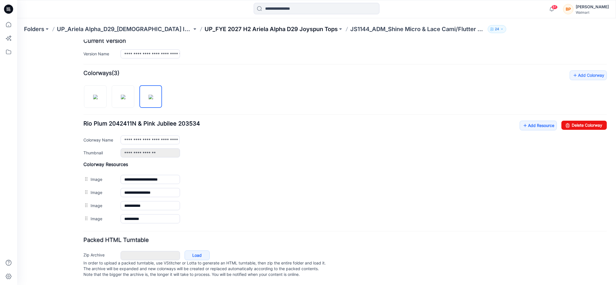
click at [229, 29] on p "UP_FYE 2027 H2 Ariela Alpha D29 Joyspun Tops" at bounding box center [271, 29] width 133 height 8
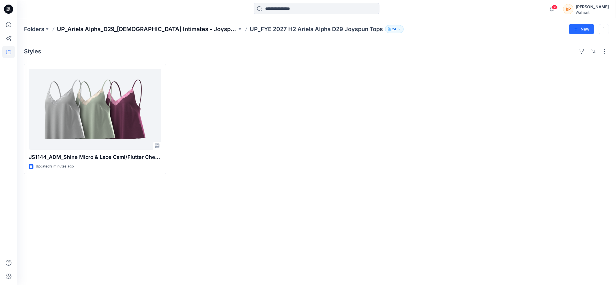
click at [163, 28] on p "UP_Ariela Alpha_D29_[DEMOGRAPHIC_DATA] Intimates - Joyspun" at bounding box center [147, 29] width 180 height 8
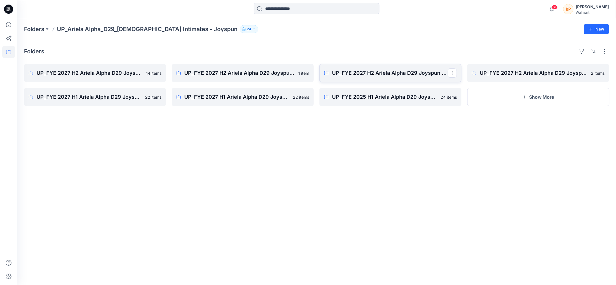
click at [381, 74] on p "UP_FYE 2027 H2 Ariela Alpha D29 Joyspun Panties" at bounding box center [390, 73] width 116 height 8
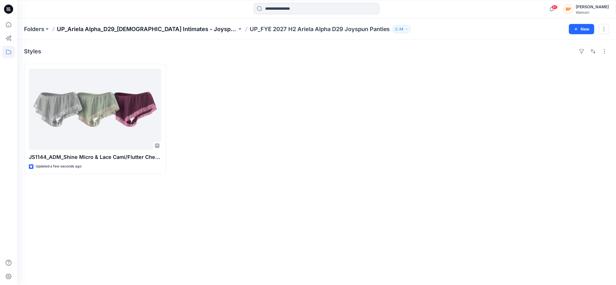
click at [175, 31] on p "UP_Ariela Alpha_D29_[DEMOGRAPHIC_DATA] Intimates - Joyspun" at bounding box center [147, 29] width 180 height 8
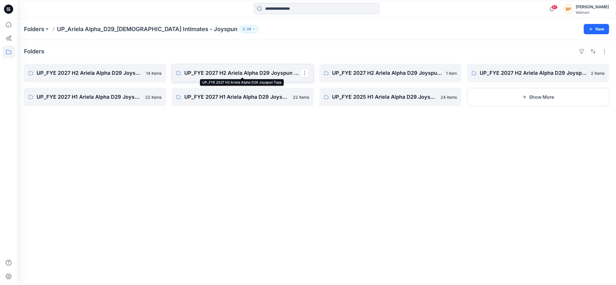
click at [251, 71] on p "UP_FYE 2027 H2 Ariela Alpha D29 Joyspun Tops" at bounding box center [242, 73] width 116 height 8
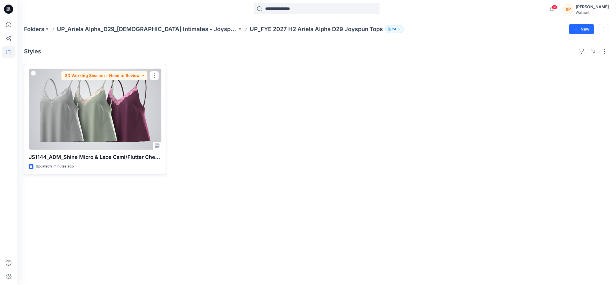
click at [132, 110] on div at bounding box center [95, 109] width 132 height 81
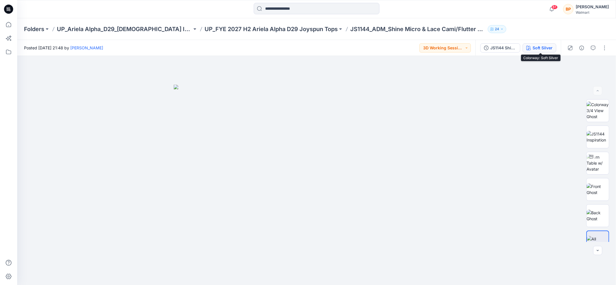
click at [536, 49] on div "Soft Silver" at bounding box center [543, 48] width 20 height 6
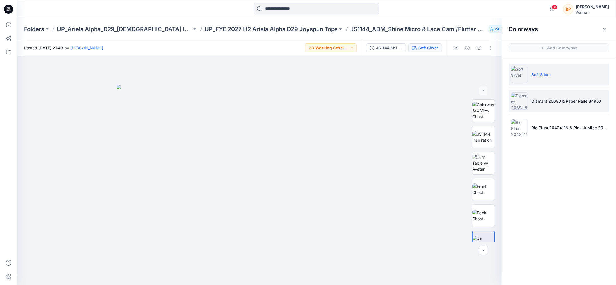
click at [546, 103] on p "Diamant 2068J & Paper Paile 3495J" at bounding box center [565, 101] width 69 height 6
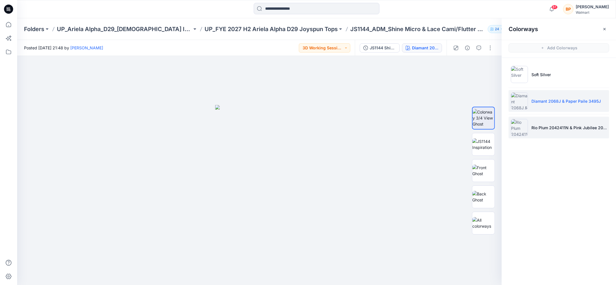
click at [543, 123] on li "Rio Plum 2042411N & Pink Jubilee 203534" at bounding box center [559, 128] width 101 height 22
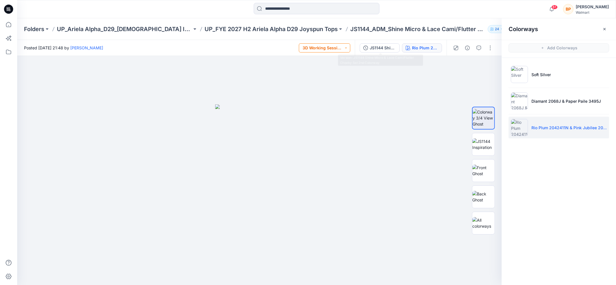
click at [327, 44] on button "3D Working Session - Need to Review" at bounding box center [324, 47] width 51 height 9
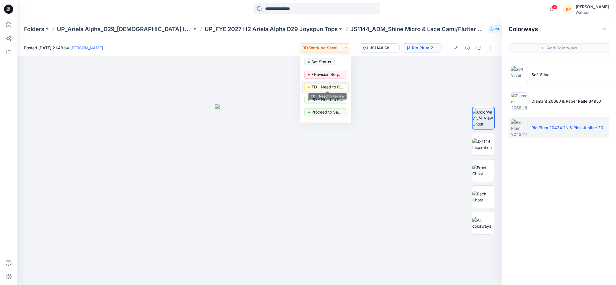
scroll to position [72, 0]
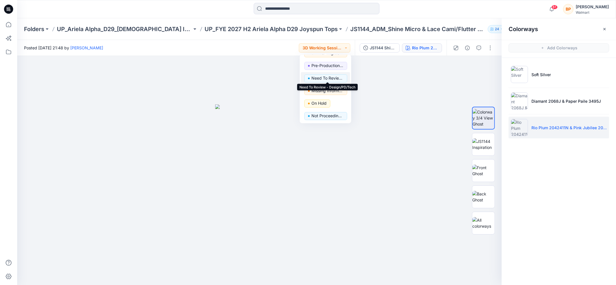
click at [323, 75] on p "Need To Review - Design/PD/Tech" at bounding box center [327, 78] width 32 height 7
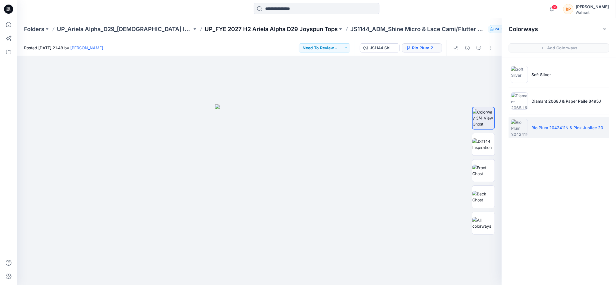
click at [239, 29] on p "UP_FYE 2027 H2 Ariela Alpha D29 Joyspun Tops" at bounding box center [271, 29] width 133 height 8
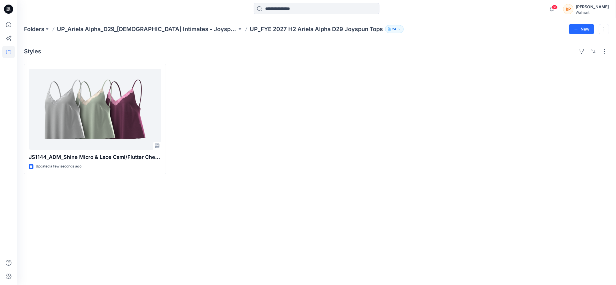
click at [153, 35] on div "Folders UP_Ariela Alpha_D29_Ladies Intimates - Joyspun UP_FYE 2027 H2 Ariela Al…" at bounding box center [316, 29] width 599 height 22
click at [153, 32] on p "UP_Ariela Alpha_D29_[DEMOGRAPHIC_DATA] Intimates - Joyspun" at bounding box center [147, 29] width 180 height 8
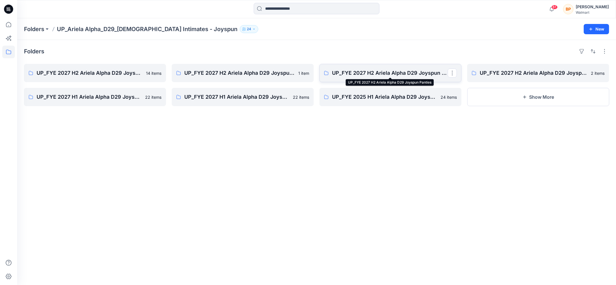
click at [401, 71] on p "UP_FYE 2027 H2 Ariela Alpha D29 Joyspun Panties" at bounding box center [390, 73] width 116 height 8
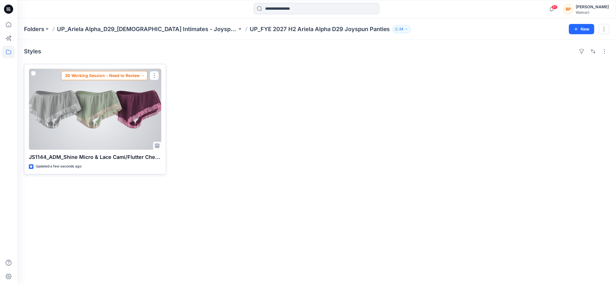
click at [121, 73] on button "3D Working Session - Need to Review" at bounding box center [104, 75] width 86 height 9
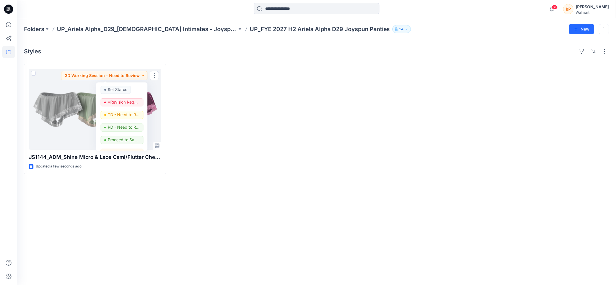
click at [229, 108] on div at bounding box center [243, 119] width 142 height 111
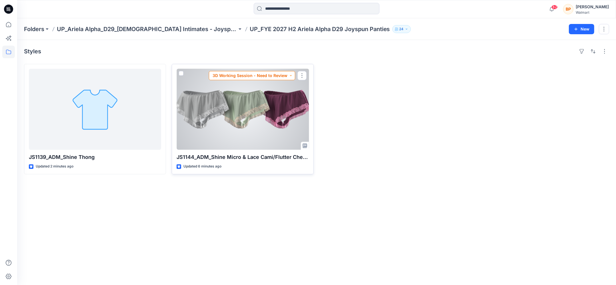
click at [241, 75] on button "3D Working Session - Need to Review" at bounding box center [252, 75] width 86 height 9
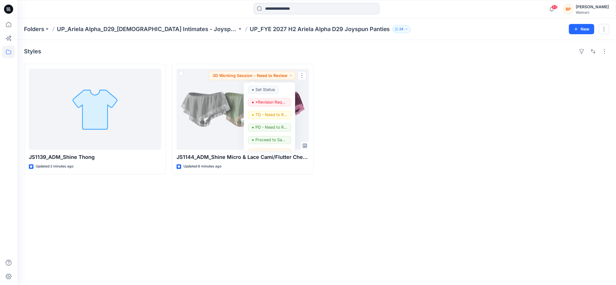
click at [330, 101] on div at bounding box center [390, 119] width 142 height 111
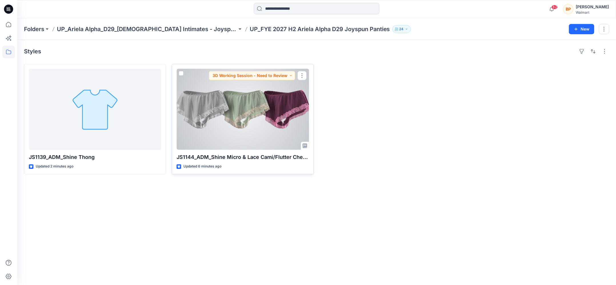
click at [298, 93] on div at bounding box center [243, 109] width 132 height 81
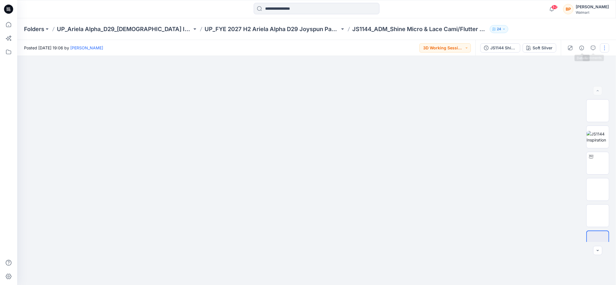
click at [605, 46] on button "button" at bounding box center [604, 47] width 9 height 9
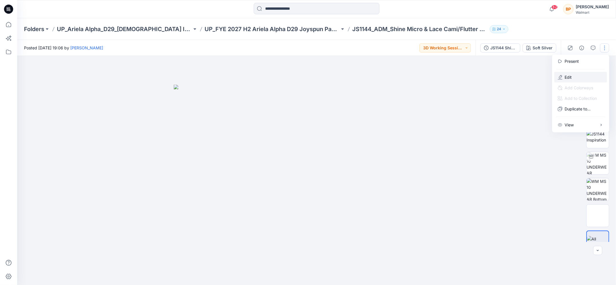
click at [587, 77] on button "Edit" at bounding box center [580, 77] width 53 height 11
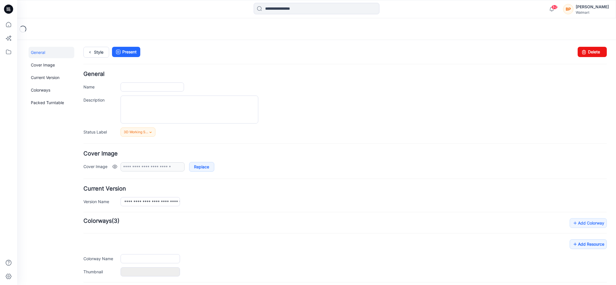
type input "**********"
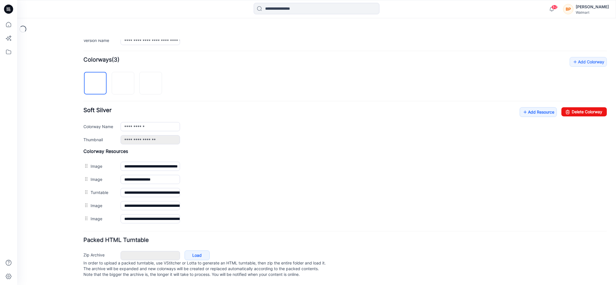
scroll to position [164, 0]
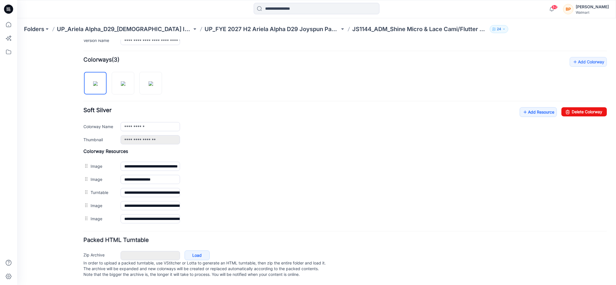
click at [135, 81] on div at bounding box center [124, 79] width 83 height 29
click at [125, 84] on img at bounding box center [123, 83] width 5 height 5
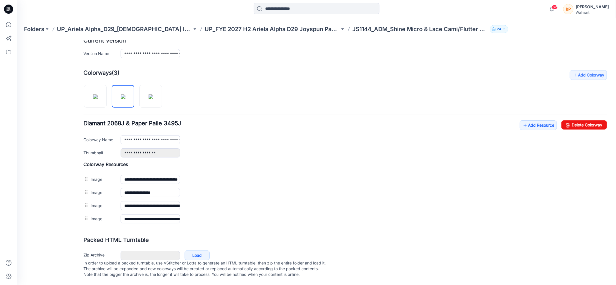
scroll to position [151, 0]
click at [150, 94] on img at bounding box center [151, 96] width 5 height 5
type input "**********"
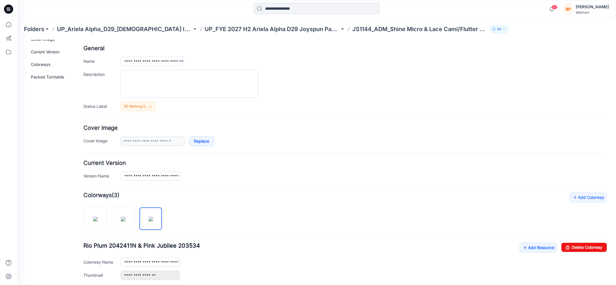
scroll to position [0, 0]
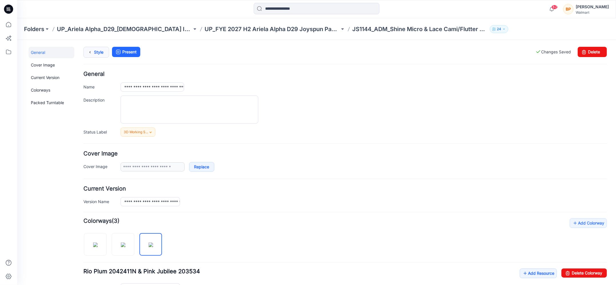
click at [101, 52] on link "Style" at bounding box center [96, 52] width 26 height 11
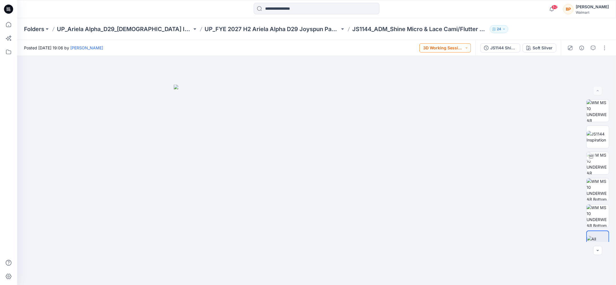
click at [453, 49] on button "3D Working Session - Need to Review" at bounding box center [444, 47] width 51 height 9
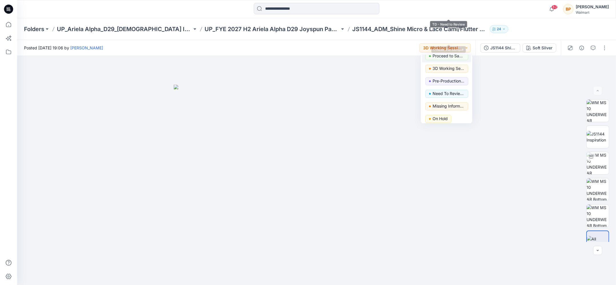
scroll to position [72, 0]
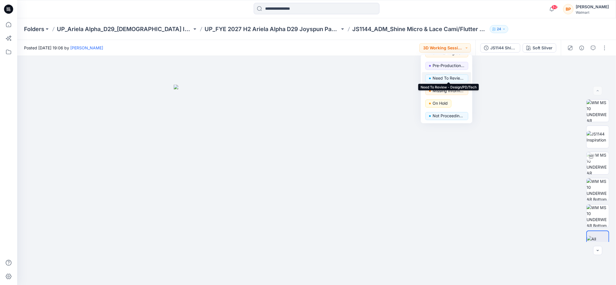
click at [449, 75] on p "Need To Review - Design/PD/Tech" at bounding box center [449, 78] width 32 height 7
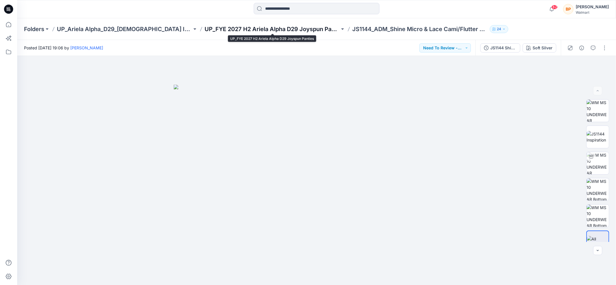
click at [316, 31] on p "UP_FYE 2027 H2 Ariela Alpha D29 Joyspun Panties" at bounding box center [272, 29] width 135 height 8
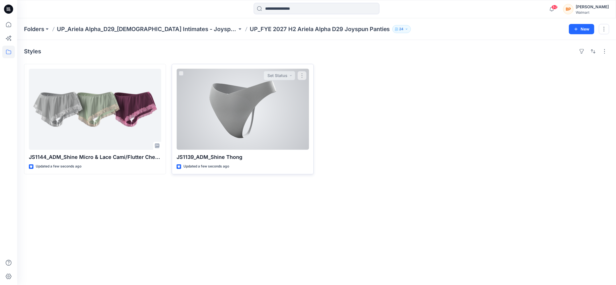
click at [270, 123] on div at bounding box center [243, 109] width 132 height 81
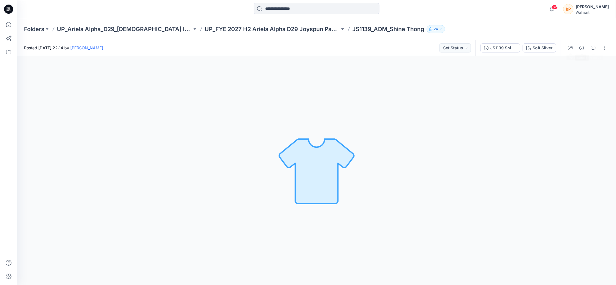
click at [543, 43] on div "JS1139 Shine Thong First Colorway Soft Silver" at bounding box center [517, 48] width 85 height 16
click at [548, 48] on div "Soft Silver" at bounding box center [543, 48] width 20 height 6
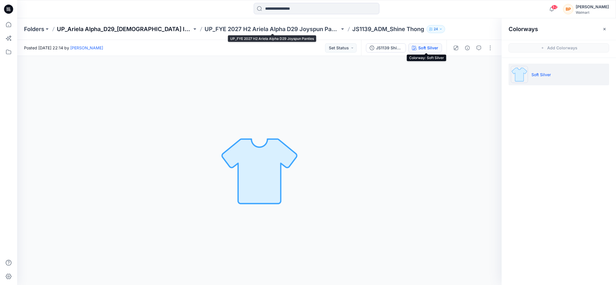
click at [171, 26] on p "UP_Ariela Alpha_D29_[DEMOGRAPHIC_DATA] Intimates - Joyspun" at bounding box center [124, 29] width 135 height 8
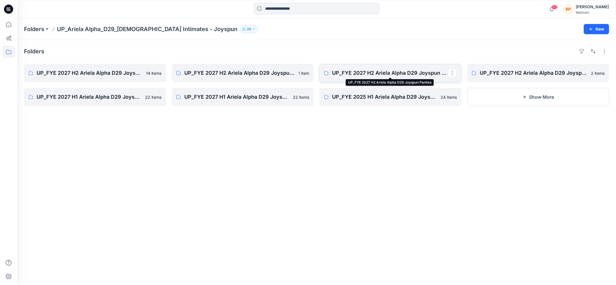
click at [385, 70] on p "UP_FYE 2027 H2 Ariela Alpha D29 Joyspun Panties" at bounding box center [390, 73] width 116 height 8
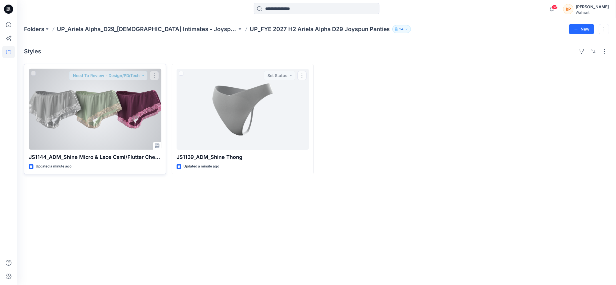
click at [142, 85] on div at bounding box center [95, 109] width 132 height 81
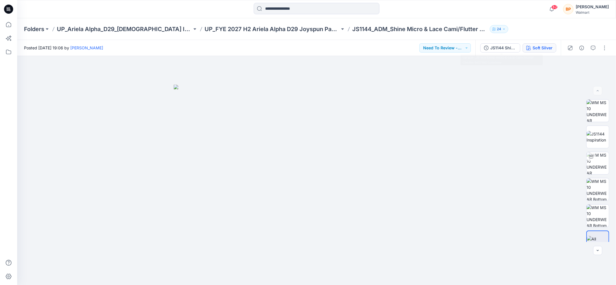
click at [536, 46] on div "Soft Silver" at bounding box center [543, 48] width 20 height 6
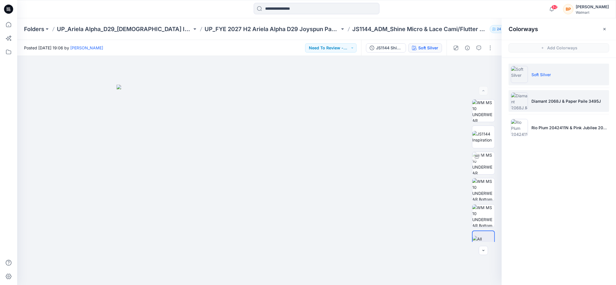
click at [541, 106] on li "Diamant 2068J & Paper Paile 3495J" at bounding box center [559, 101] width 101 height 22
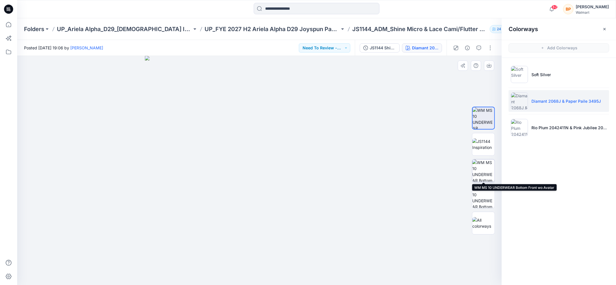
click at [485, 173] on img at bounding box center [483, 171] width 22 height 22
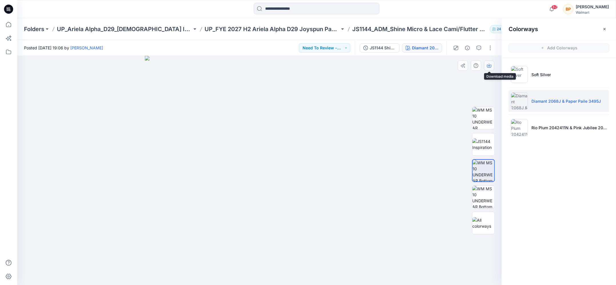
click at [487, 64] on icon "button" at bounding box center [489, 65] width 5 height 5
click at [536, 125] on p "Rio Plum 2042411N & Pink Jubilee 203534" at bounding box center [568, 128] width 75 height 6
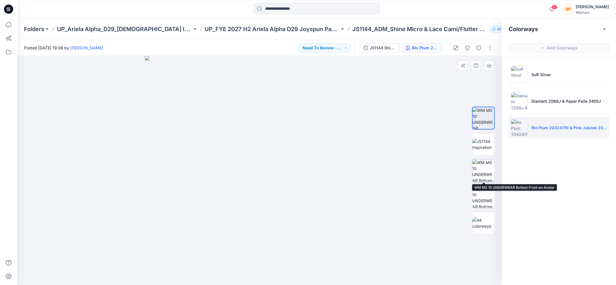
click at [485, 172] on img at bounding box center [483, 171] width 22 height 22
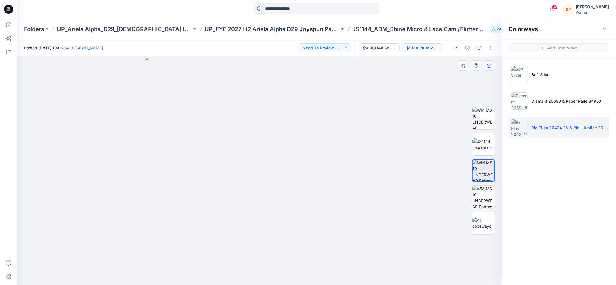
click at [488, 65] on icon "button" at bounding box center [489, 65] width 5 height 5
click at [316, 30] on p "UP_FYE 2027 H2 Ariela Alpha D29 Joyspun Panties" at bounding box center [272, 29] width 135 height 8
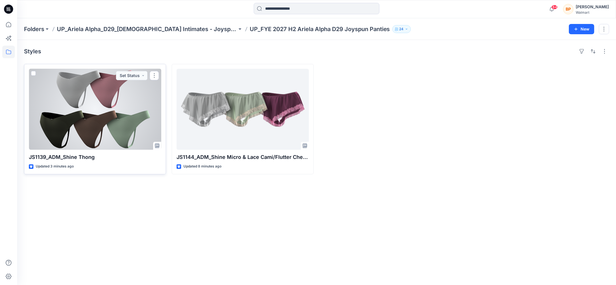
click at [126, 129] on div at bounding box center [95, 109] width 132 height 81
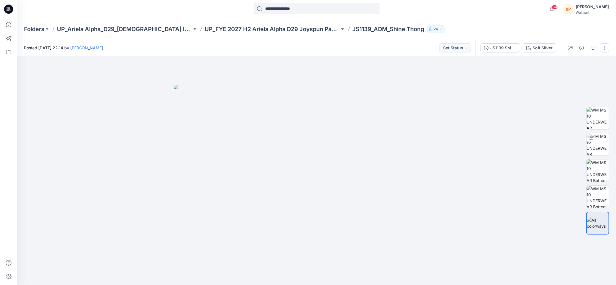
click at [604, 48] on button "button" at bounding box center [604, 47] width 9 height 9
click at [577, 77] on button "Edit" at bounding box center [580, 77] width 53 height 11
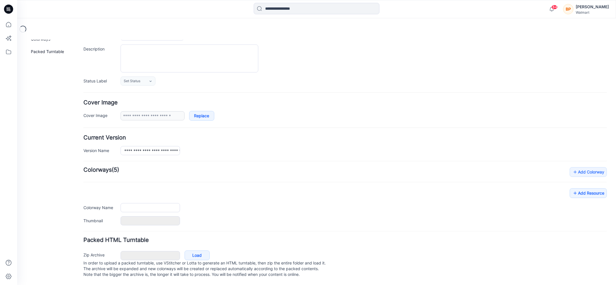
type input "**********"
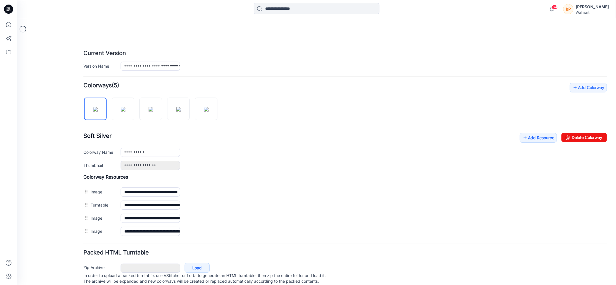
scroll to position [151, 0]
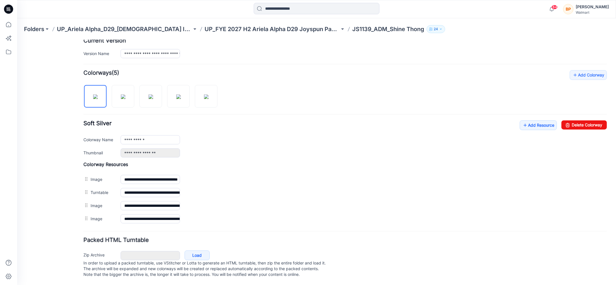
click at [530, 115] on div "**********" at bounding box center [344, 147] width 523 height 155
click at [530, 120] on link "Add Resource" at bounding box center [538, 125] width 37 height 10
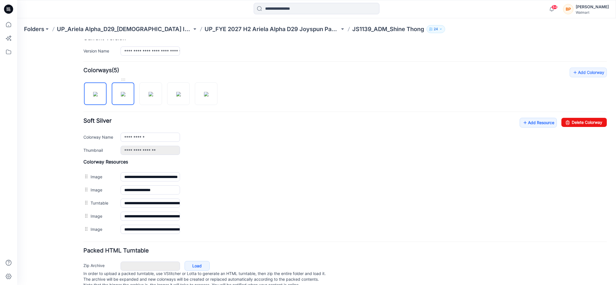
click at [121, 96] on img at bounding box center [123, 94] width 5 height 5
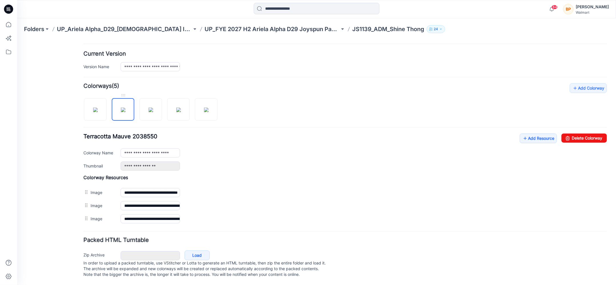
scroll to position [138, 0]
click at [98, 107] on img at bounding box center [95, 109] width 5 height 5
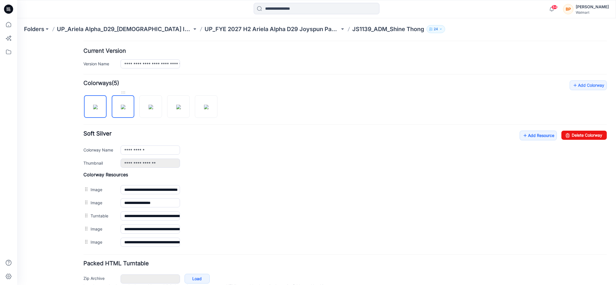
click at [121, 105] on img at bounding box center [123, 107] width 5 height 5
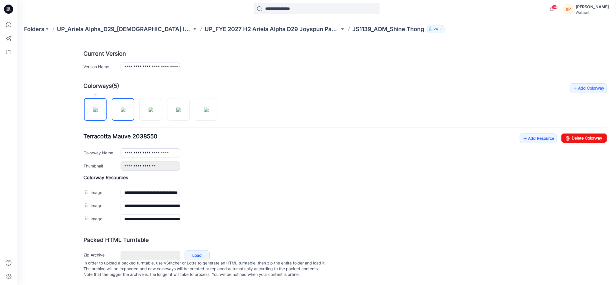
click at [93, 107] on img at bounding box center [95, 109] width 5 height 5
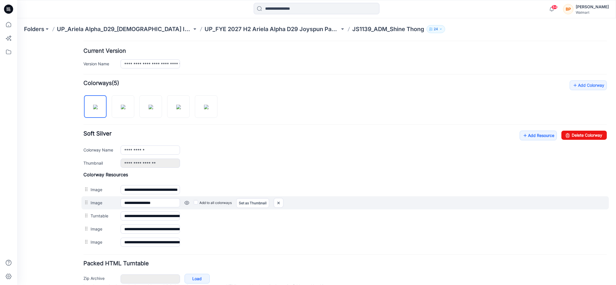
click at [193, 202] on div "Add to all colorways Set as Thumbnail Unset as Thumbnail" at bounding box center [393, 202] width 427 height 9
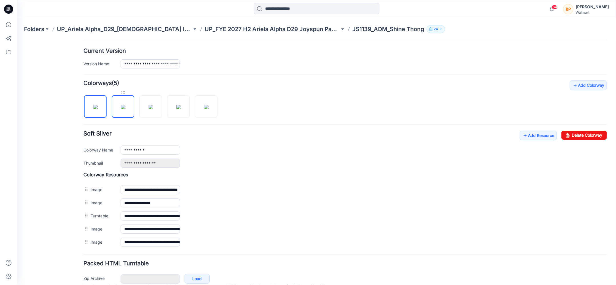
click at [122, 92] on div at bounding box center [123, 92] width 23 height 6
click at [122, 106] on img at bounding box center [123, 107] width 5 height 5
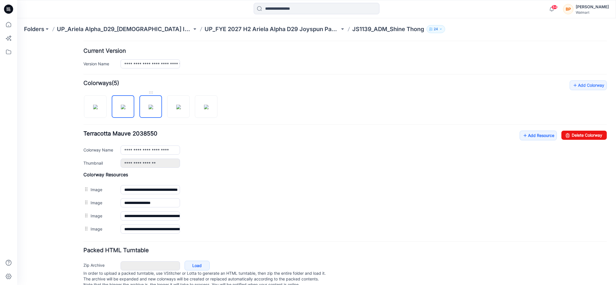
click at [151, 109] on img at bounding box center [151, 107] width 5 height 5
click at [179, 109] on img at bounding box center [178, 107] width 5 height 5
click at [204, 109] on img at bounding box center [206, 107] width 5 height 5
type input "**********"
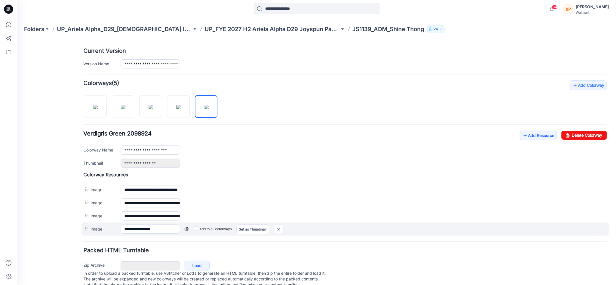
click at [91, 226] on label "Image" at bounding box center [103, 229] width 24 height 6
click at [121, 225] on input "**********" at bounding box center [150, 229] width 59 height 9
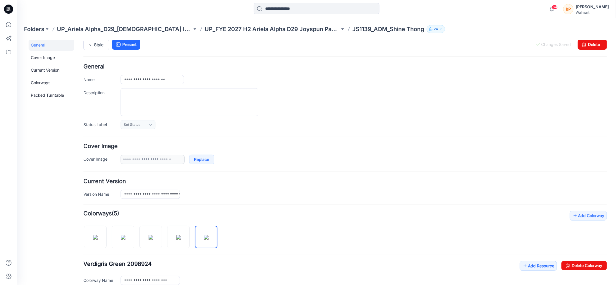
scroll to position [0, 0]
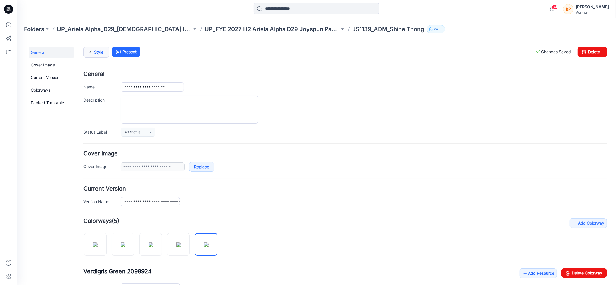
click at [95, 50] on link "Style" at bounding box center [96, 52] width 26 height 11
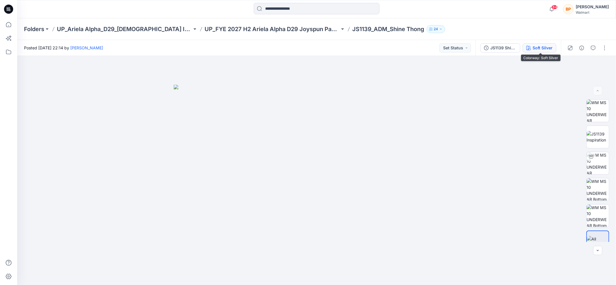
click at [549, 51] on button "Soft Silver" at bounding box center [540, 47] width 34 height 9
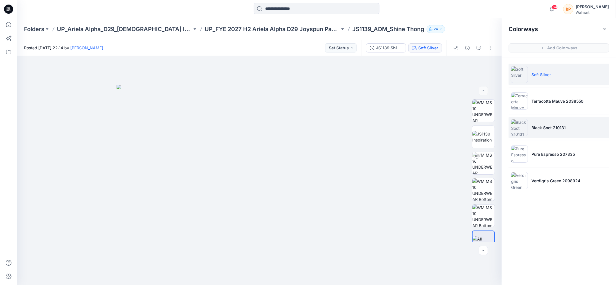
click at [542, 126] on p "Black Soot 210131" at bounding box center [548, 128] width 34 height 6
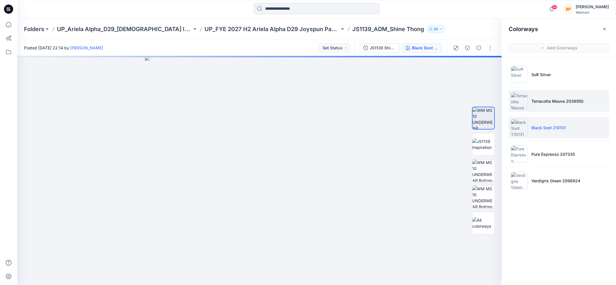
click at [539, 108] on li "Terracotta Mauve 2038550" at bounding box center [559, 101] width 101 height 22
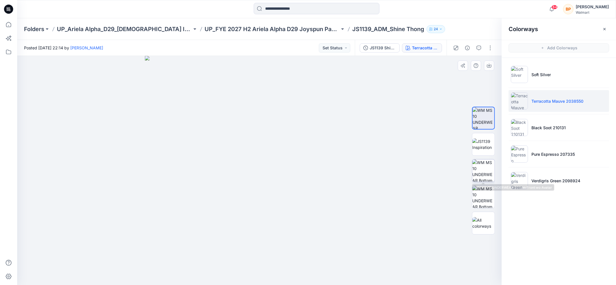
click at [485, 175] on img at bounding box center [483, 171] width 22 height 22
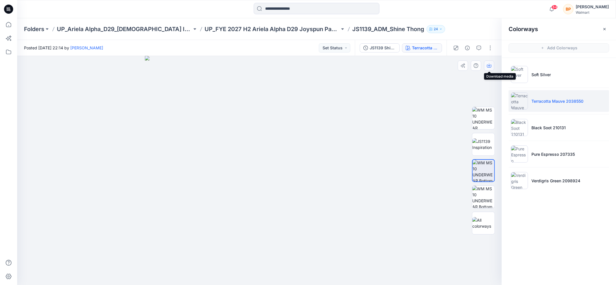
click at [488, 67] on icon "button" at bounding box center [489, 65] width 5 height 5
click at [534, 121] on li "Black Soot 210131" at bounding box center [559, 128] width 101 height 22
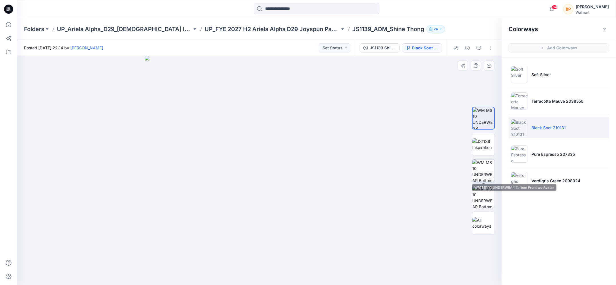
click at [491, 165] on img at bounding box center [483, 171] width 22 height 22
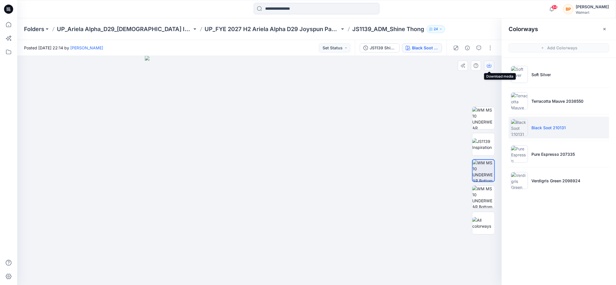
click at [492, 62] on button "button" at bounding box center [489, 66] width 10 height 10
click at [545, 153] on p "Pure Espresso 207335" at bounding box center [552, 154] width 43 height 6
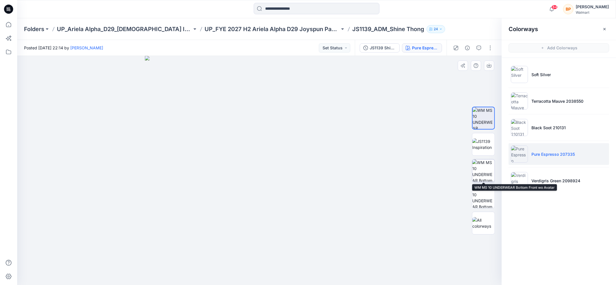
click at [487, 173] on img at bounding box center [483, 171] width 22 height 22
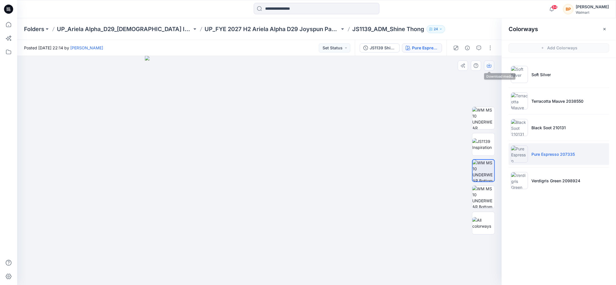
click at [486, 66] on button "button" at bounding box center [489, 66] width 10 height 10
click at [532, 173] on li "Verdigris Green 2098924" at bounding box center [559, 181] width 101 height 22
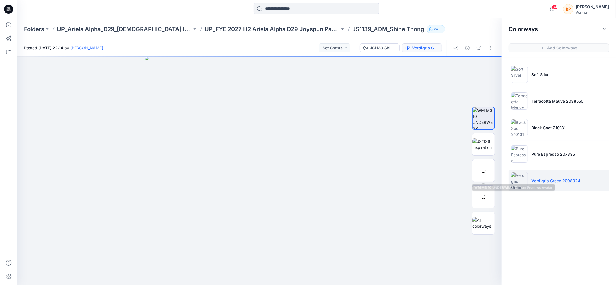
click at [482, 173] on div at bounding box center [483, 170] width 23 height 23
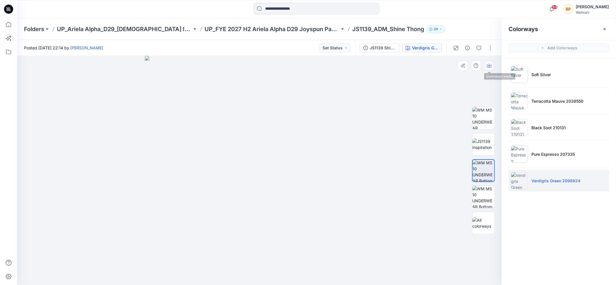
click at [487, 63] on button "button" at bounding box center [489, 66] width 10 height 10
click at [326, 32] on p "UP_FYE 2027 H2 Ariela Alpha D29 Joyspun Panties" at bounding box center [272, 29] width 135 height 8
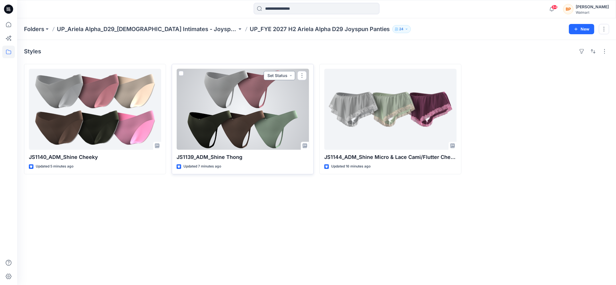
click at [271, 73] on button "Set Status" at bounding box center [279, 75] width 31 height 9
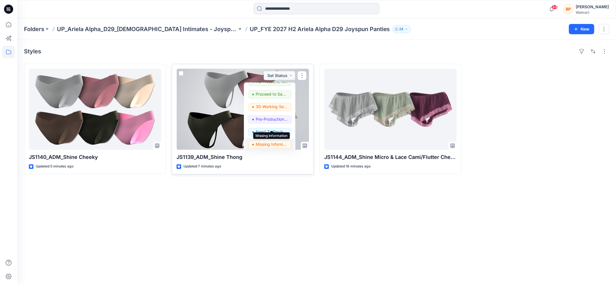
scroll to position [44, 0]
click at [268, 109] on p "3D Working Session - Need to Review" at bounding box center [272, 108] width 32 height 7
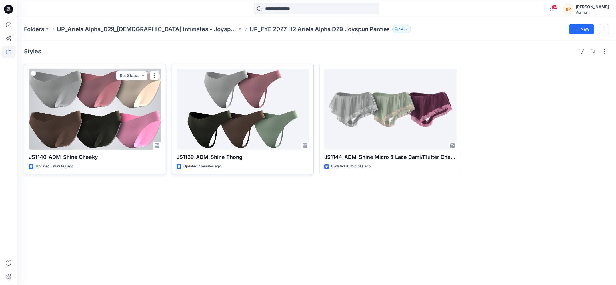
click at [139, 77] on button "Set Status" at bounding box center [131, 75] width 31 height 9
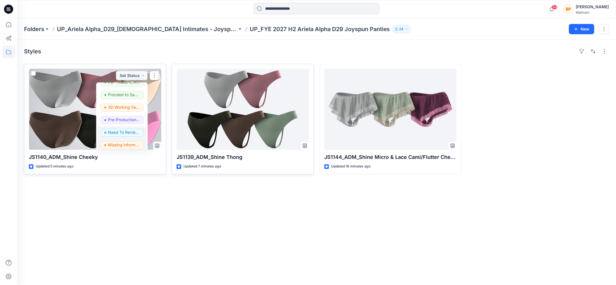
scroll to position [45, 0]
click at [121, 113] on button "3D Working Session - Need to Review" at bounding box center [121, 108] width 49 height 13
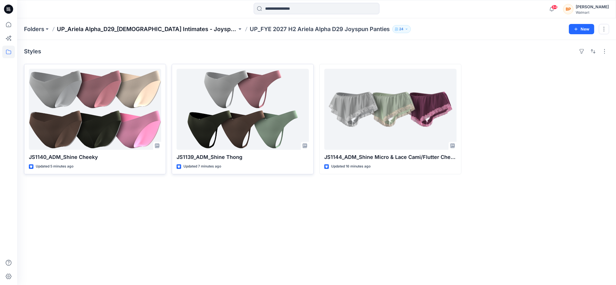
click at [155, 31] on p "UP_Ariela Alpha_D29_[DEMOGRAPHIC_DATA] Intimates - Joyspun" at bounding box center [147, 29] width 180 height 8
